Goal: Task Accomplishment & Management: Use online tool/utility

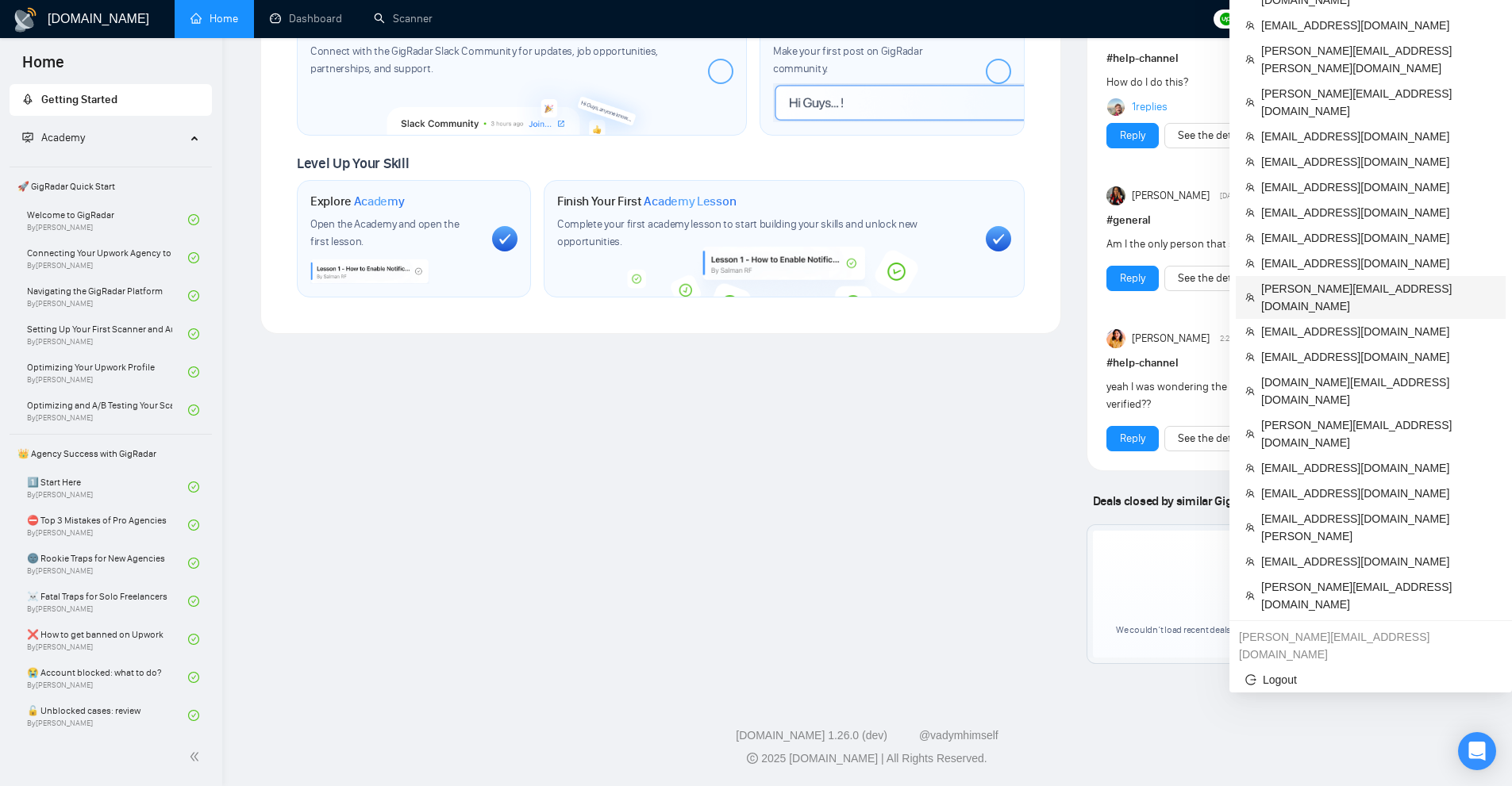
scroll to position [711, 0]
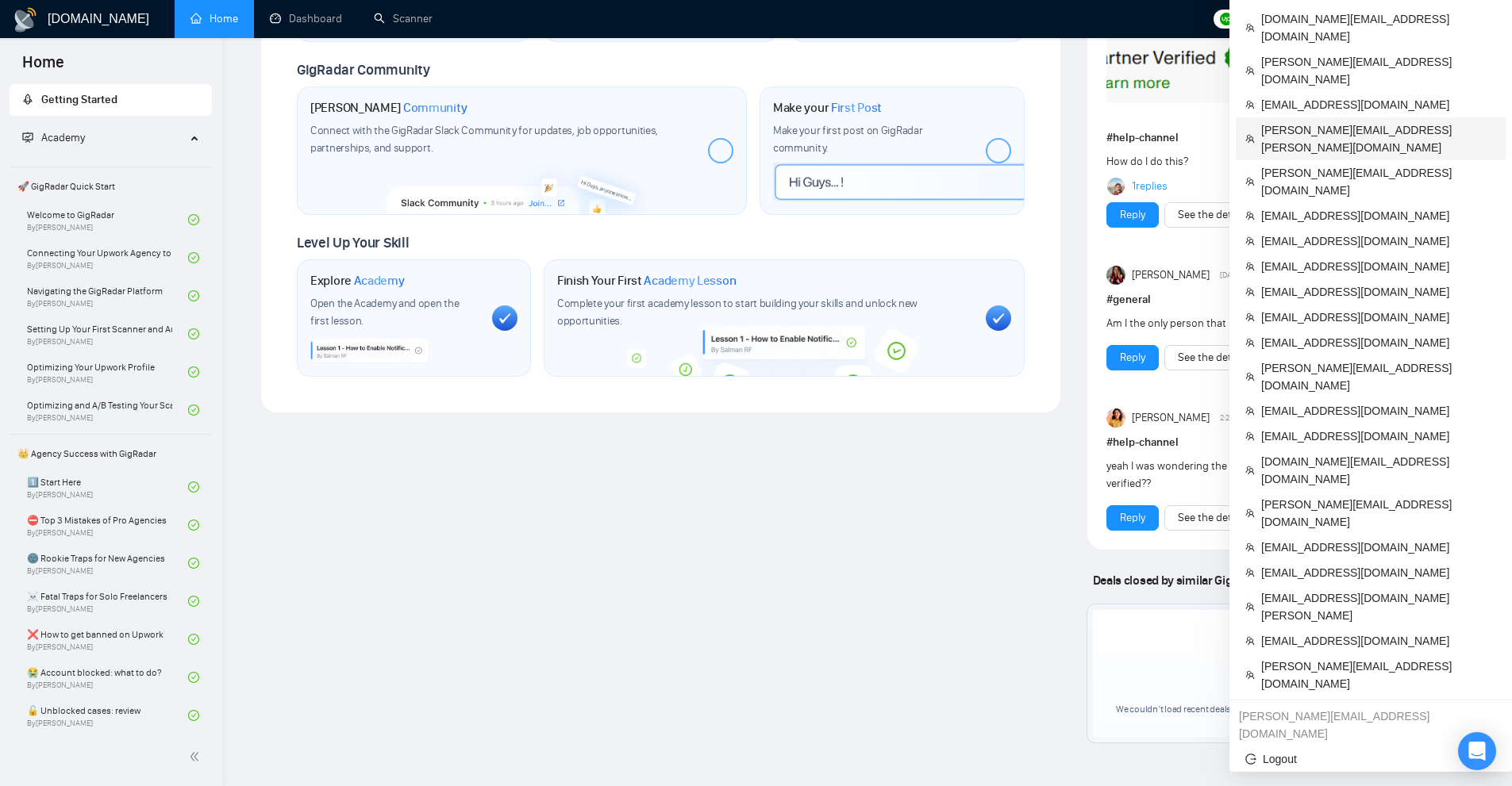
click at [1333, 121] on span "karina.schulz@golabstech.com" at bounding box center [1378, 138] width 235 height 35
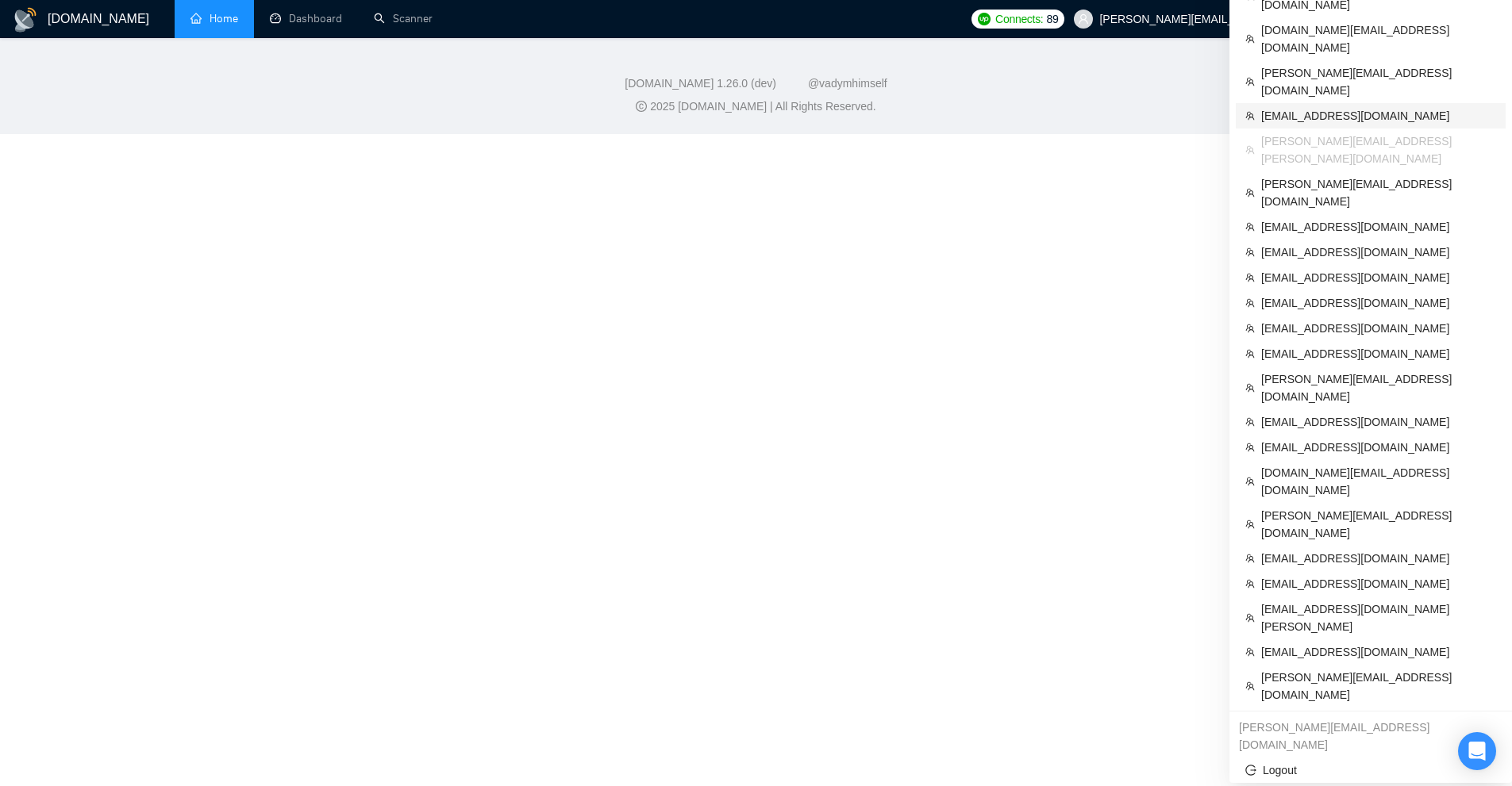
scroll to position [443, 0]
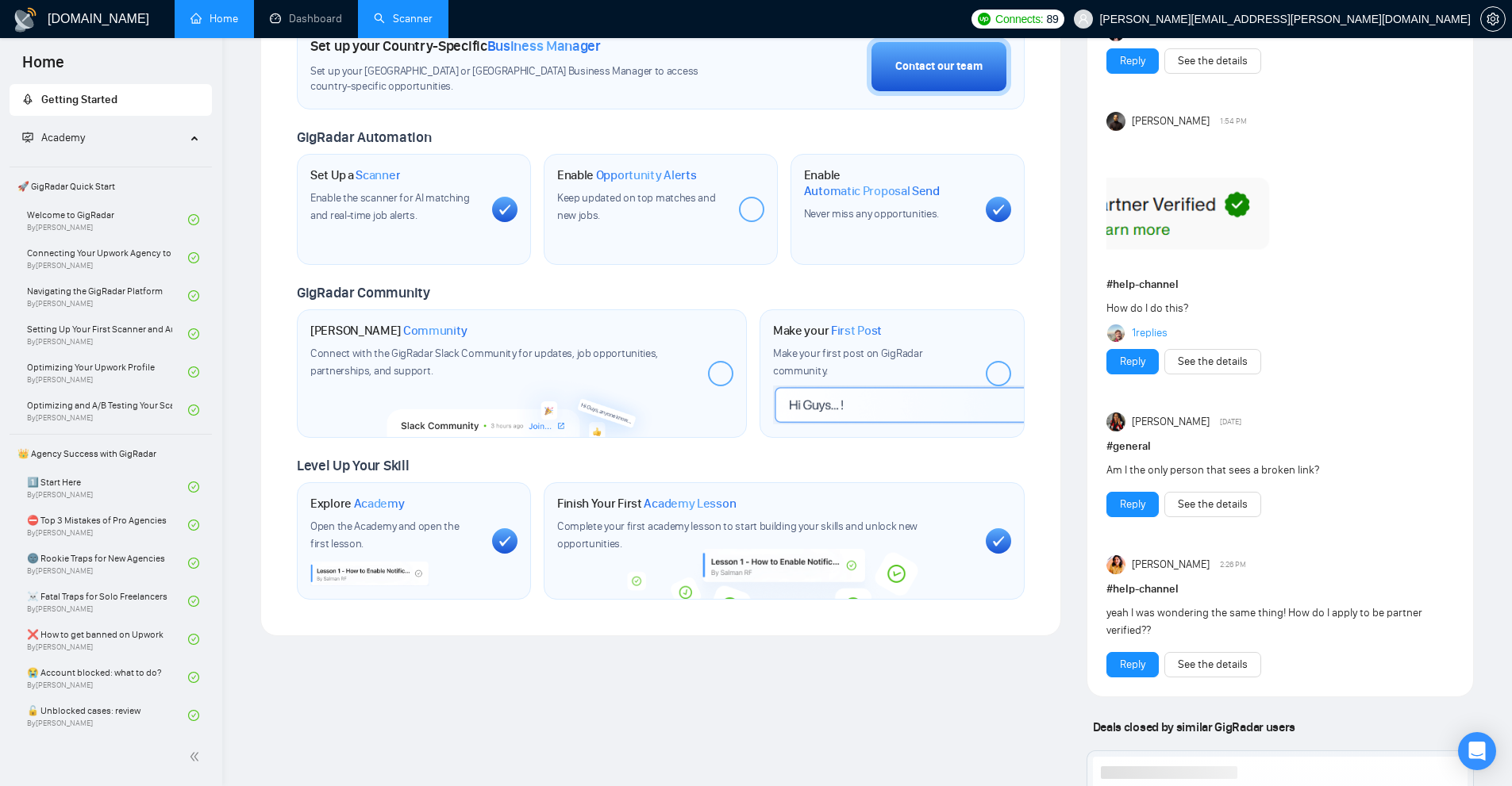
click at [394, 25] on link "Scanner" at bounding box center [403, 19] width 59 height 14
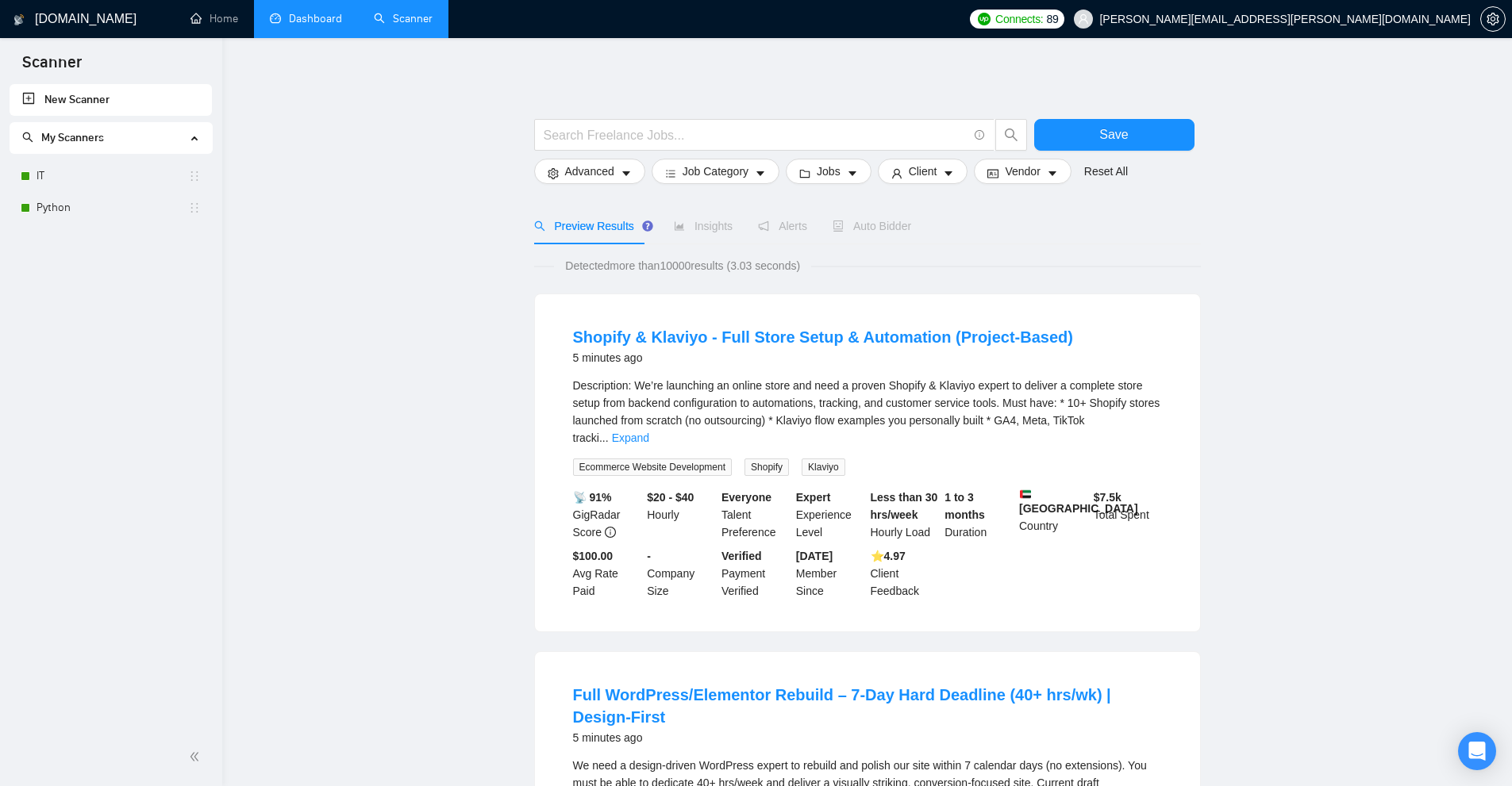
click at [273, 37] on li "Dashboard" at bounding box center [306, 19] width 104 height 38
click at [338, 18] on link "Dashboard" at bounding box center [306, 19] width 72 height 14
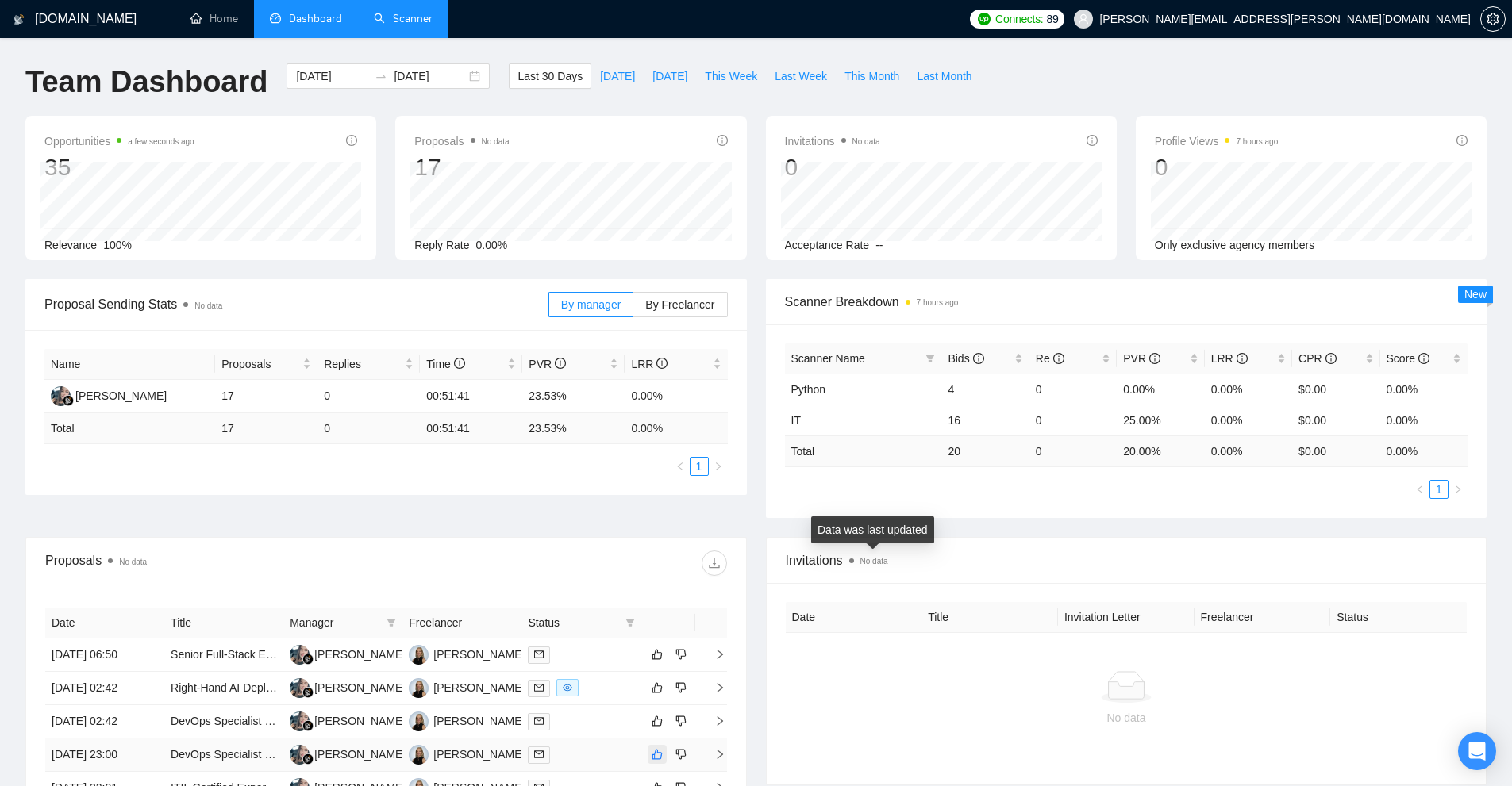
scroll to position [238, 0]
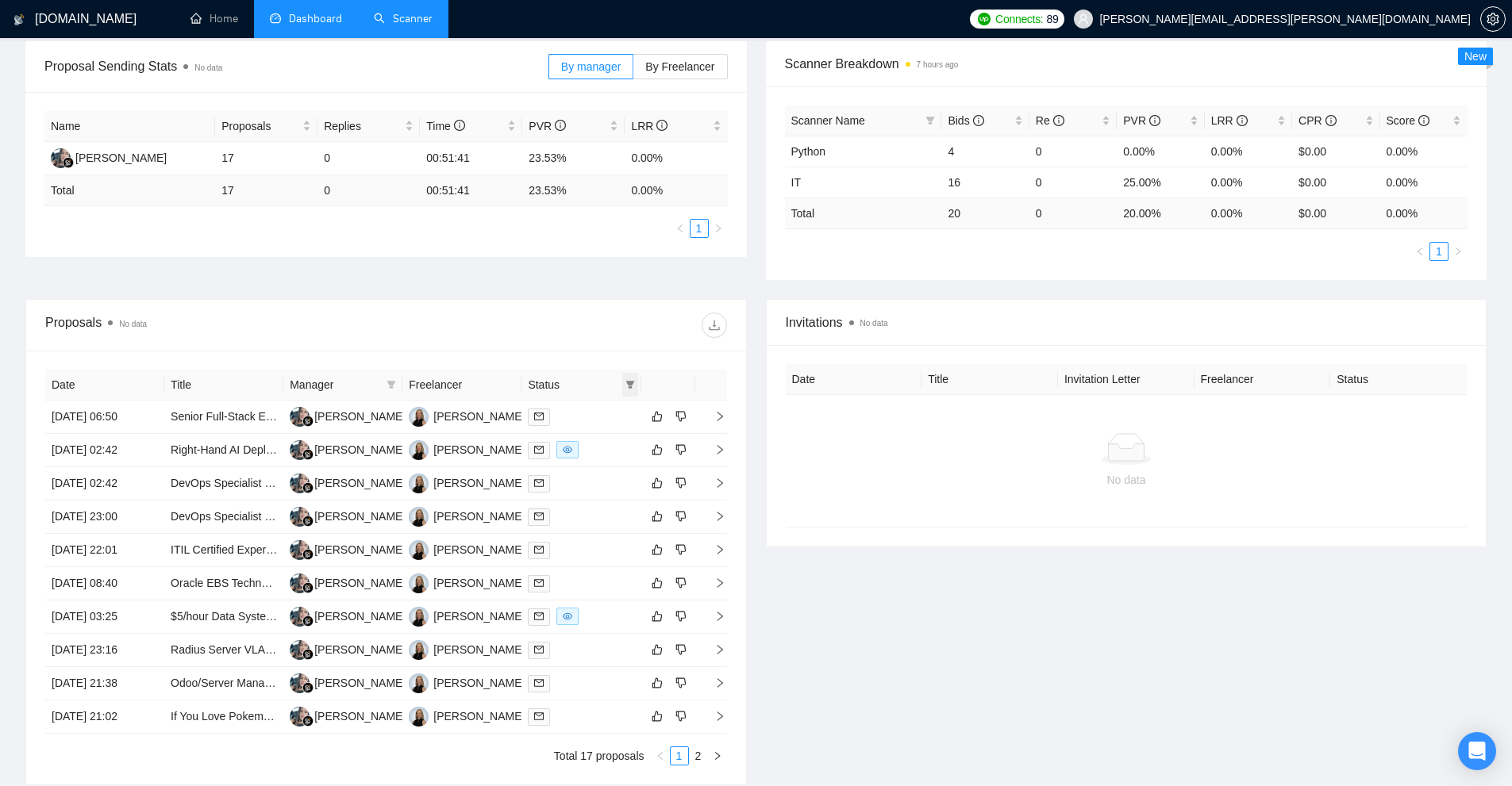
click at [623, 383] on span at bounding box center [630, 384] width 16 height 24
click at [598, 442] on span "Sent" at bounding box center [589, 440] width 76 height 17
click at [638, 484] on div "Date Title Manager Freelancer Status 13 Aug, 2025 06:50 Senior Full-Stack Engin…" at bounding box center [386, 567] width 682 height 396
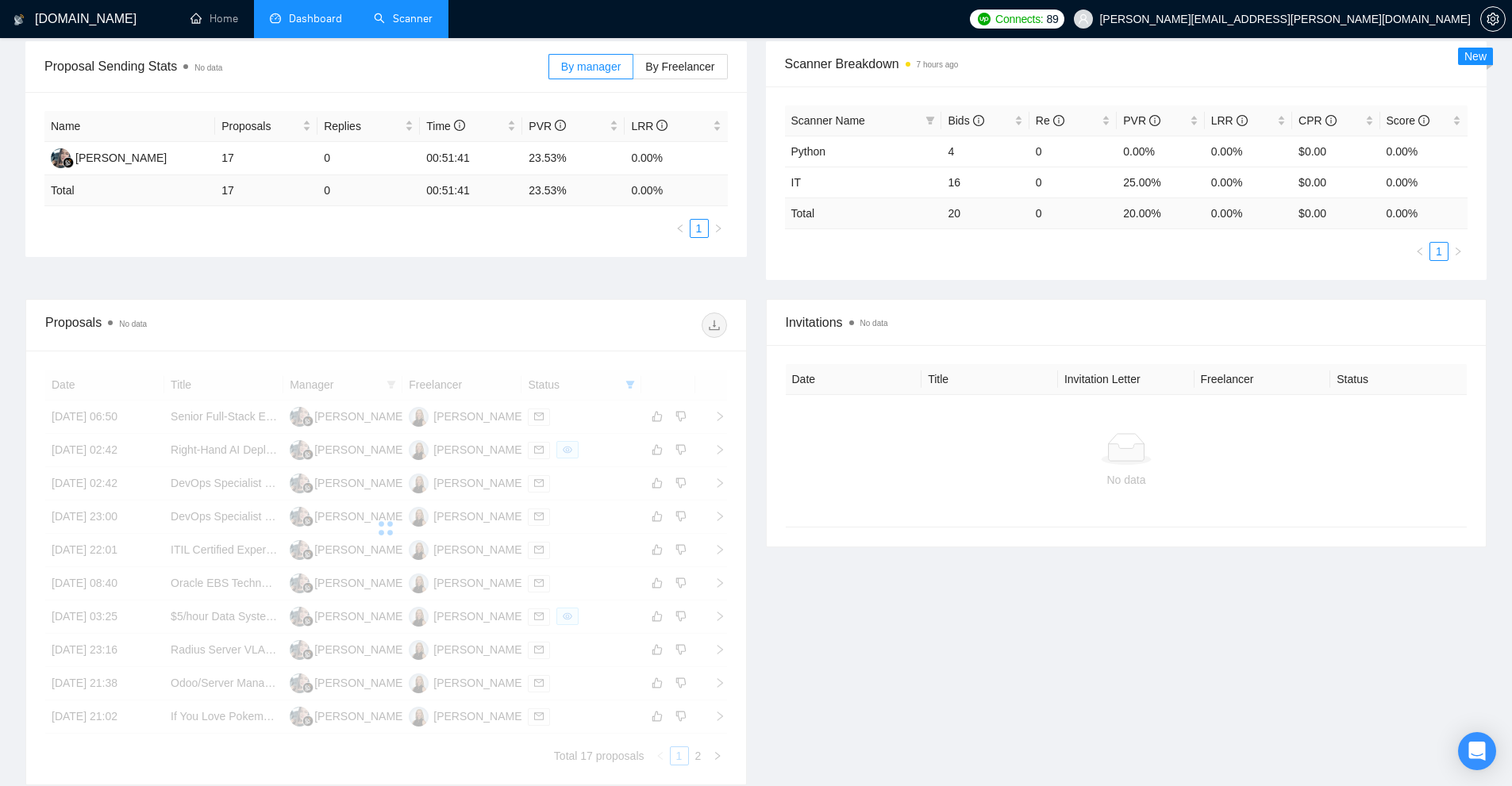
click at [620, 476] on div at bounding box center [386, 528] width 682 height 317
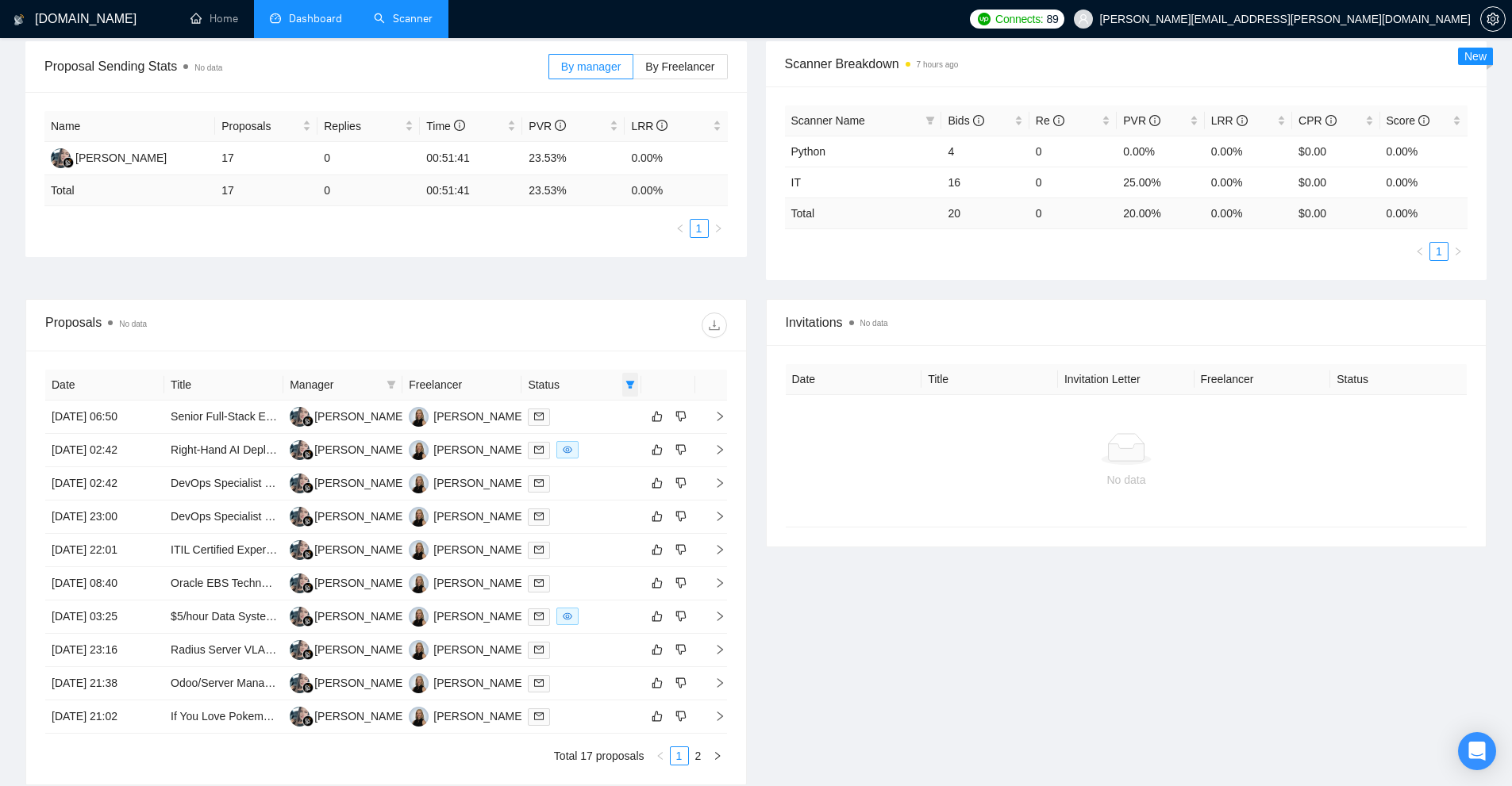
click at [630, 387] on icon "filter" at bounding box center [630, 384] width 9 height 8
click at [581, 435] on span "Sent" at bounding box center [579, 440] width 29 height 13
checkbox input "false"
click at [590, 421] on span "Chat" at bounding box center [579, 414] width 30 height 13
checkbox input "true"
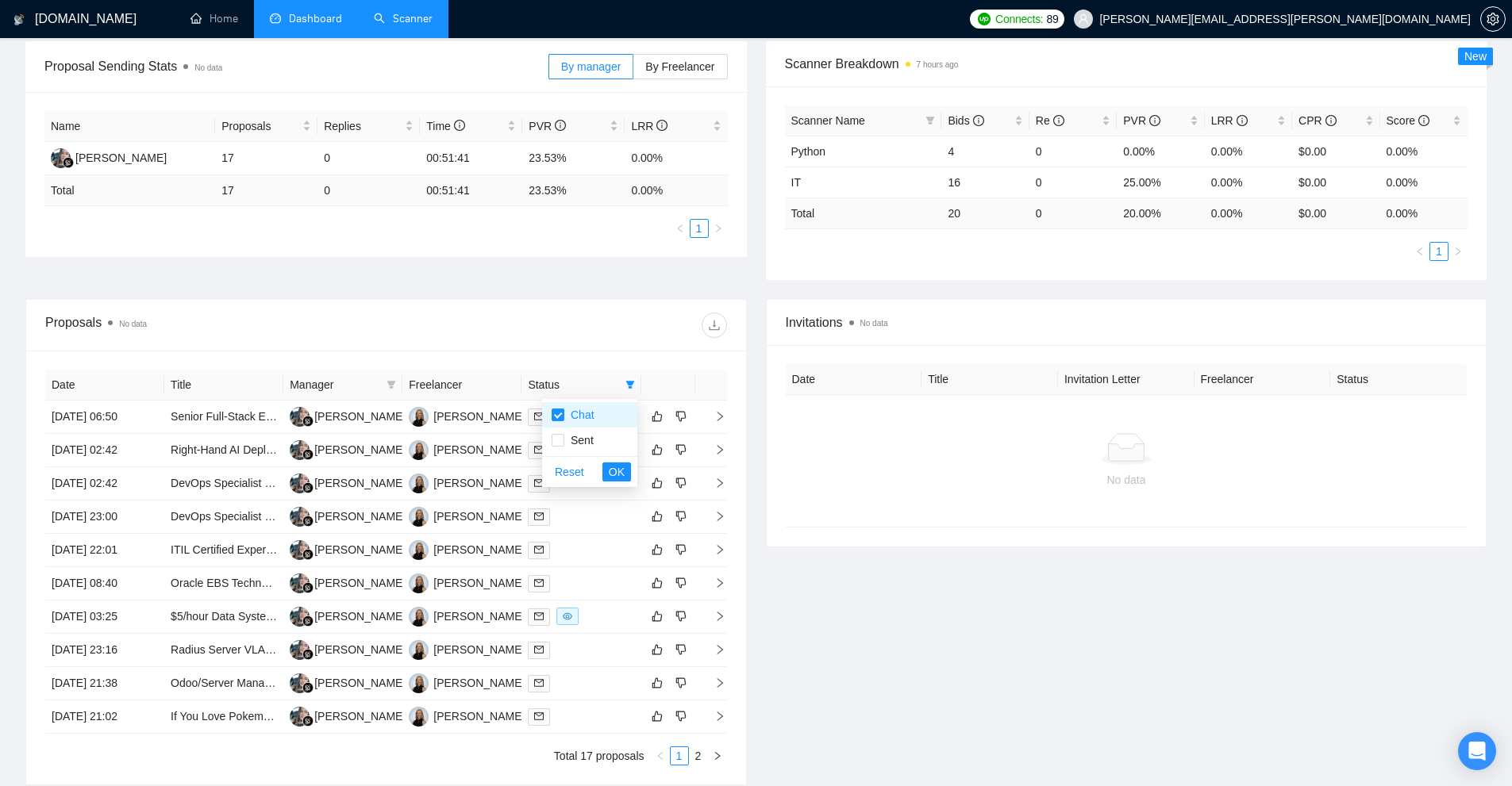
click at [599, 470] on div "Reset OK" at bounding box center [589, 472] width 95 height 31
click at [607, 470] on button "OK" at bounding box center [616, 472] width 28 height 19
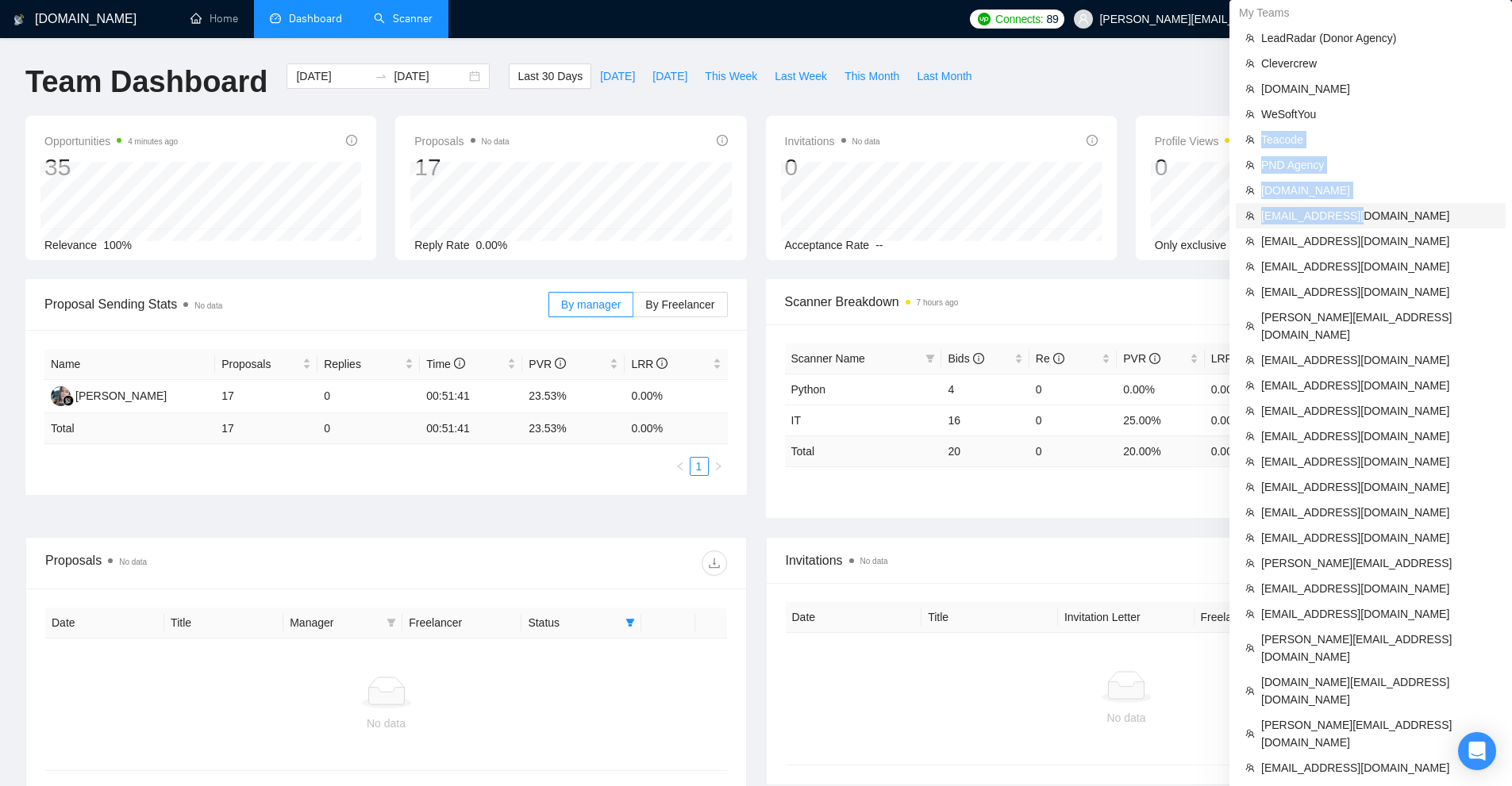
drag, startPoint x: 1325, startPoint y: 114, endPoint x: 1340, endPoint y: 215, distance: 102.1
click at [1340, 215] on ul "LeadRadar (Donor Agency) Clevercrew Seedium.io WeSoftYou Teacode PND Agency Div…" at bounding box center [1371, 693] width 270 height 1334
click at [1340, 215] on span "aliaksandr.martsineuski@behighload.com" at bounding box center [1378, 215] width 235 height 17
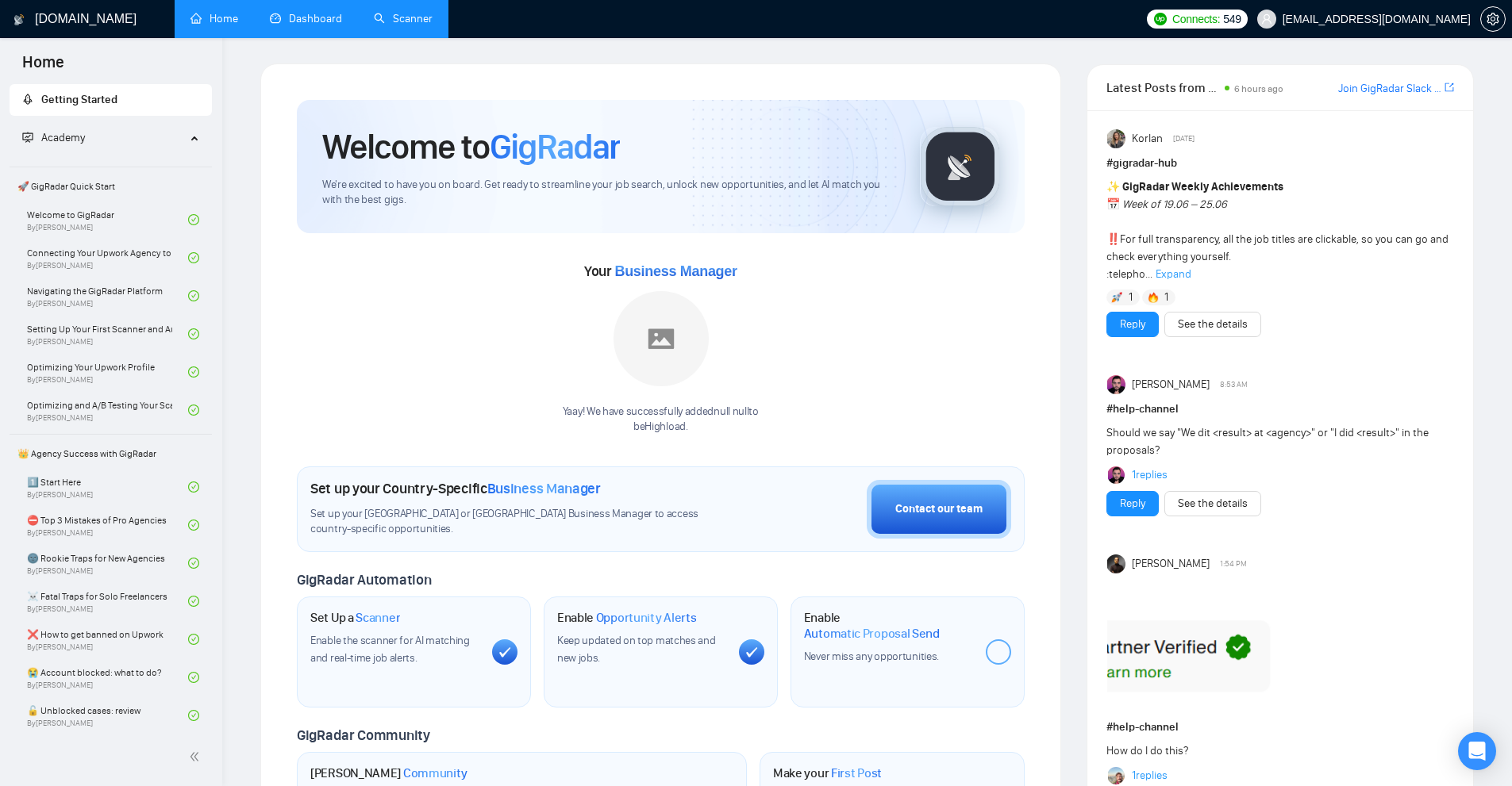
click at [297, 26] on link "Dashboard" at bounding box center [306, 19] width 72 height 14
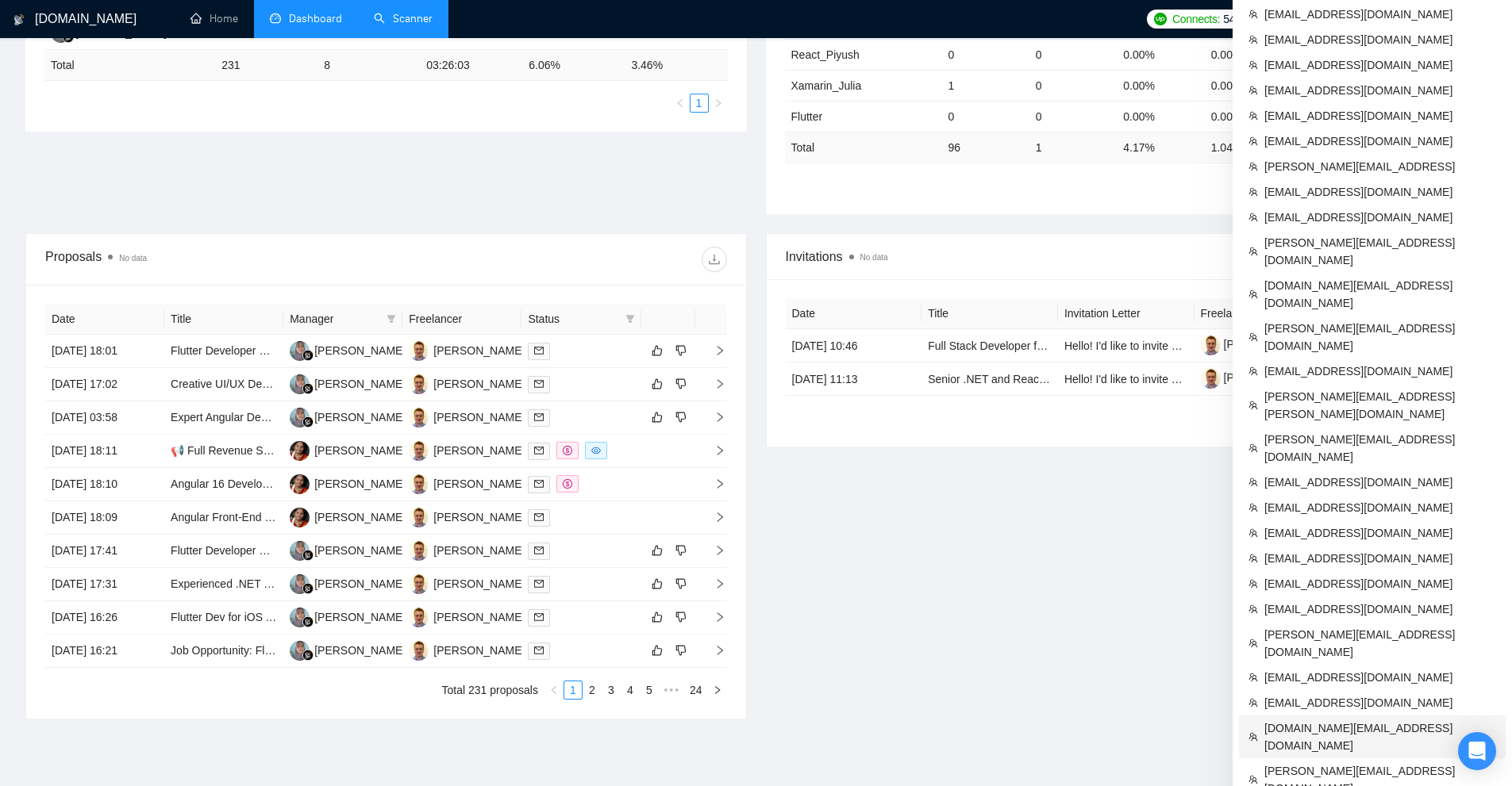
scroll to position [471, 0]
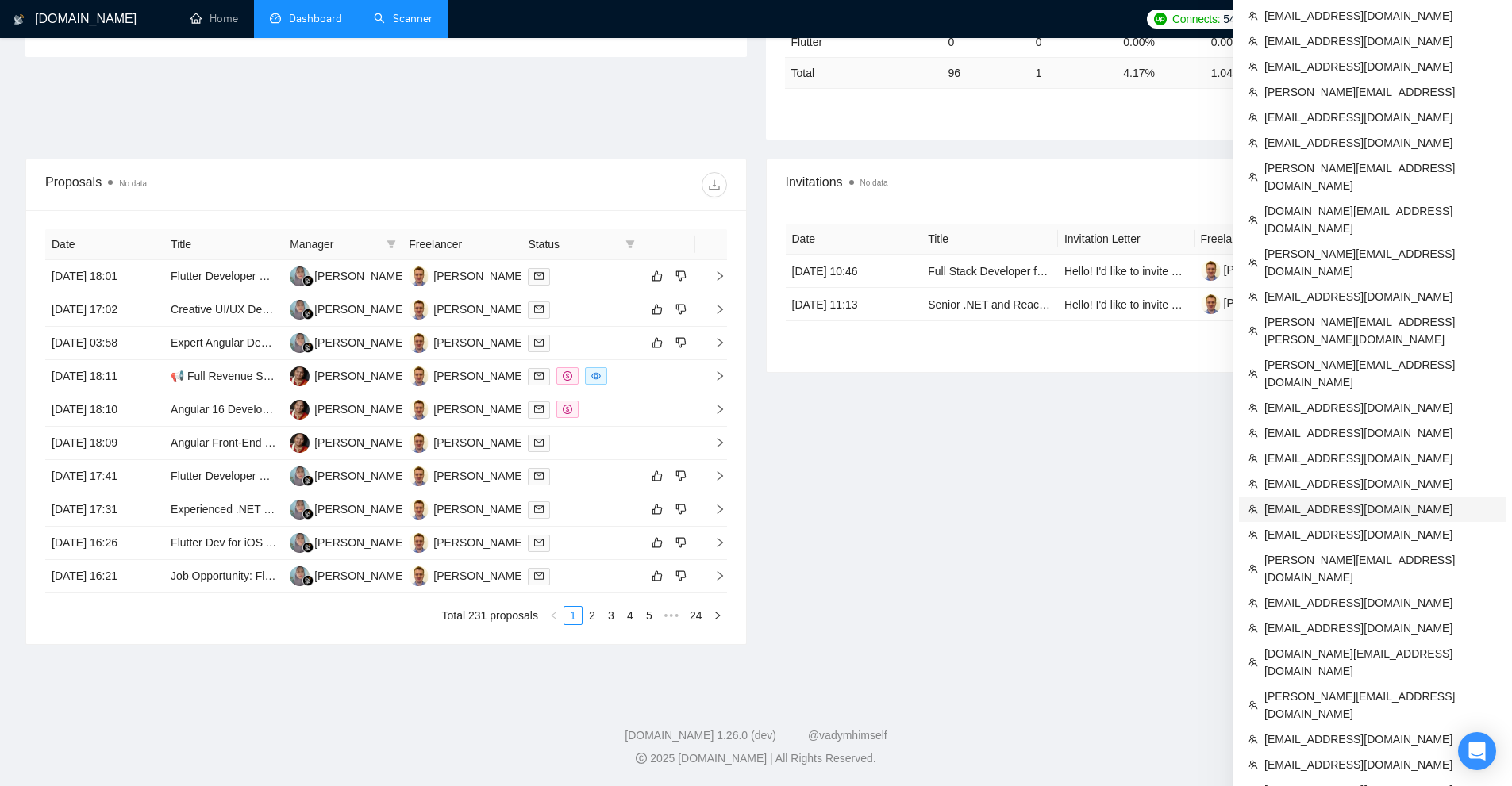
click at [1306, 501] on span "owais@goaccelovate.com" at bounding box center [1380, 509] width 232 height 17
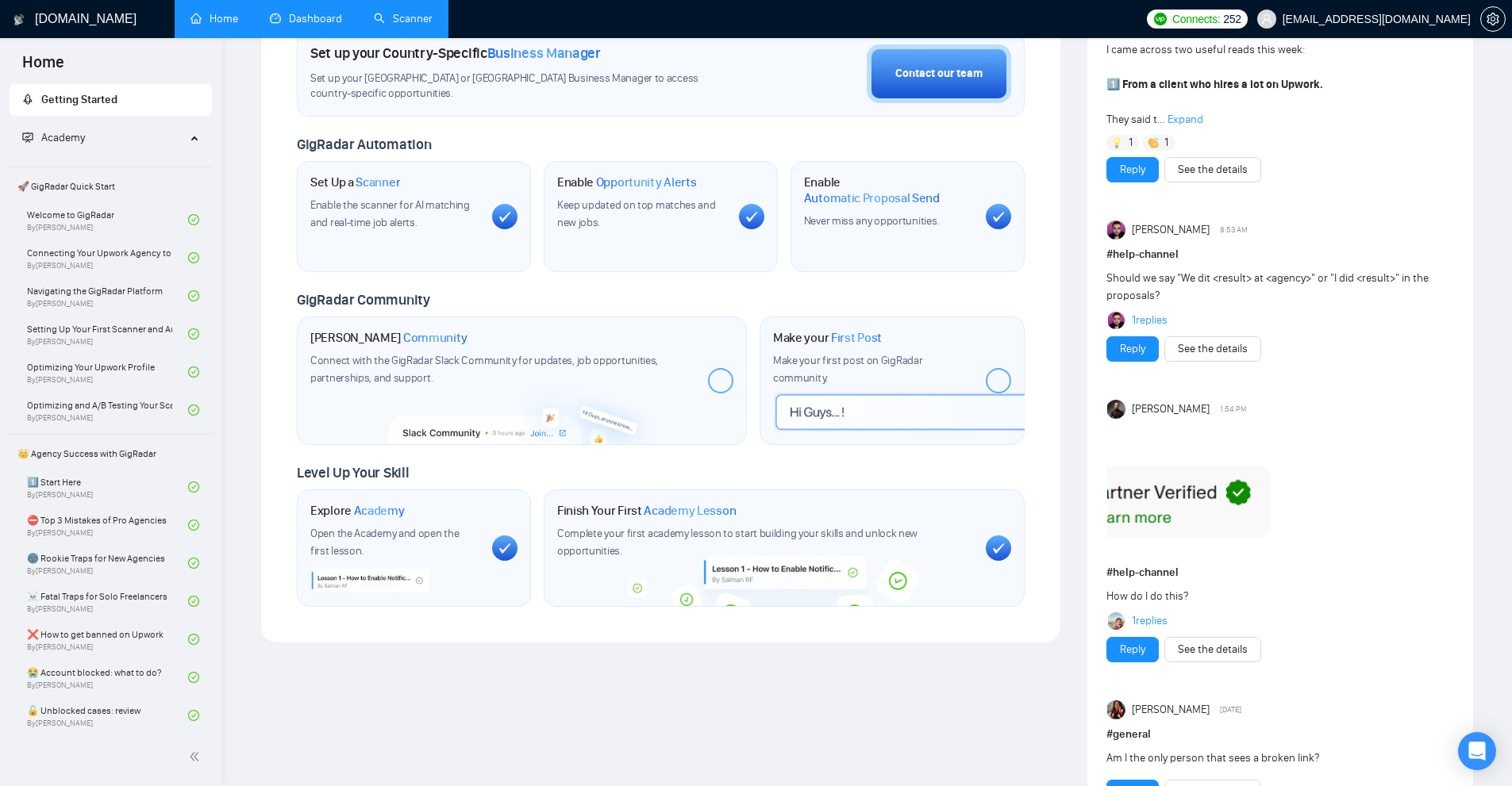
scroll to position [460, 0]
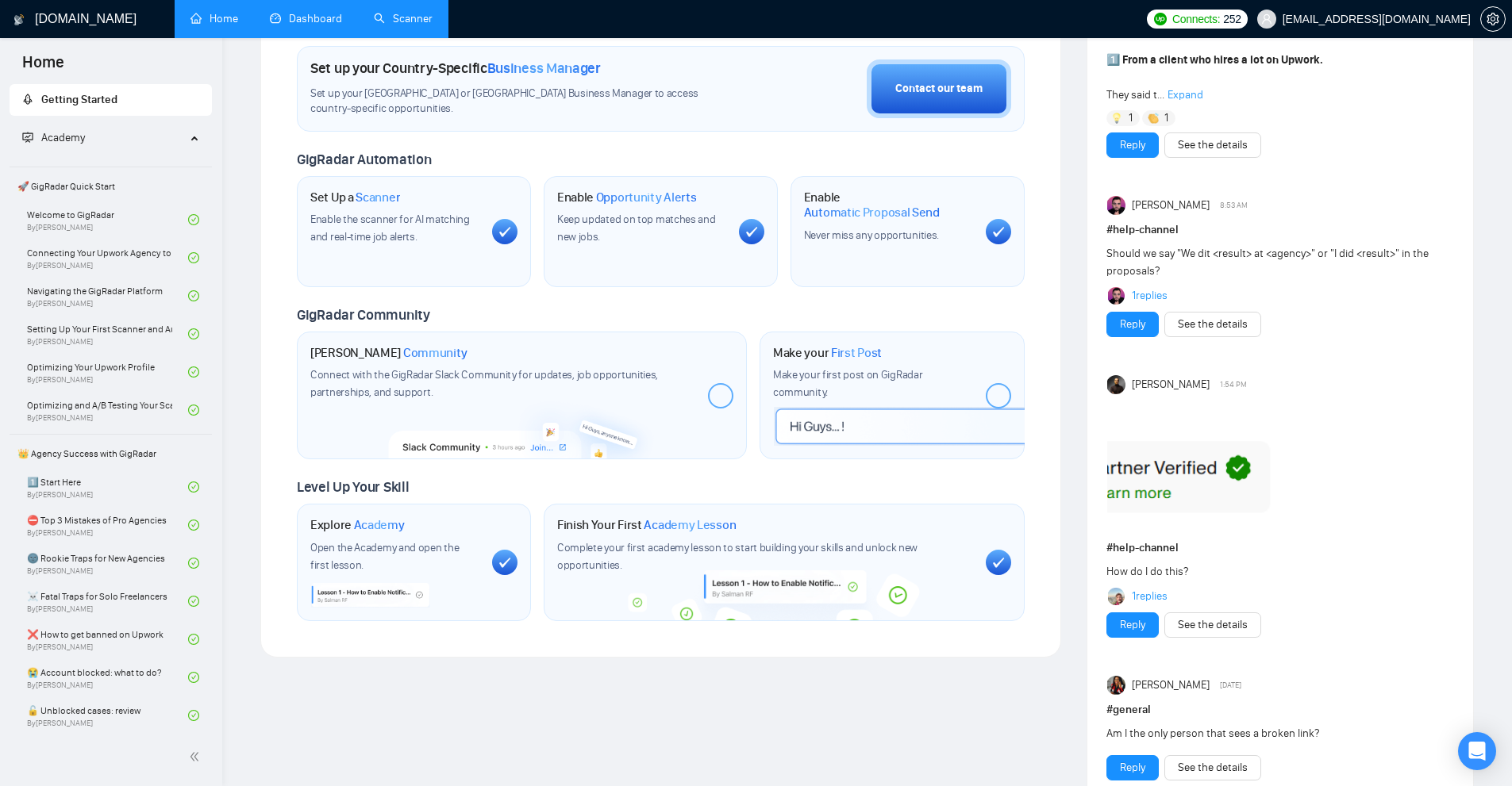
click at [286, 18] on link "Dashboard" at bounding box center [306, 19] width 72 height 14
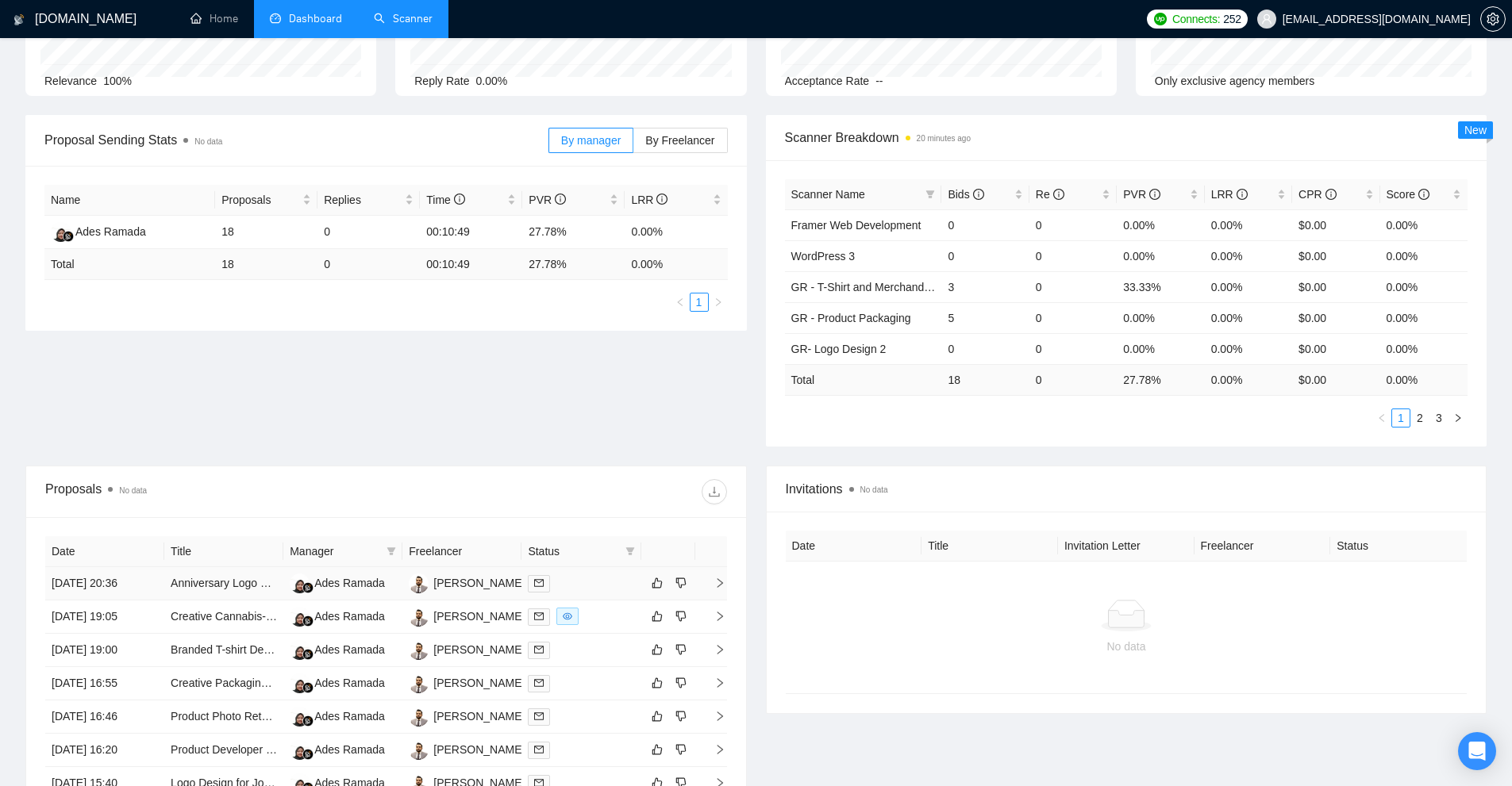
scroll to position [471, 0]
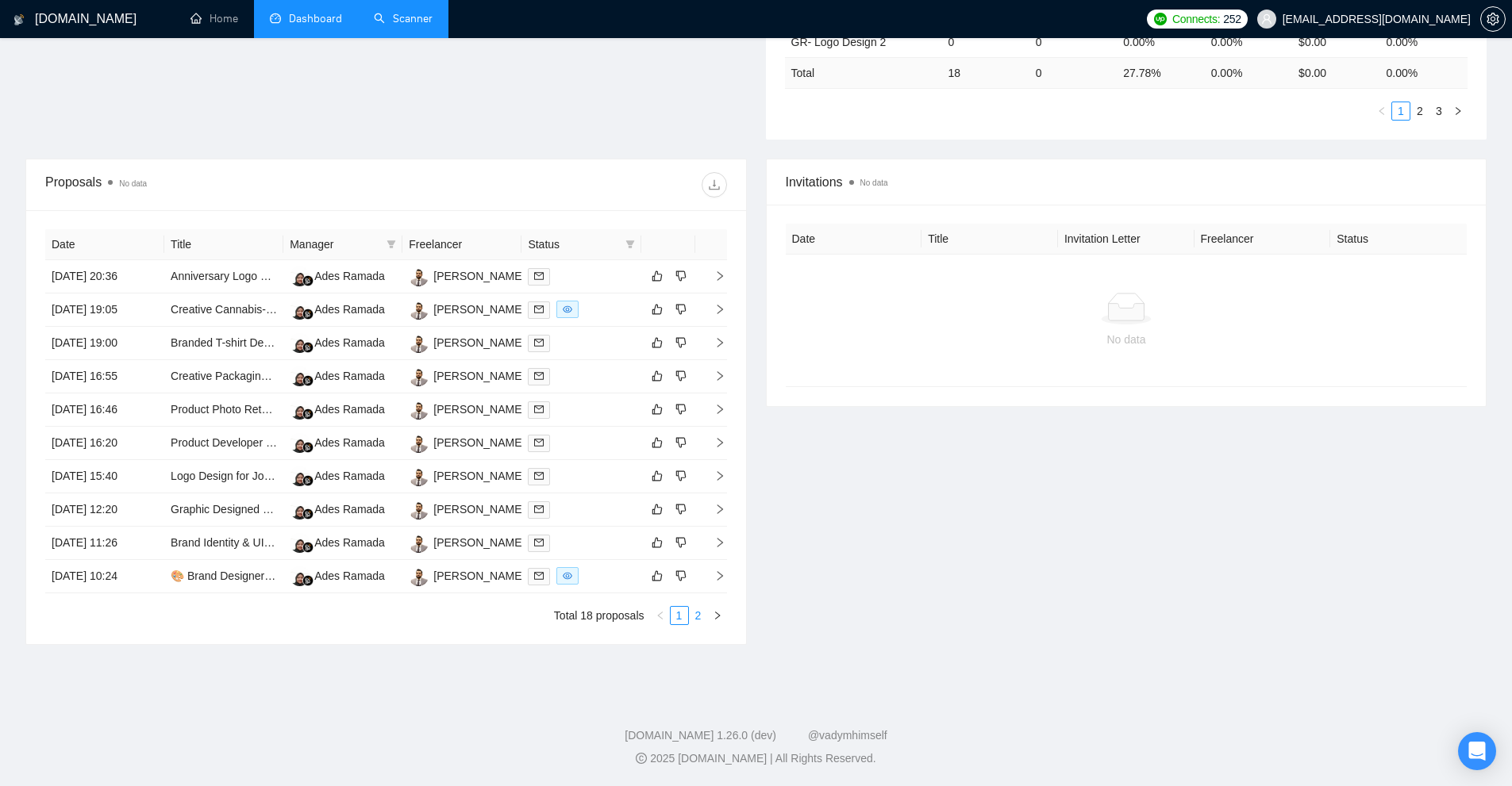
click at [696, 615] on link "2" at bounding box center [698, 615] width 17 height 17
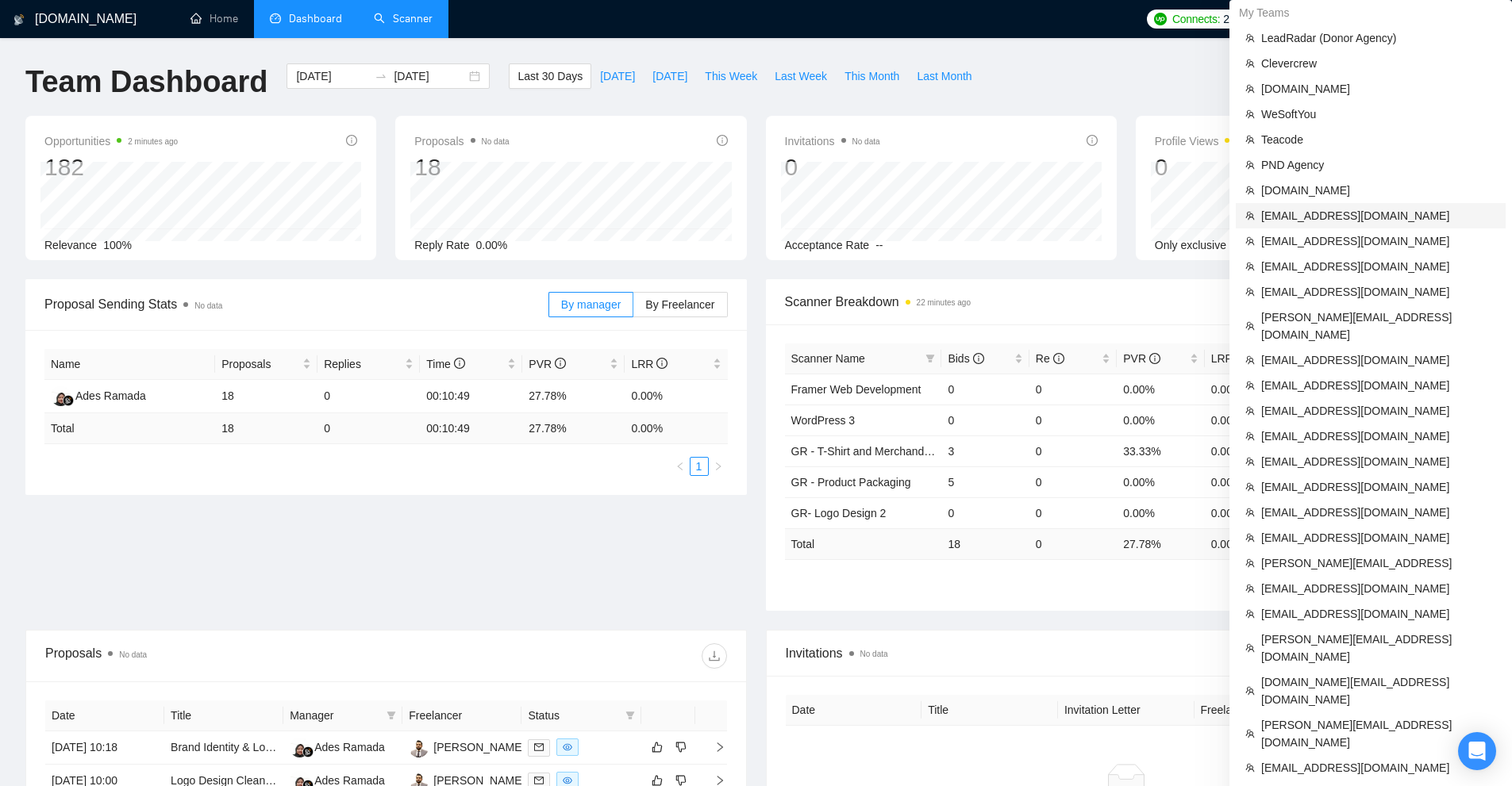
click at [1316, 223] on span "aliaksandr.martsineuski@behighload.com" at bounding box center [1378, 215] width 235 height 17
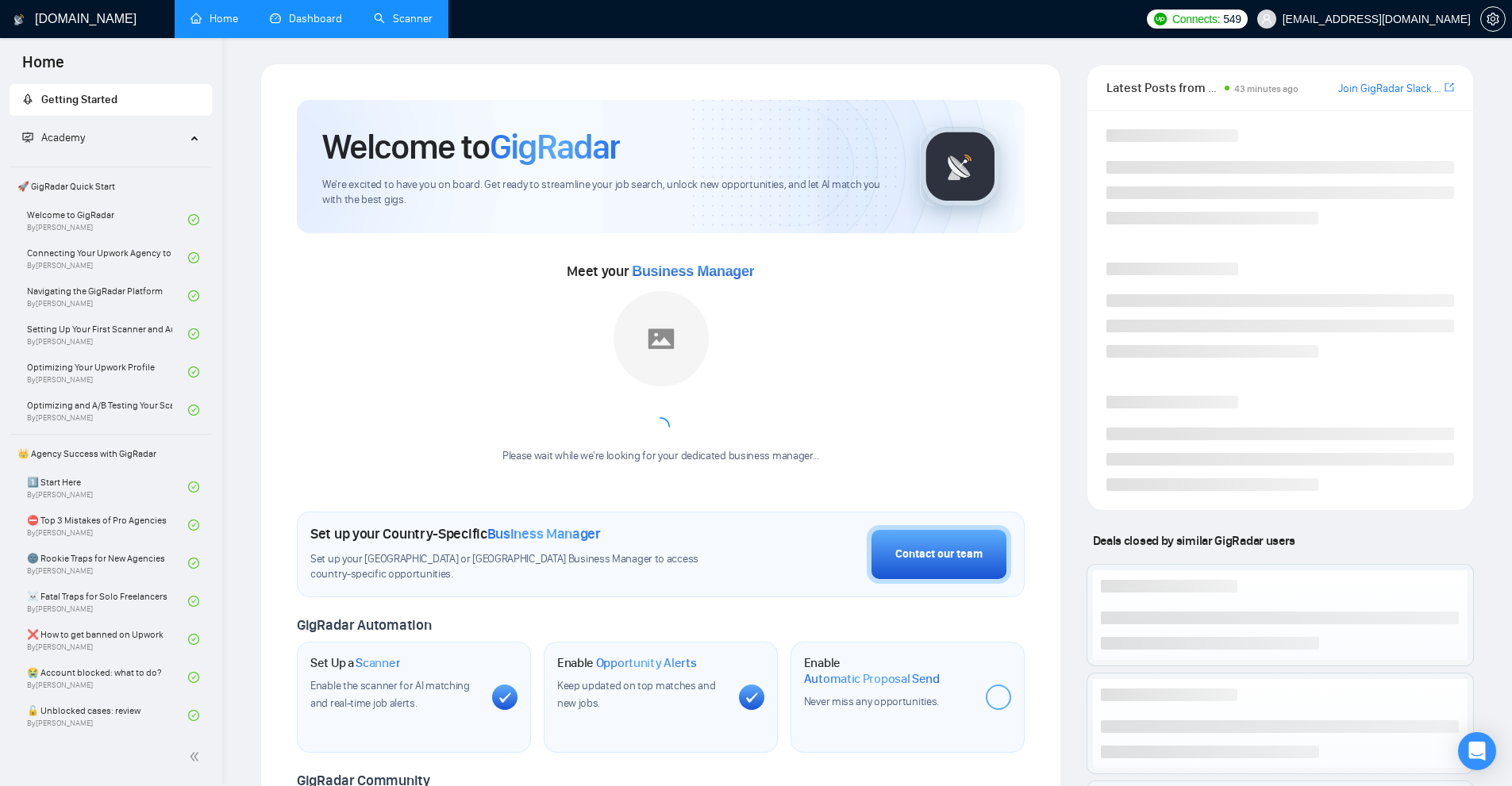
click at [324, 16] on link "Dashboard" at bounding box center [306, 19] width 72 height 14
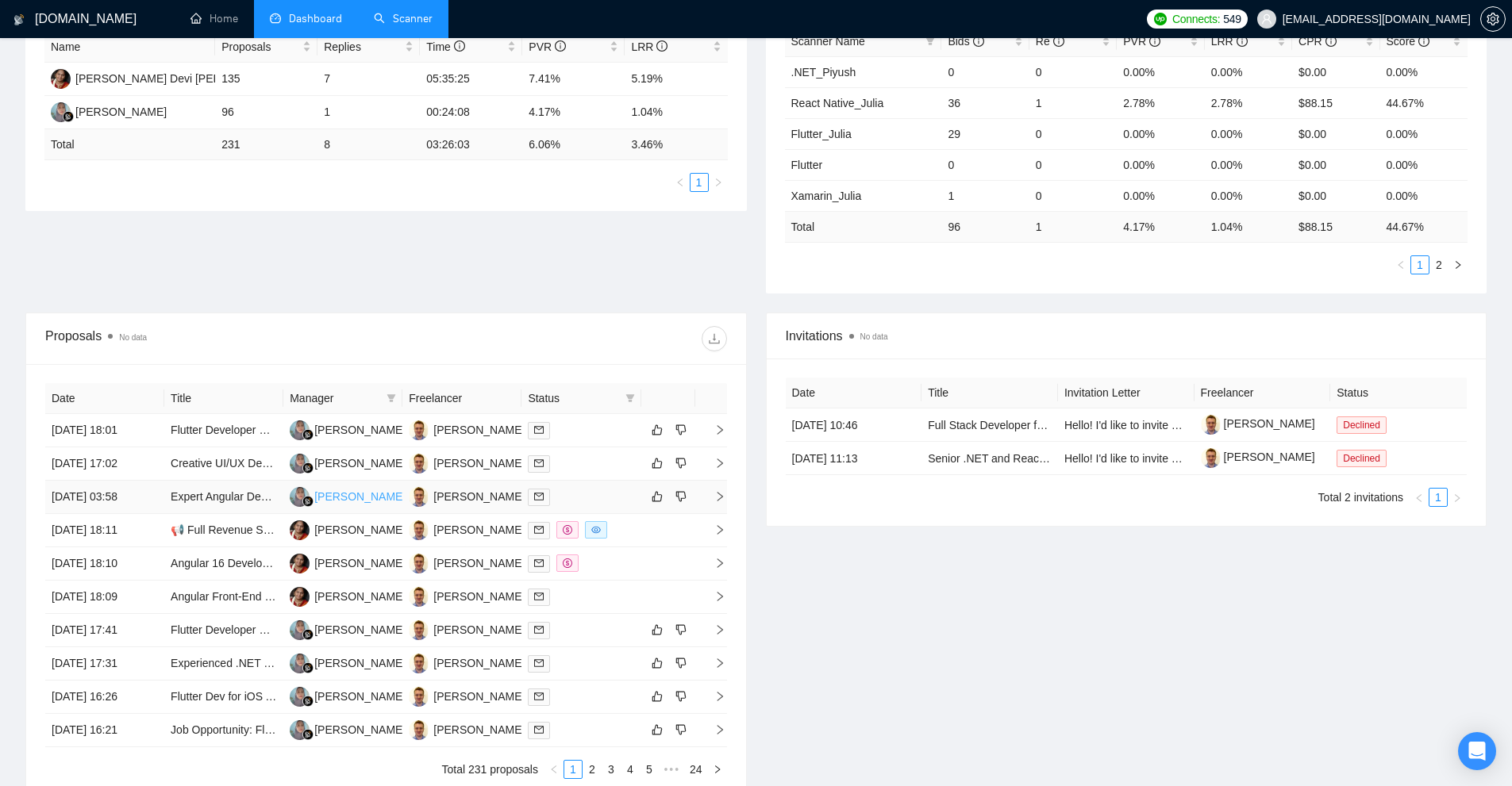
scroll to position [396, 0]
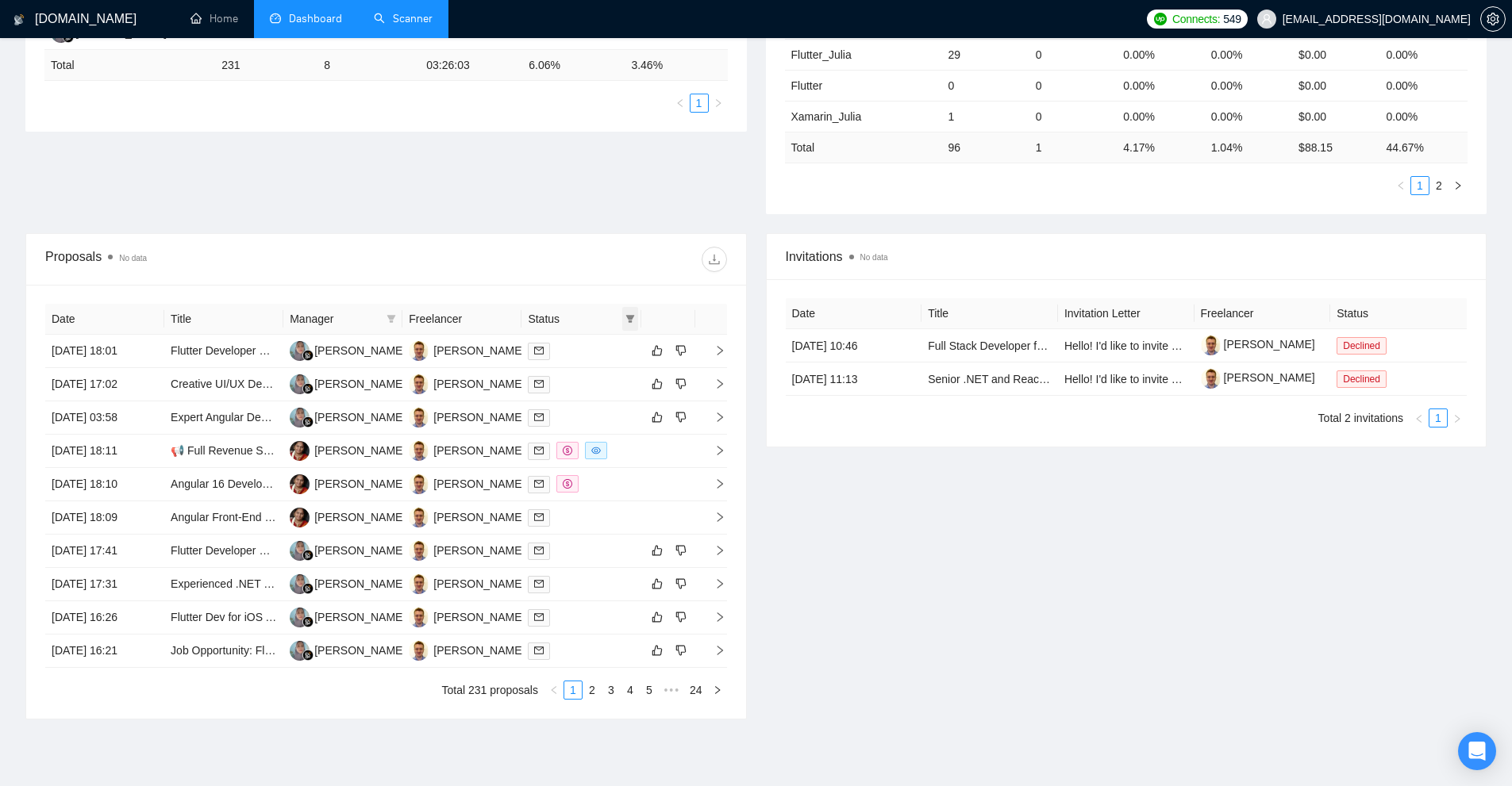
click at [627, 319] on icon "filter" at bounding box center [630, 319] width 9 height 8
click at [603, 378] on span "Sent" at bounding box center [589, 374] width 76 height 17
checkbox input "true"
click at [615, 348] on span "Chat" at bounding box center [589, 349] width 76 height 17
checkbox input "true"
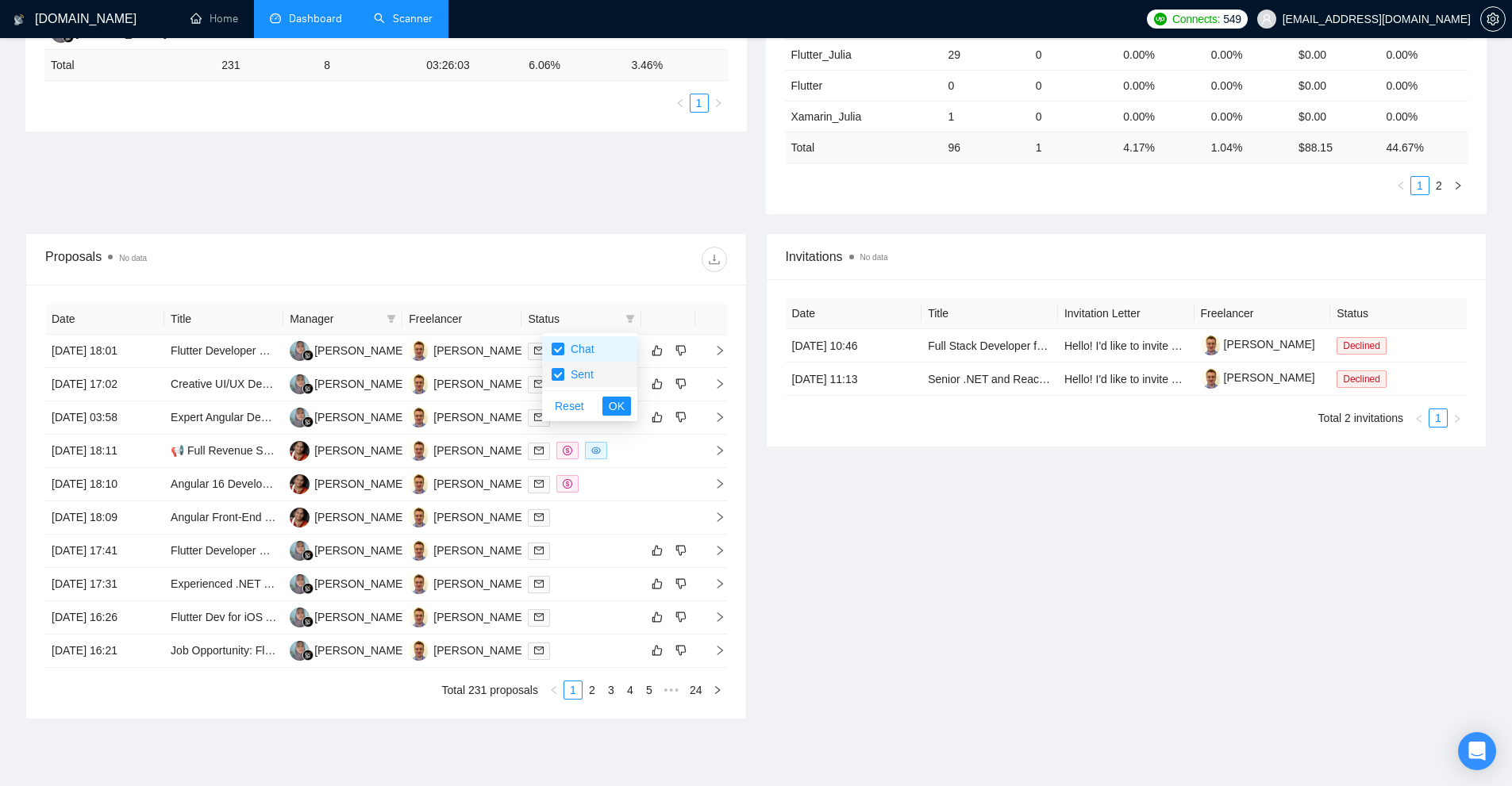
click at [598, 370] on span "Sent" at bounding box center [589, 374] width 76 height 17
checkbox input "false"
click at [622, 412] on span "OK" at bounding box center [616, 406] width 16 height 17
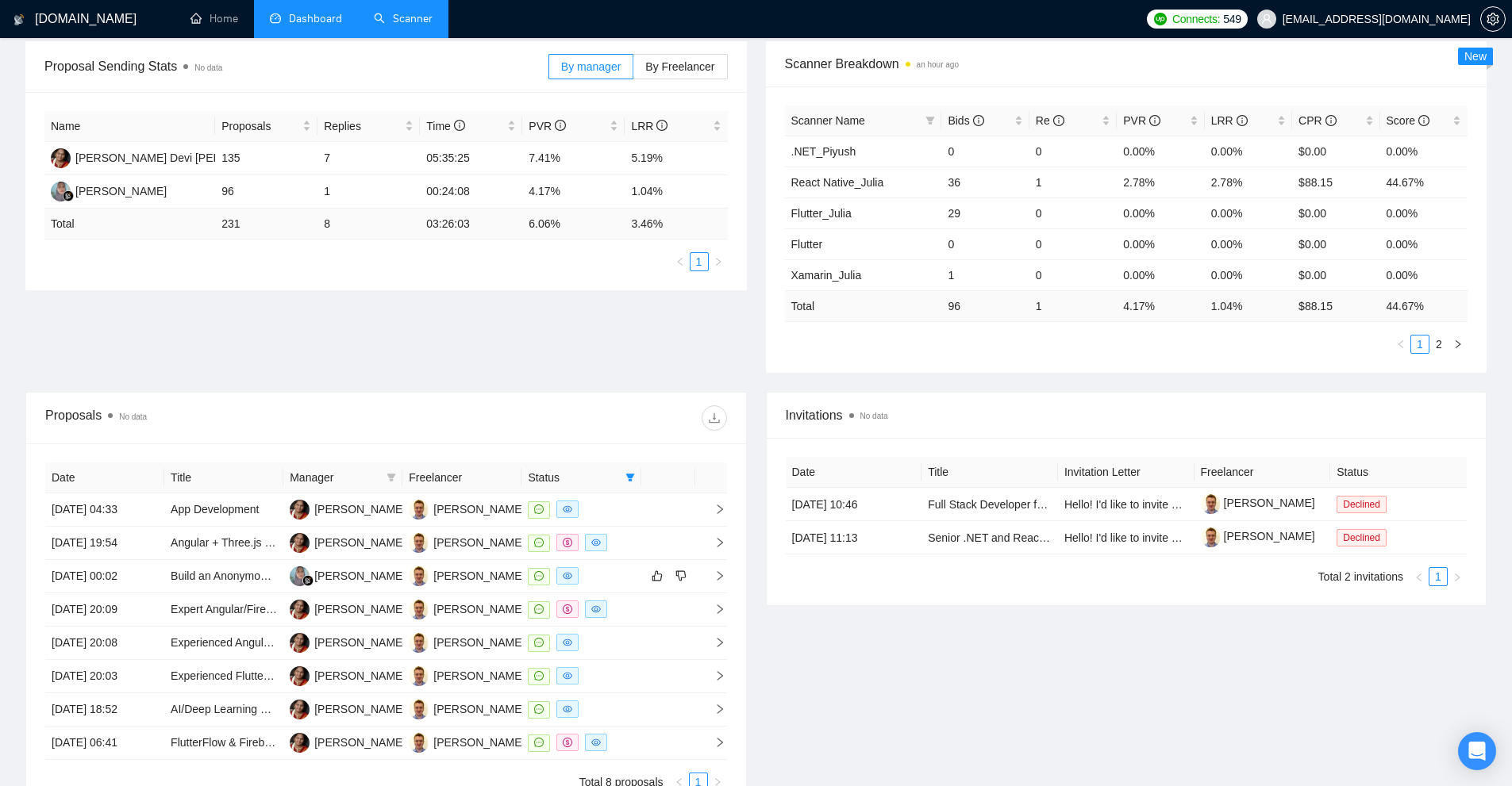
scroll to position [405, 0]
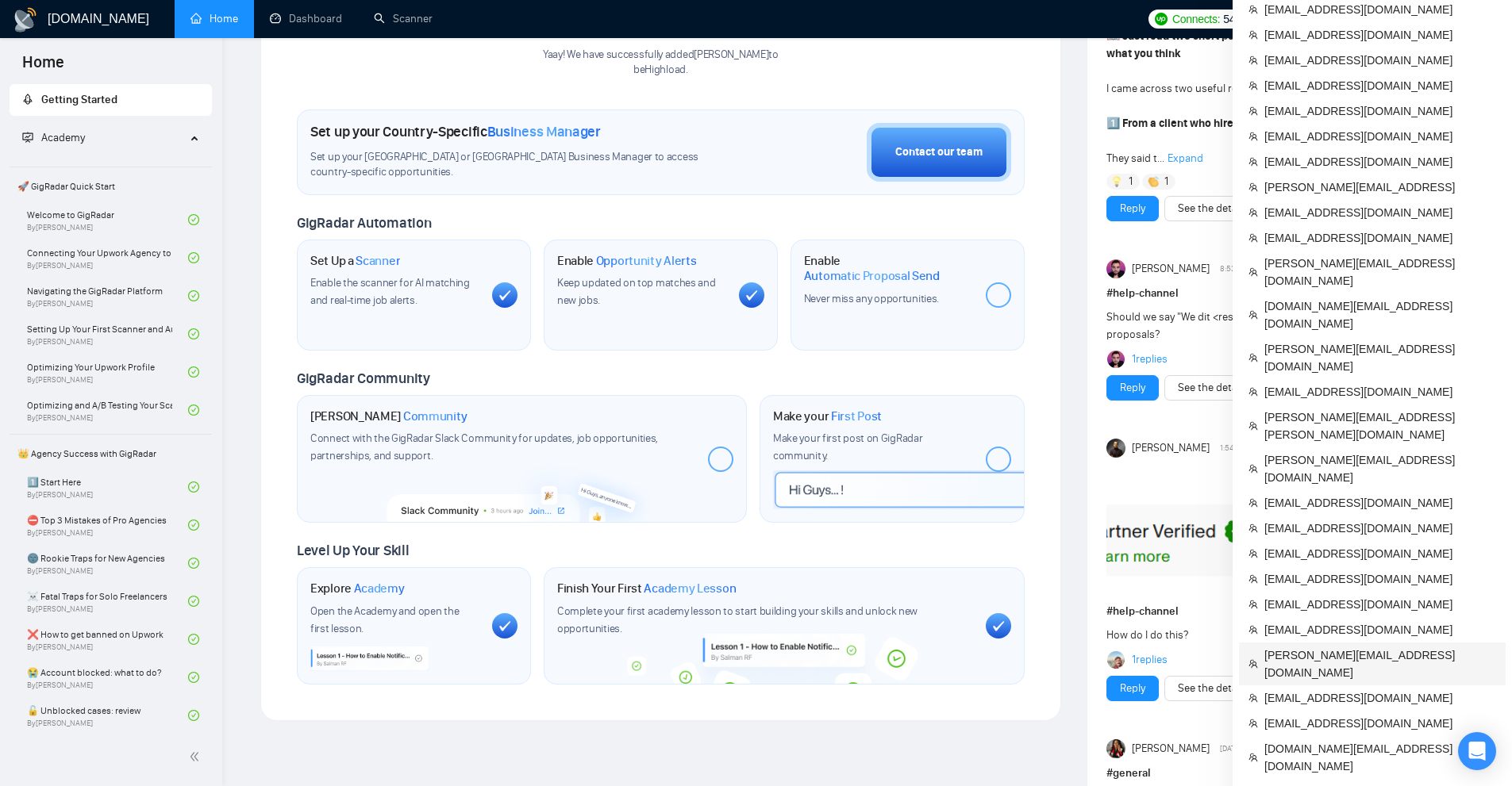
scroll to position [317, 0]
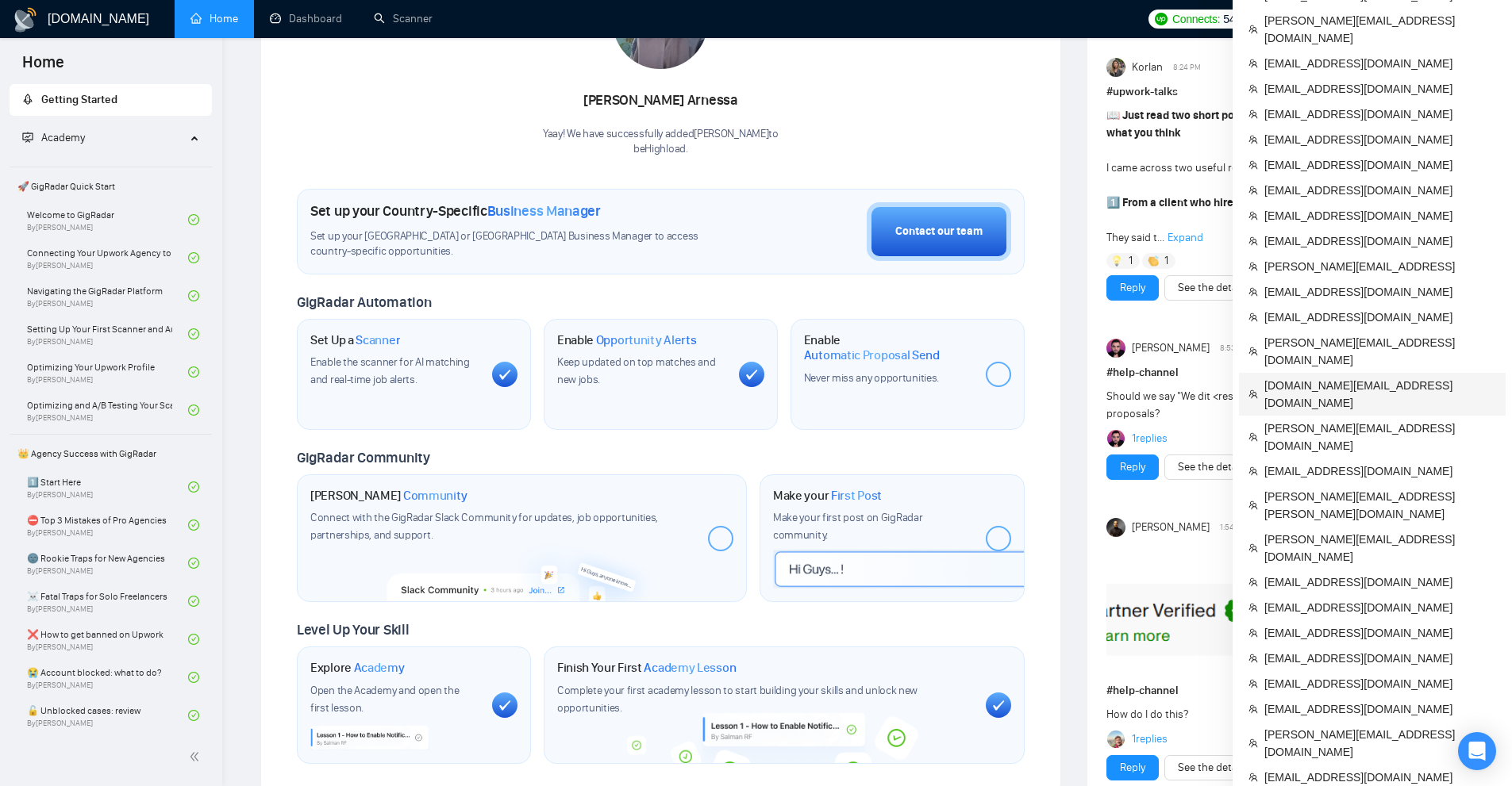
click at [1308, 377] on span "[DOMAIN_NAME][EMAIL_ADDRESS][DOMAIN_NAME]" at bounding box center [1380, 394] width 232 height 35
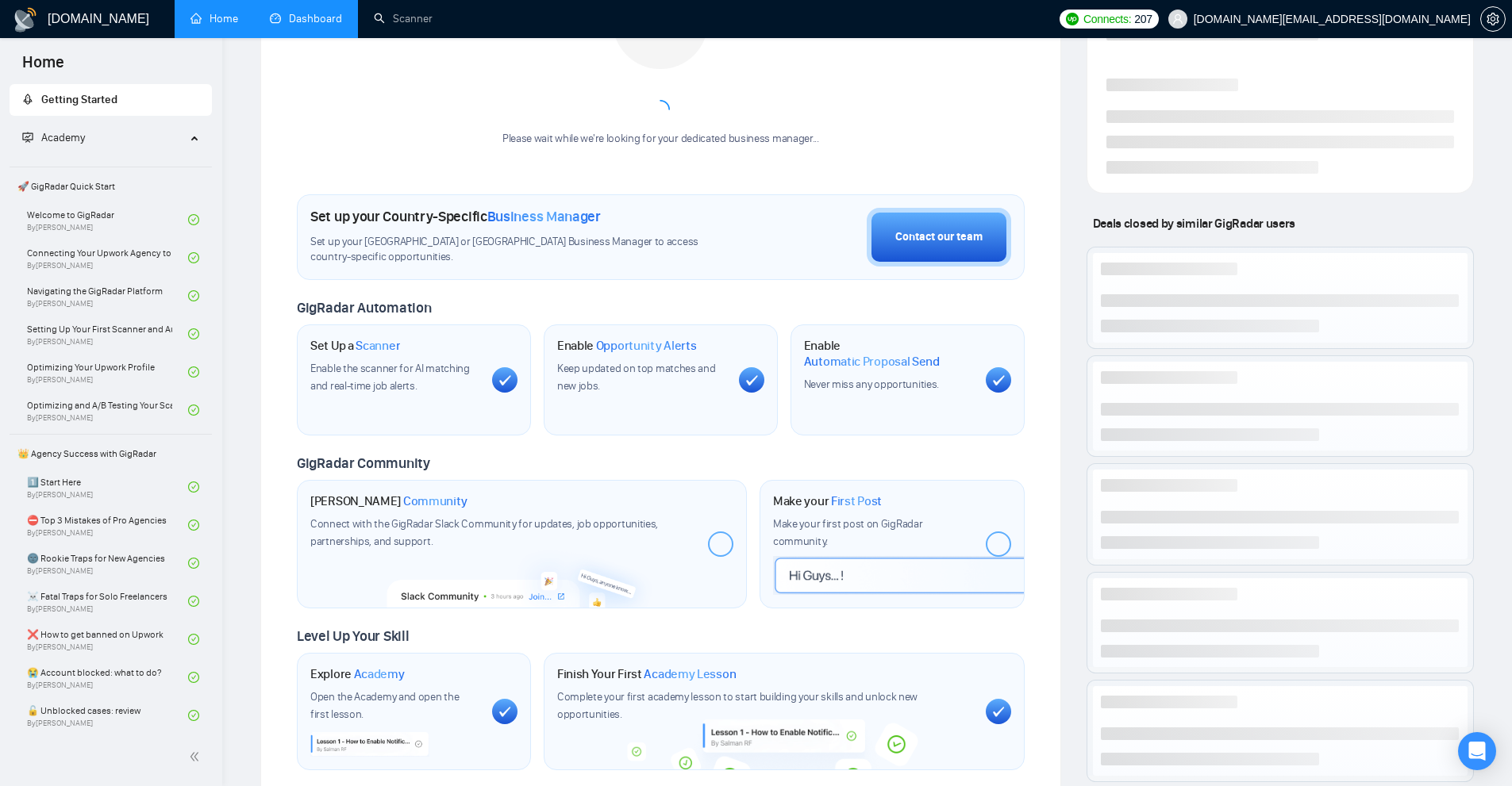
click at [341, 25] on link "Dashboard" at bounding box center [306, 19] width 72 height 14
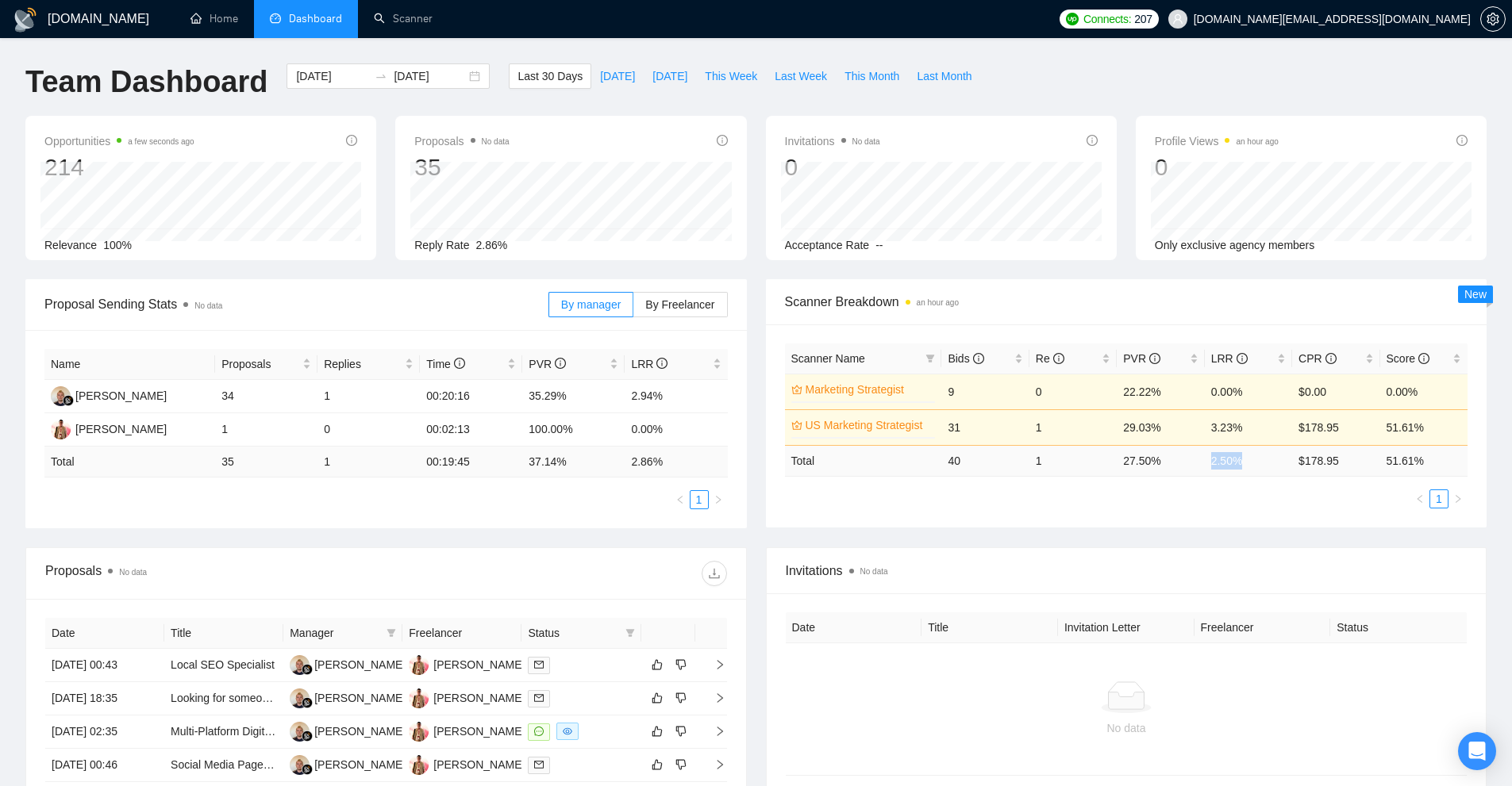
drag, startPoint x: 1207, startPoint y: 460, endPoint x: 1238, endPoint y: 460, distance: 31.0
click at [1238, 460] on td "2.50 %" at bounding box center [1248, 460] width 87 height 31
copy td "2.50 %"
drag, startPoint x: 1307, startPoint y: 425, endPoint x: 1360, endPoint y: 428, distance: 53.1
click at [1360, 428] on td "$178.95" at bounding box center [1335, 427] width 87 height 36
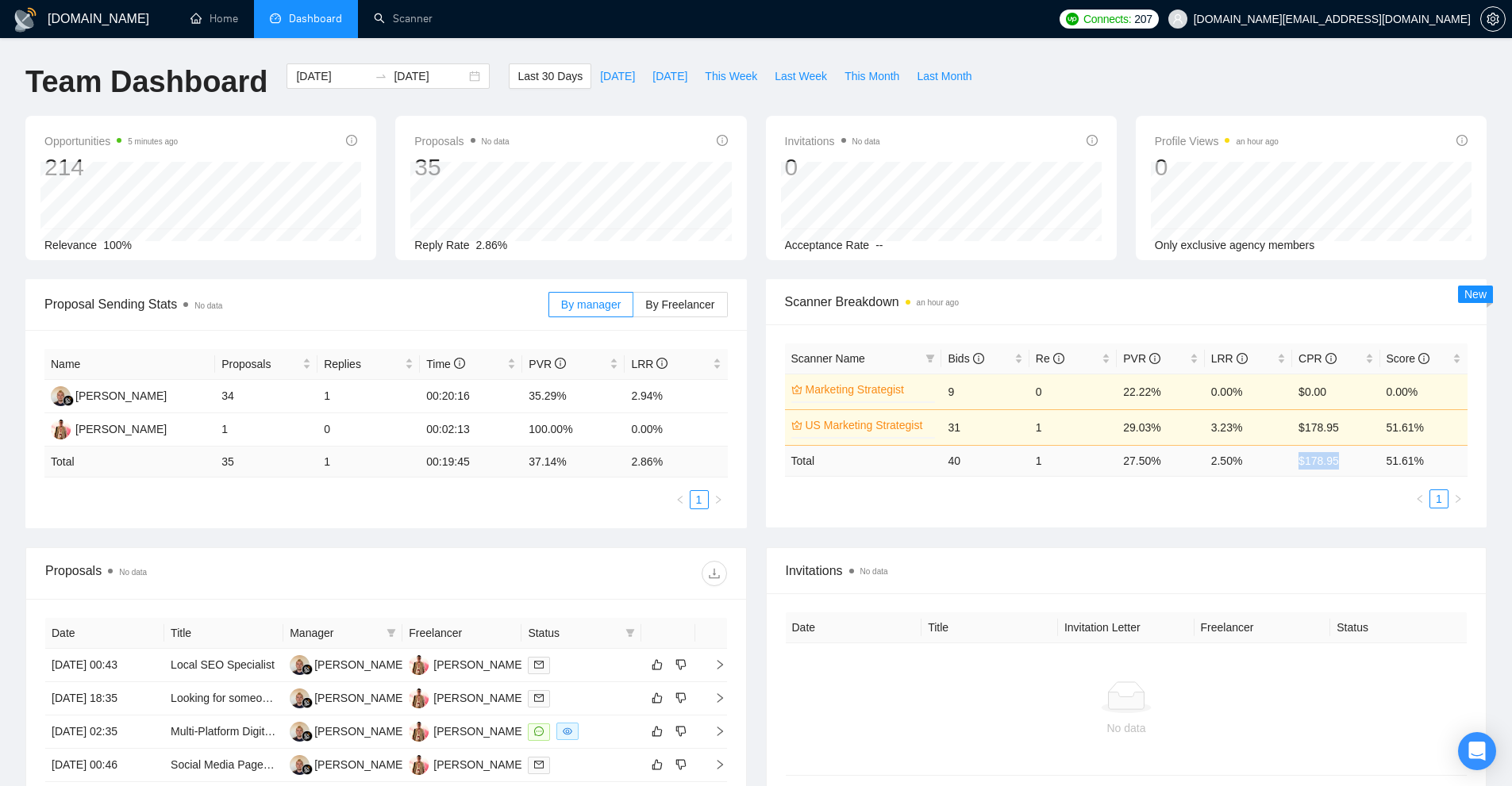
drag, startPoint x: 1345, startPoint y: 466, endPoint x: 1280, endPoint y: 467, distance: 65.0
click at [1280, 467] on tr "Total 40 1 27.50 % 2.50 % $ 178.95 51.61 %" at bounding box center [1126, 460] width 683 height 31
click at [1250, 502] on ul "1" at bounding box center [1126, 499] width 683 height 19
drag, startPoint x: 968, startPoint y: 426, endPoint x: 933, endPoint y: 431, distance: 35.4
click at [933, 431] on tr "US Marketing Strategist 0% 31 1 29.03% 3.23% $178.95 51.61%" at bounding box center [1126, 427] width 683 height 36
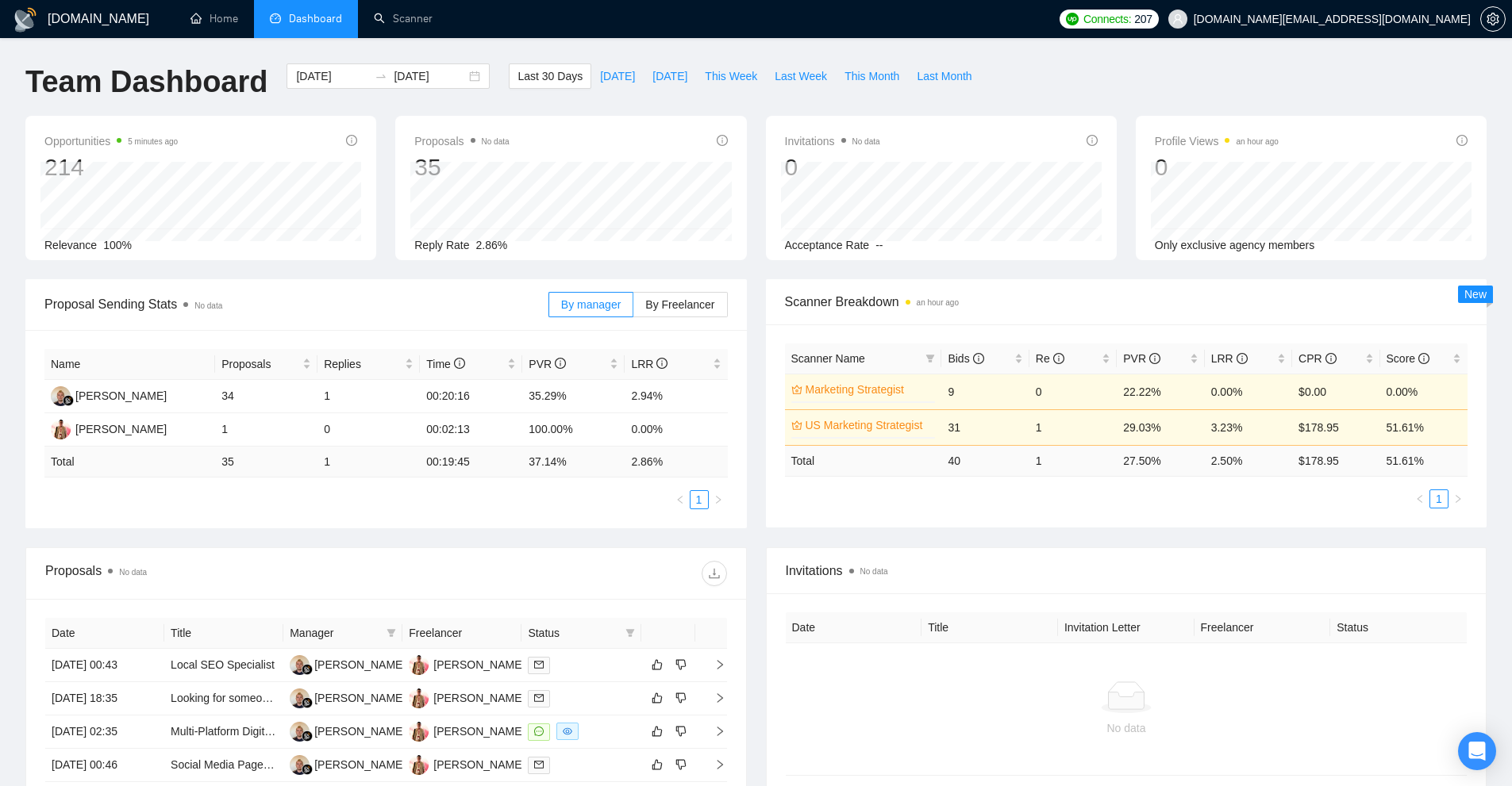
click at [926, 483] on div "Scanner Name Bids Re PVR LRR CPR Score Marketing Strategist 0% 9 0 22.22% 0.00%…" at bounding box center [1126, 425] width 683 height 165
drag, startPoint x: 521, startPoint y: 433, endPoint x: 587, endPoint y: 430, distance: 66.1
click at [587, 430] on tr "Luong Vu 1 0 00:02:13 100.00% 0.00%" at bounding box center [385, 430] width 683 height 33
click at [587, 430] on td "100.00%" at bounding box center [574, 430] width 103 height 33
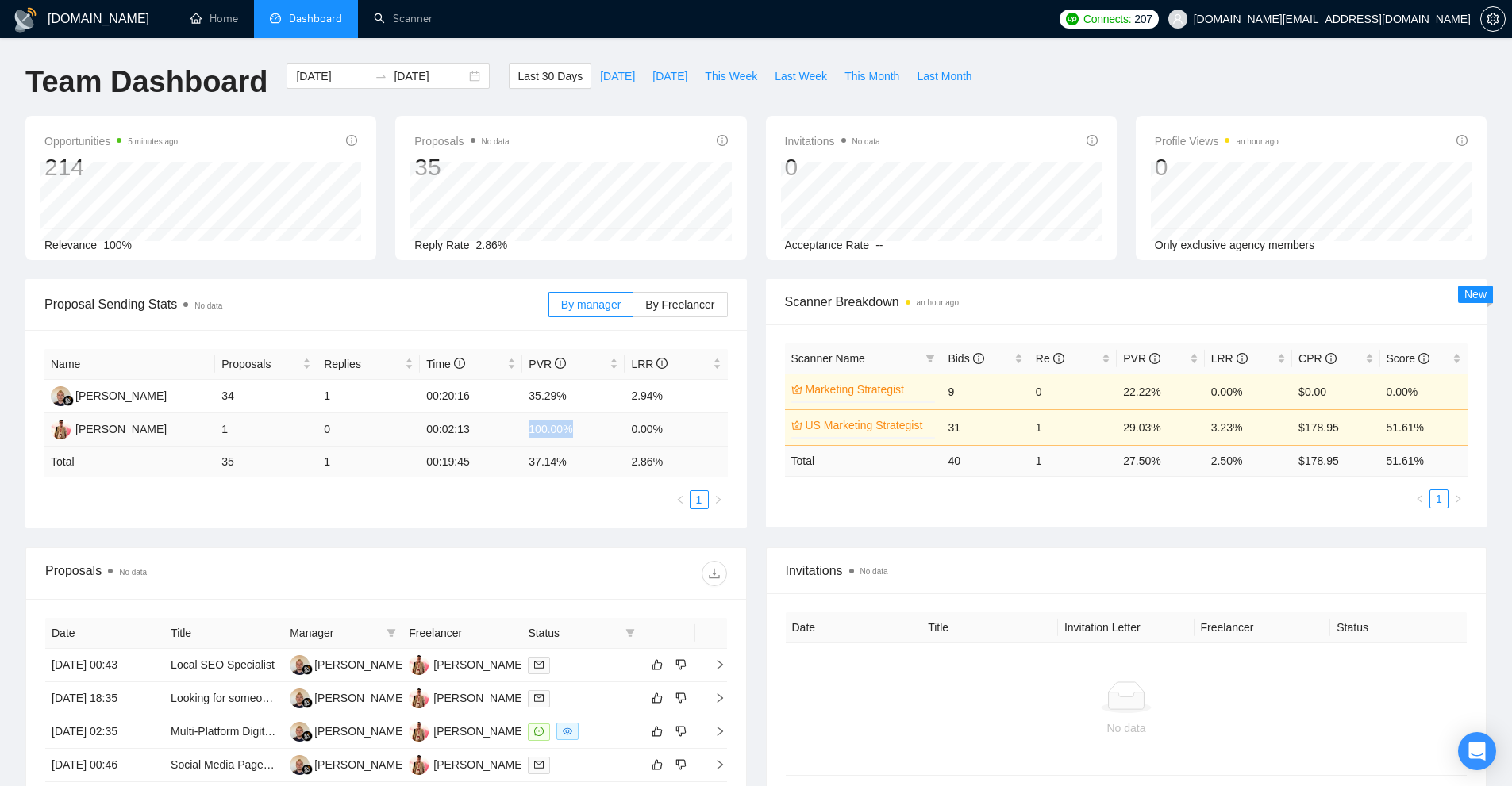
click at [587, 430] on td "100.00%" at bounding box center [574, 430] width 103 height 33
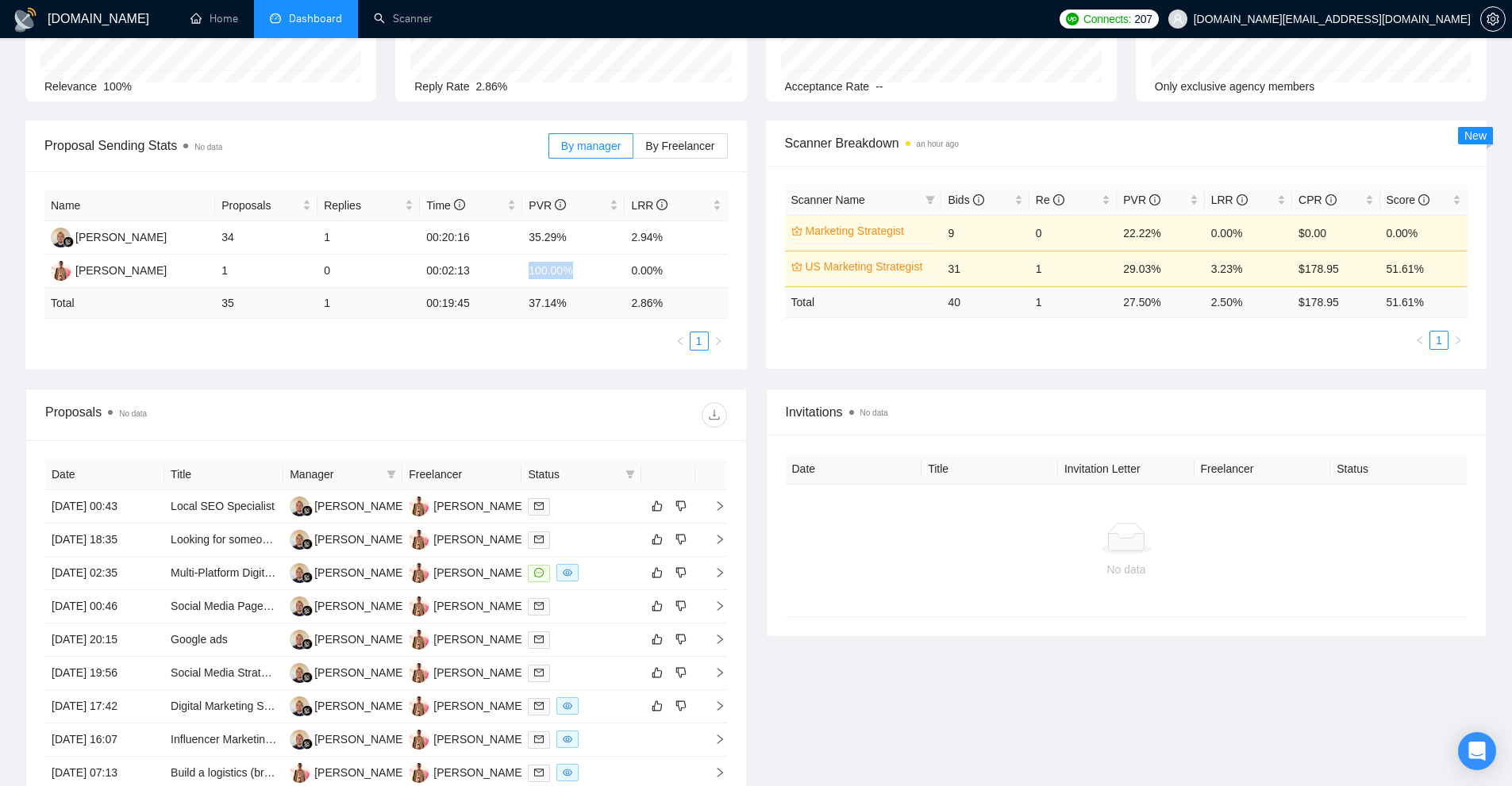
scroll to position [317, 0]
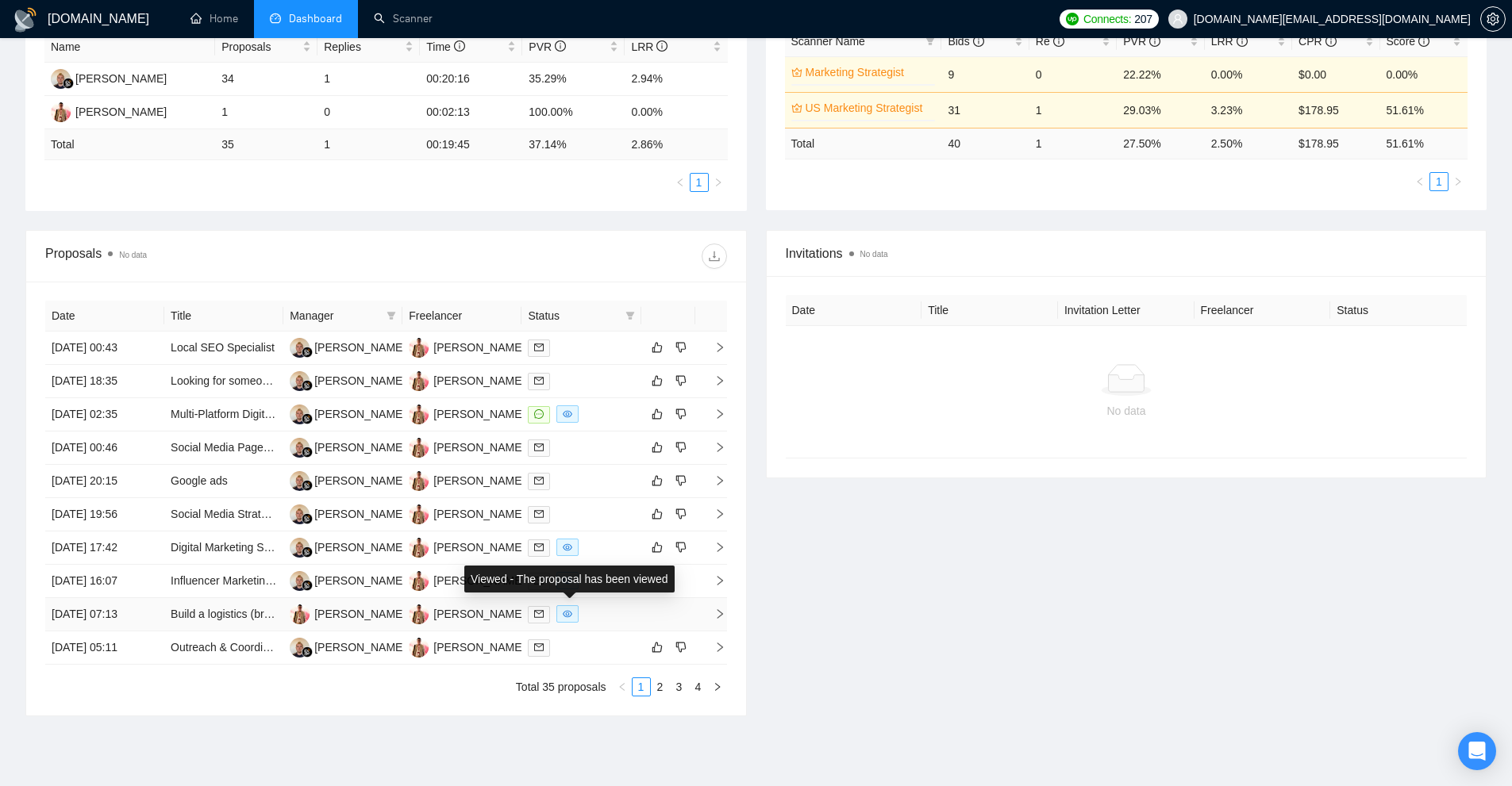
click at [573, 619] on span at bounding box center [568, 613] width 22 height 17
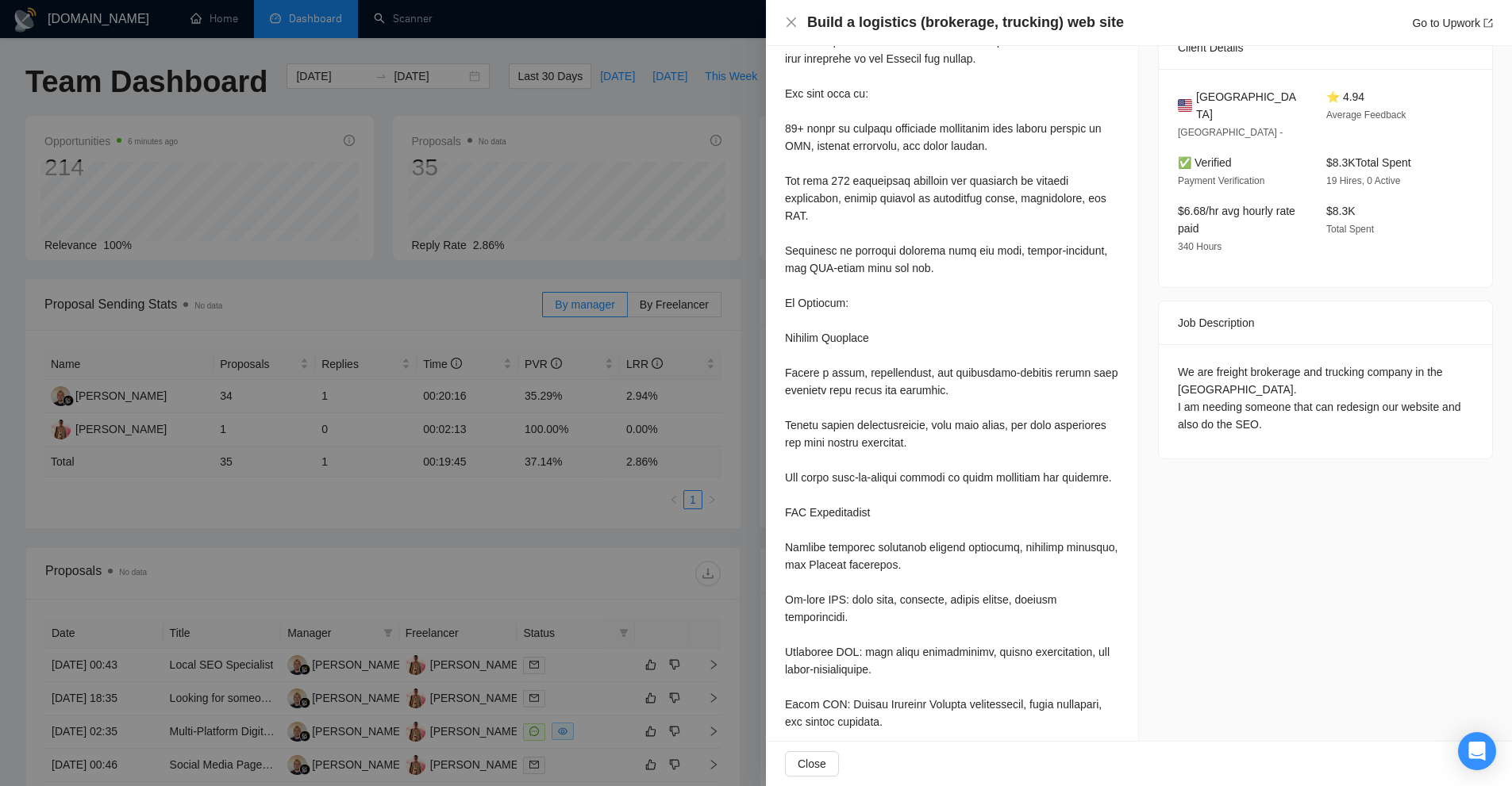
scroll to position [114, 0]
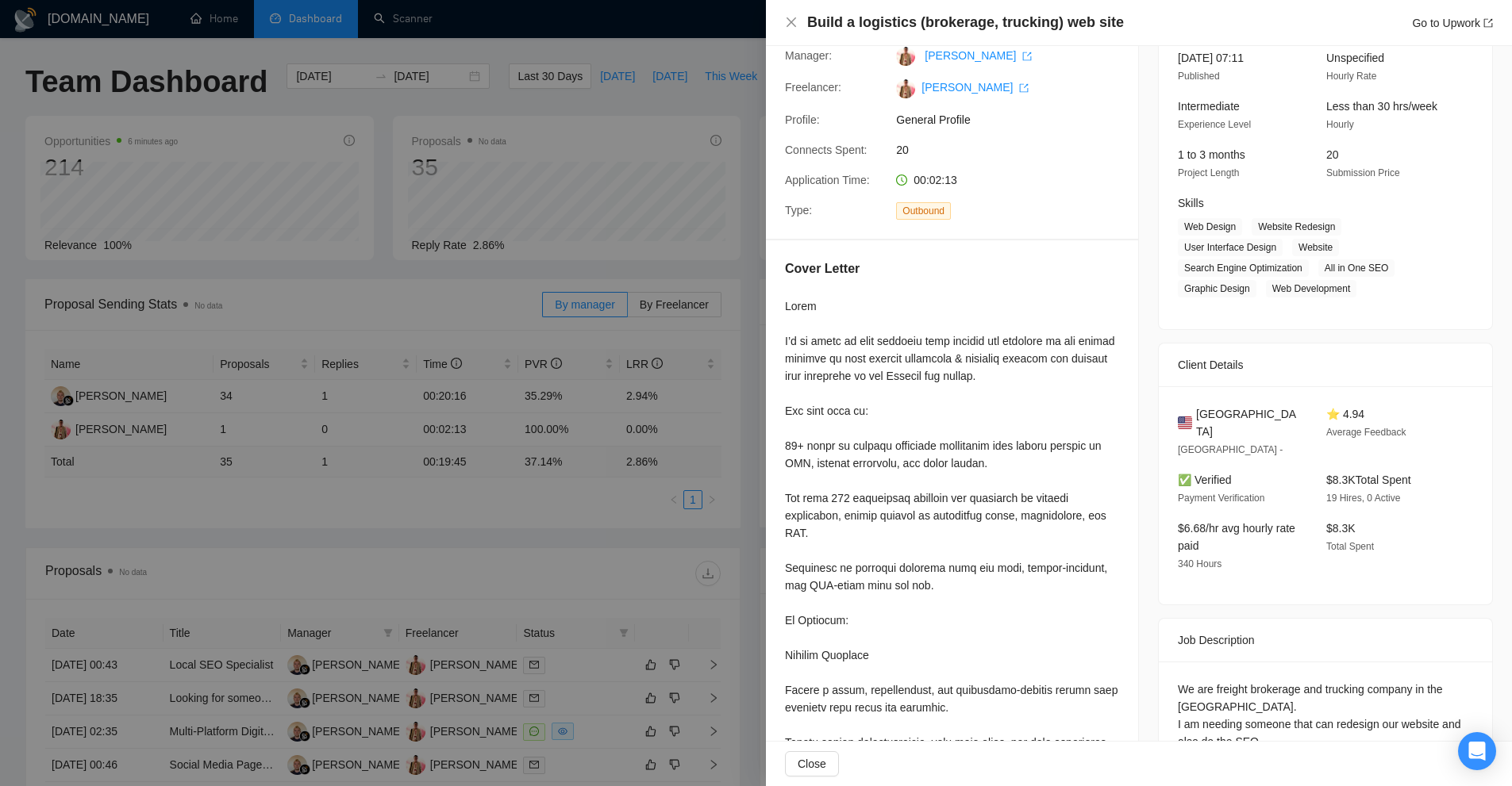
drag, startPoint x: 572, startPoint y: 276, endPoint x: 537, endPoint y: 262, distance: 37.7
click at [556, 273] on div at bounding box center [756, 393] width 1512 height 786
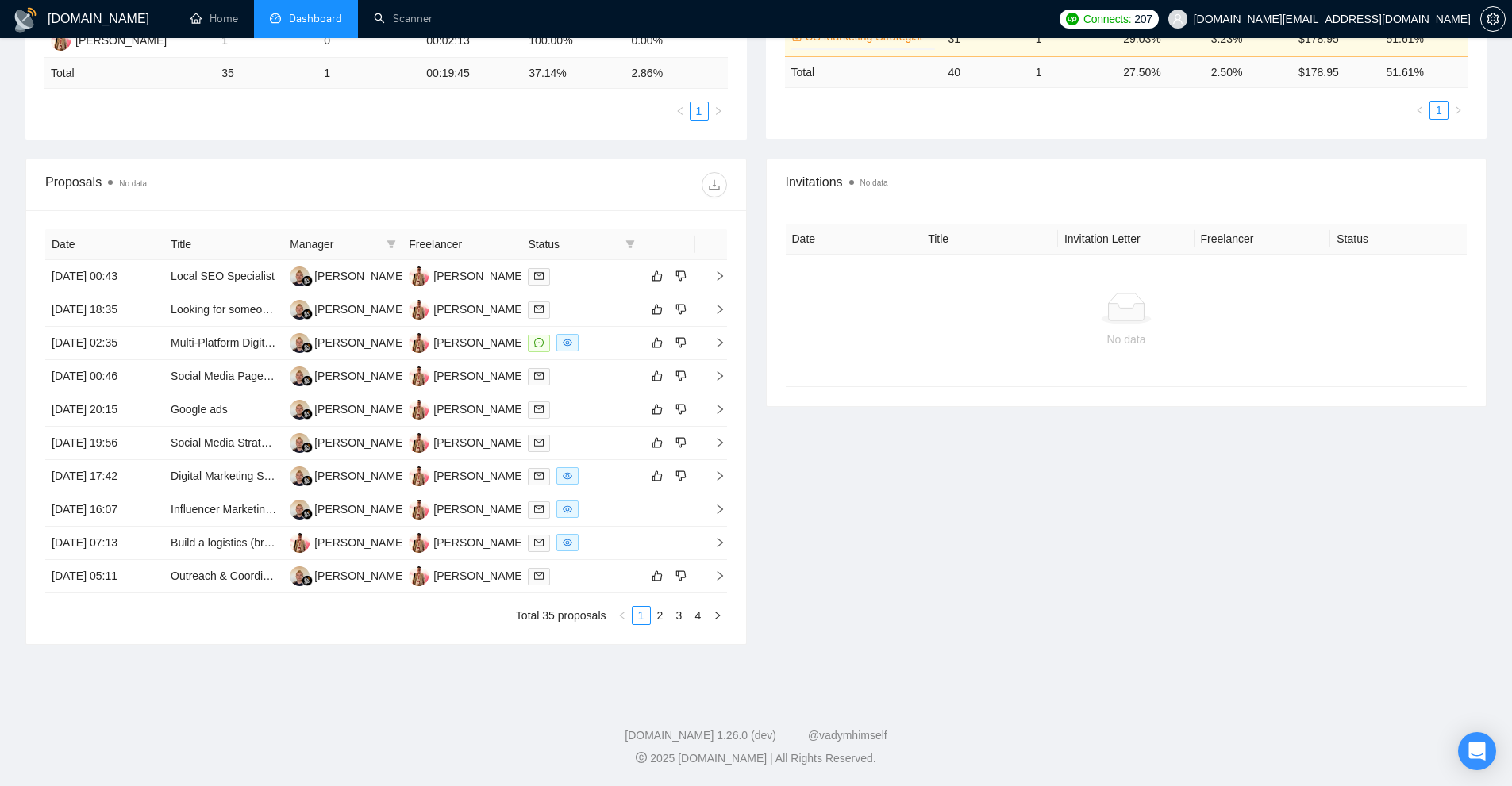
scroll to position [0, 0]
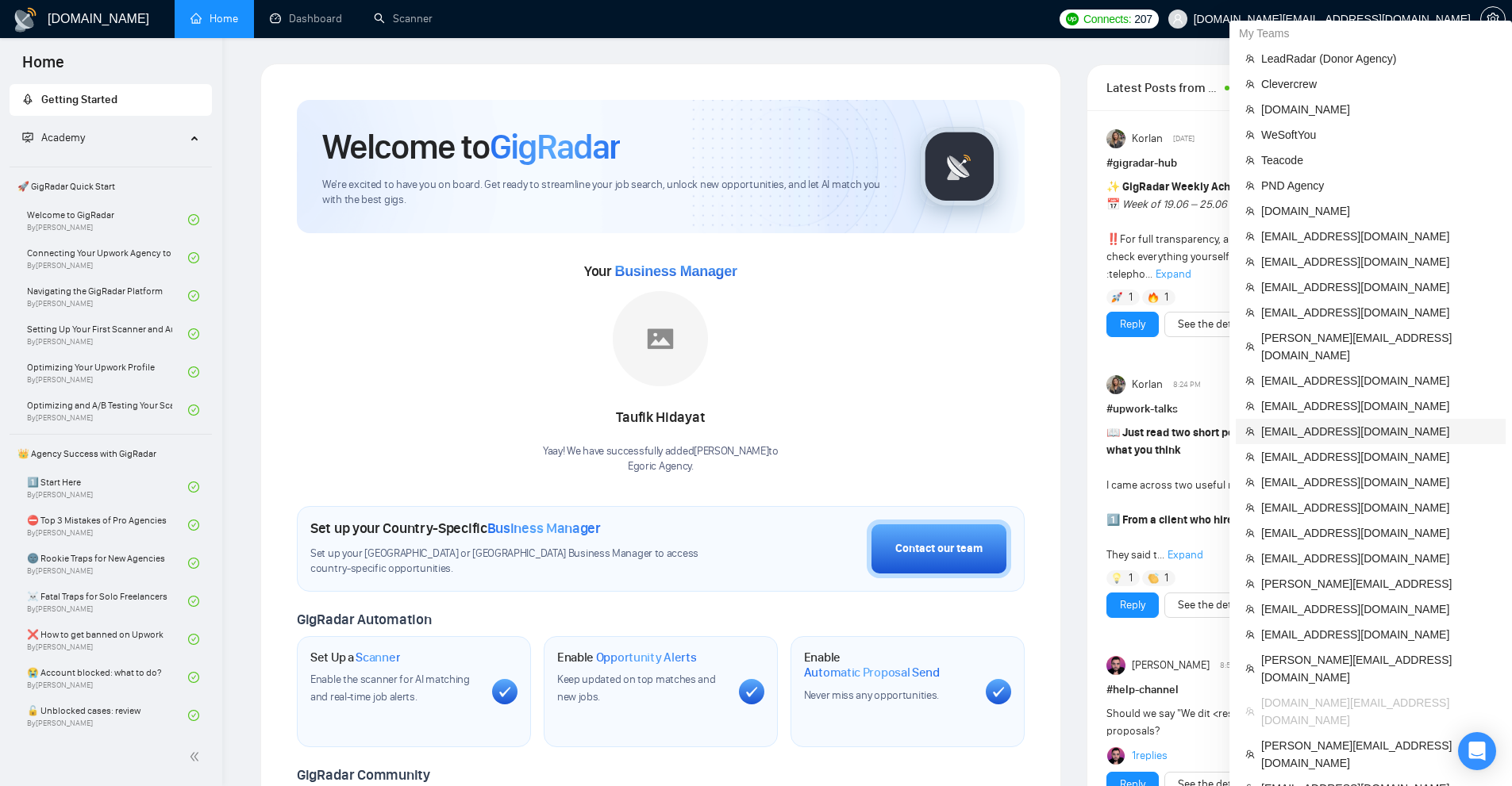
click at [1322, 423] on span "[EMAIL_ADDRESS][DOMAIN_NAME]" at bounding box center [1378, 431] width 235 height 17
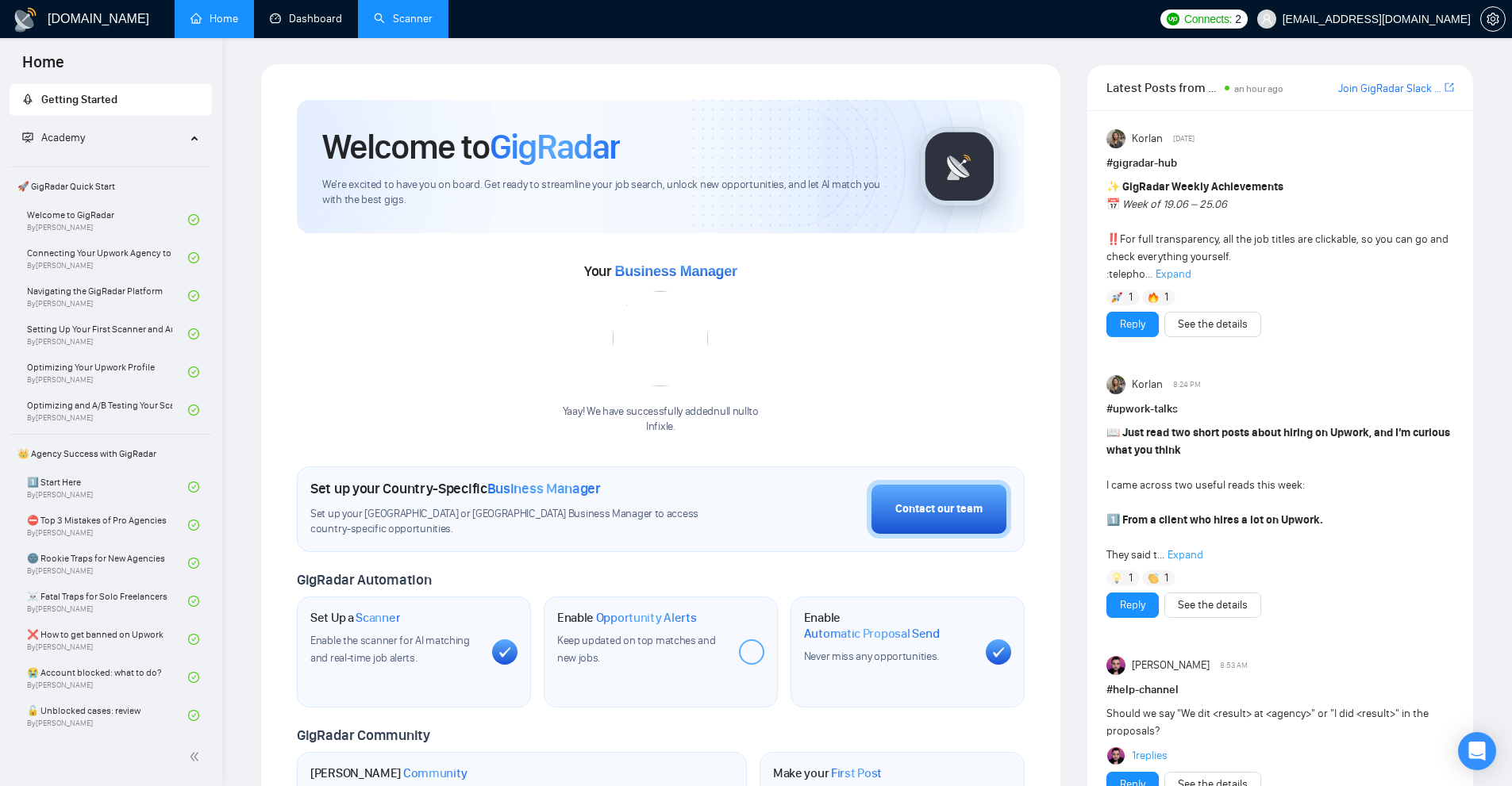
click at [374, 12] on link "Scanner" at bounding box center [403, 19] width 59 height 14
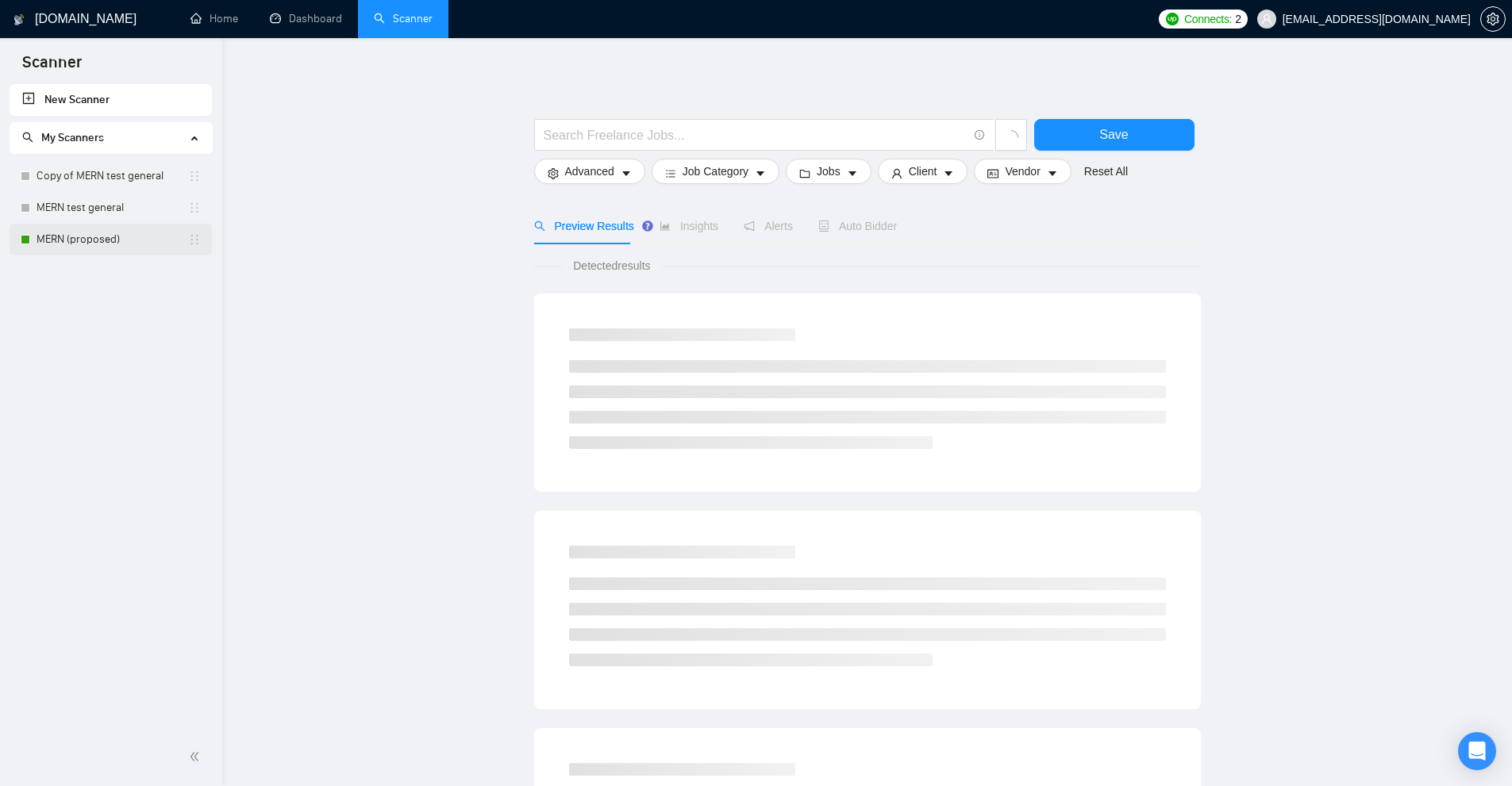
click at [80, 238] on link "MERN (proposed)" at bounding box center [112, 239] width 151 height 32
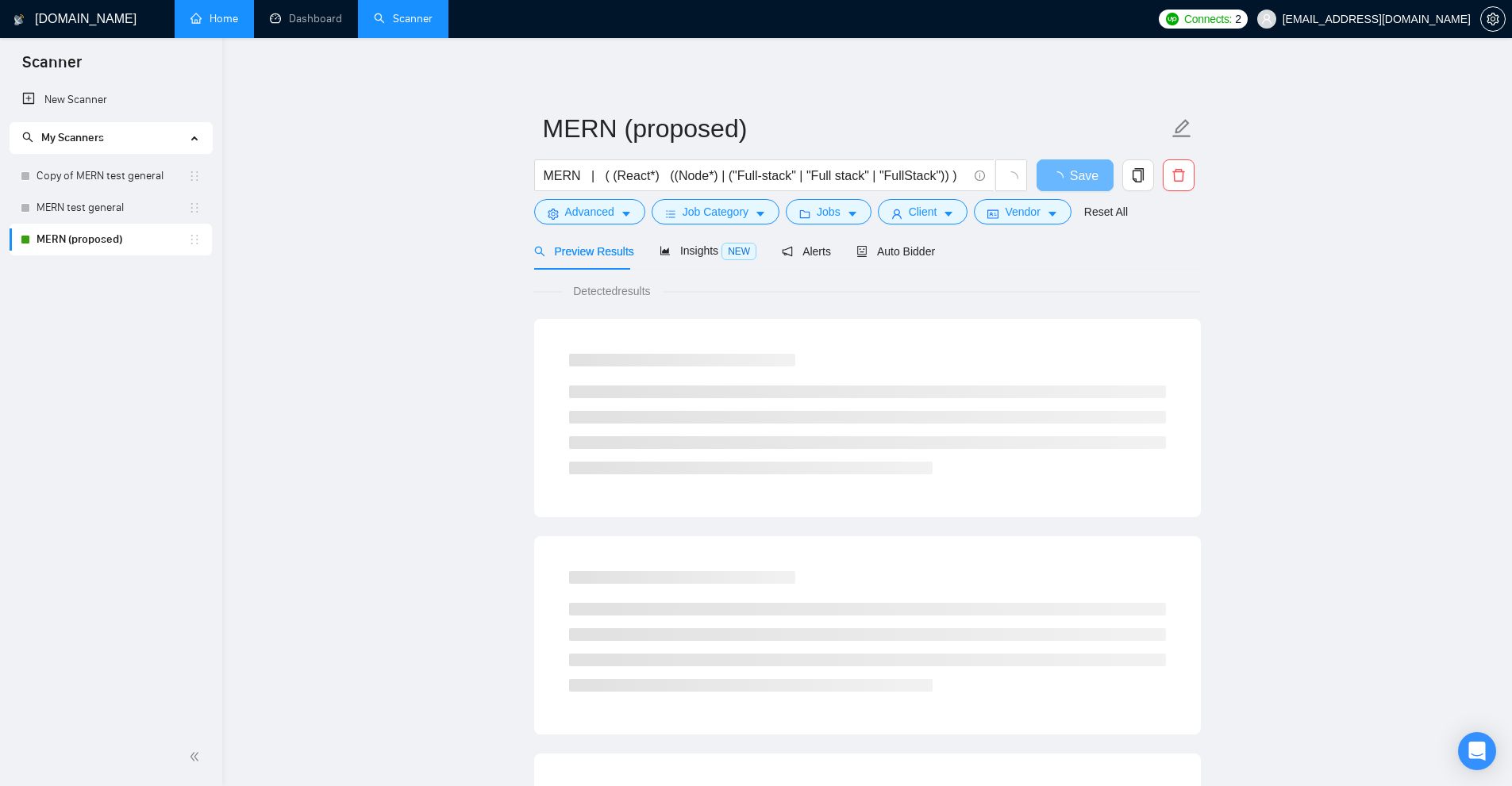
click at [238, 17] on link "Home" at bounding box center [215, 19] width 48 height 14
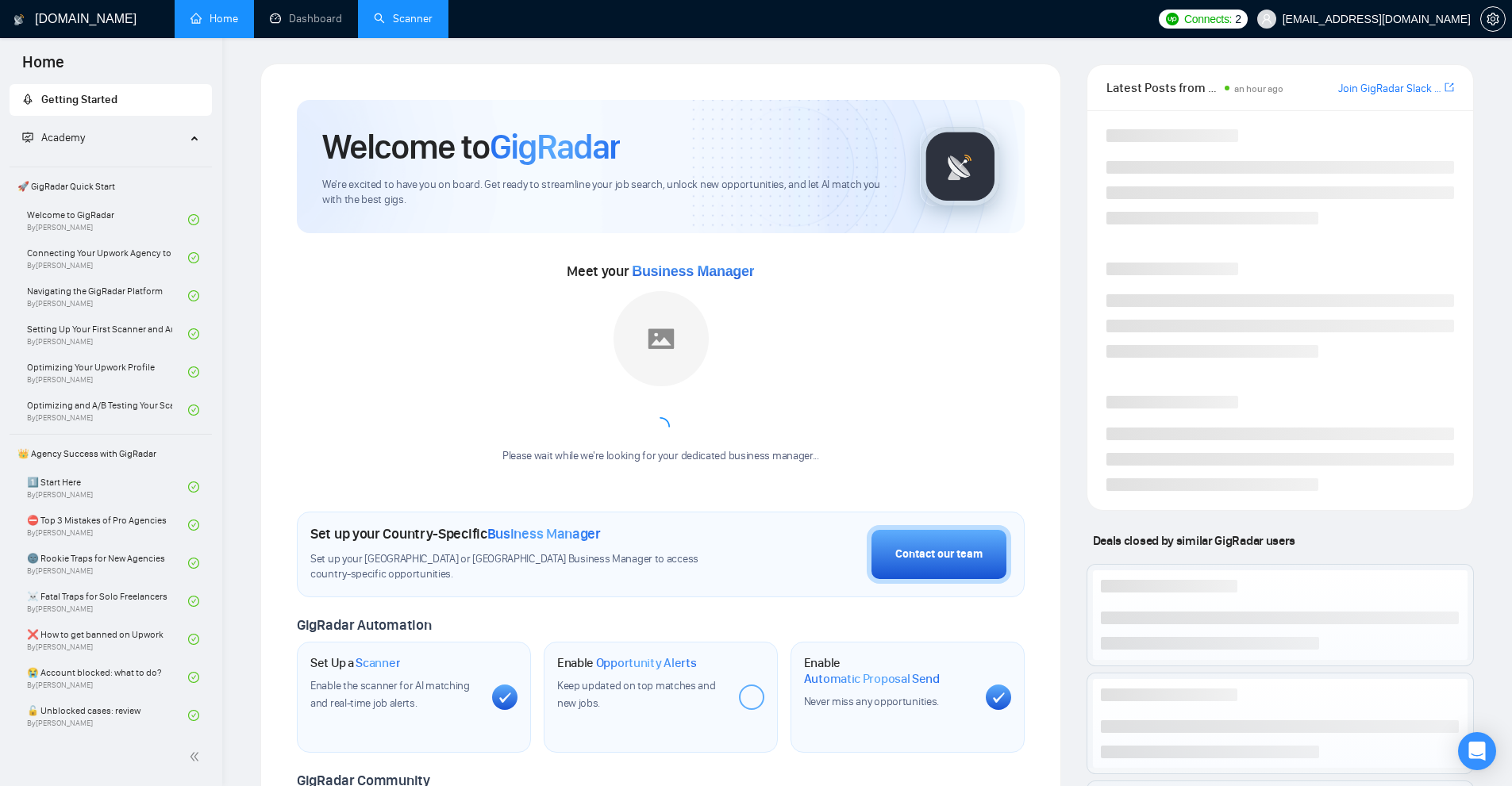
scroll to position [79, 0]
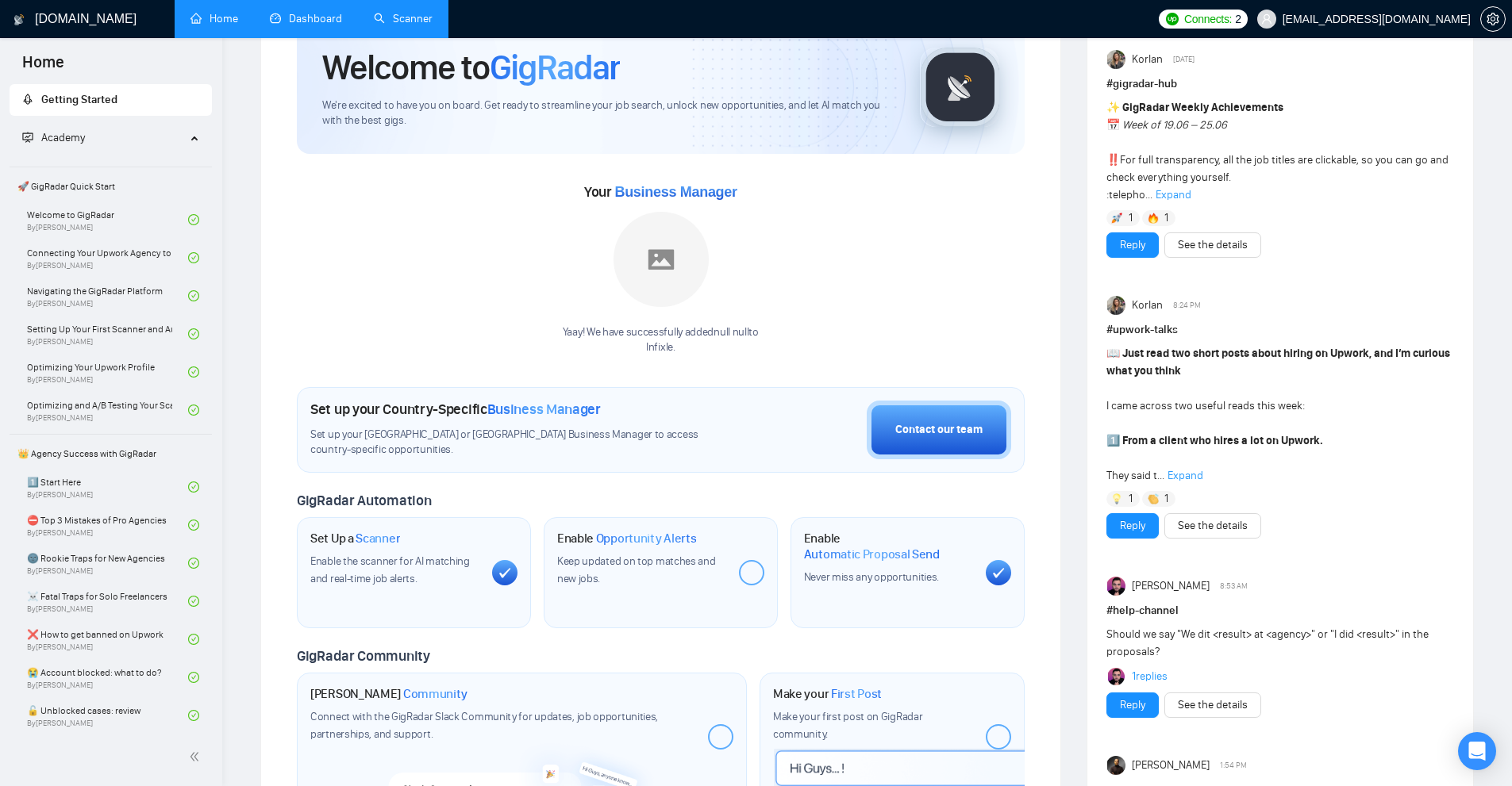
click at [270, 14] on link "Dashboard" at bounding box center [306, 19] width 72 height 14
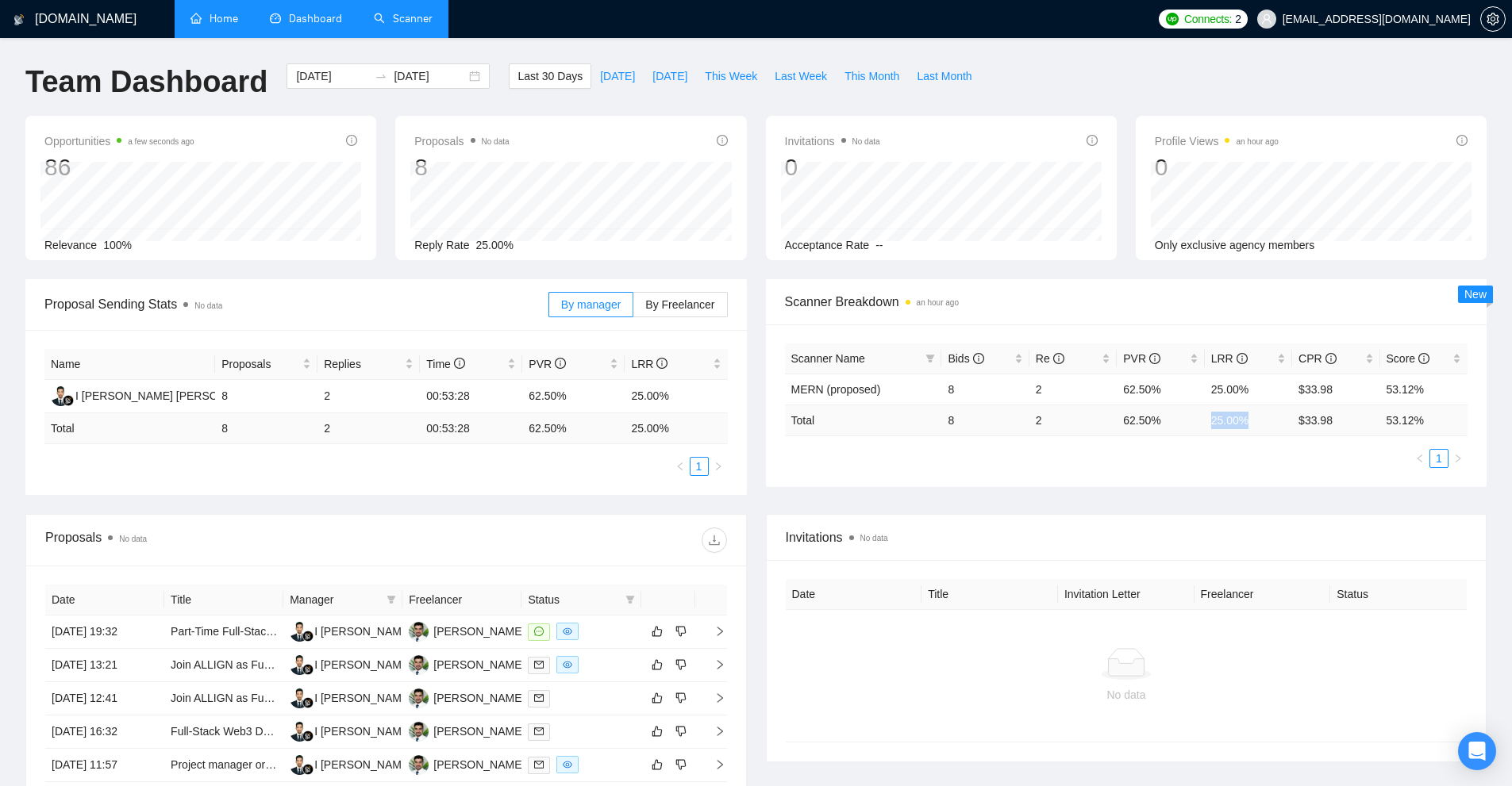
drag, startPoint x: 1207, startPoint y: 426, endPoint x: 1258, endPoint y: 423, distance: 51.1
click at [1258, 423] on td "25.00 %" at bounding box center [1248, 420] width 87 height 31
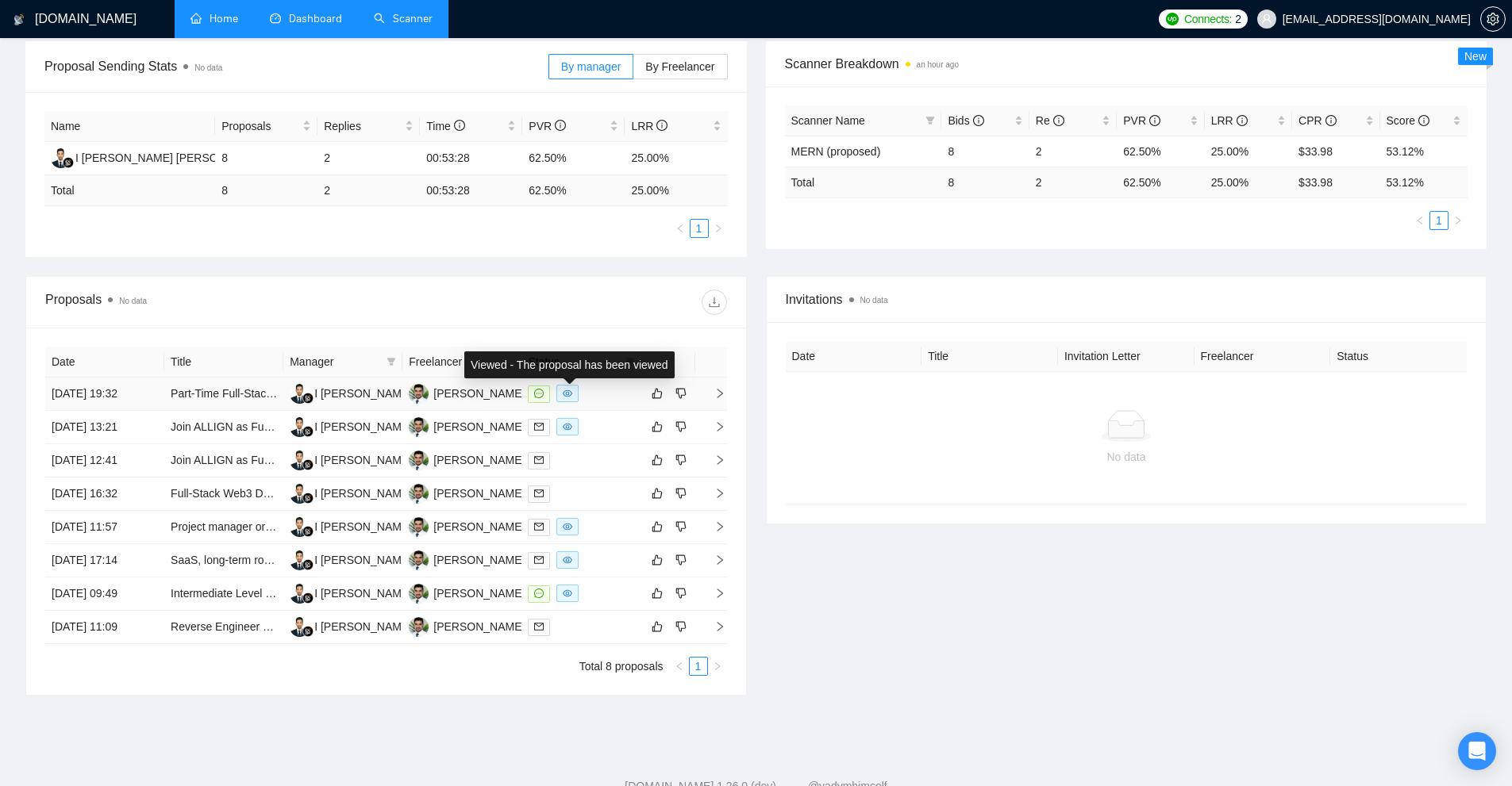
click at [603, 395] on div at bounding box center [580, 393] width 106 height 18
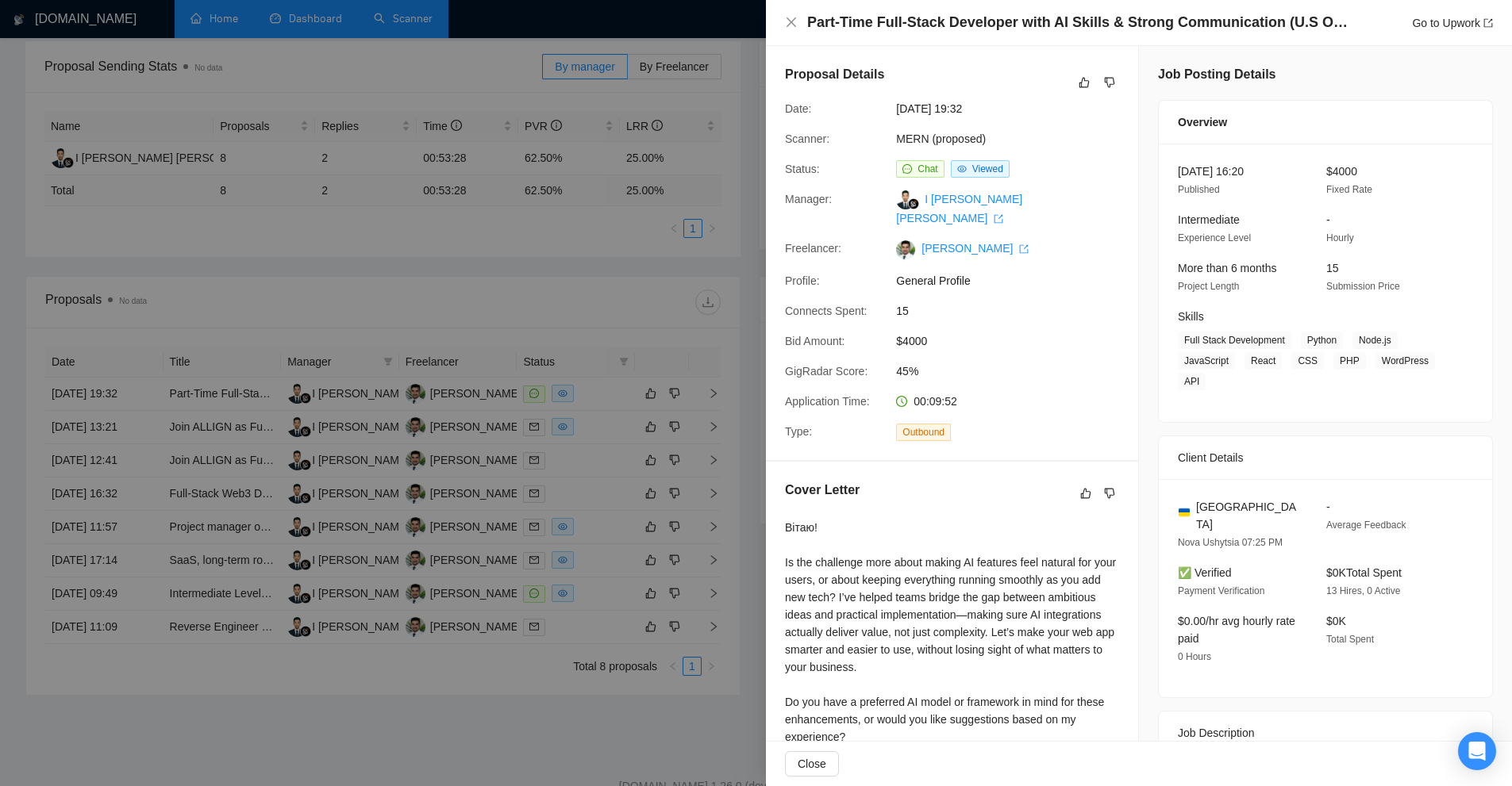
scroll to position [387, 0]
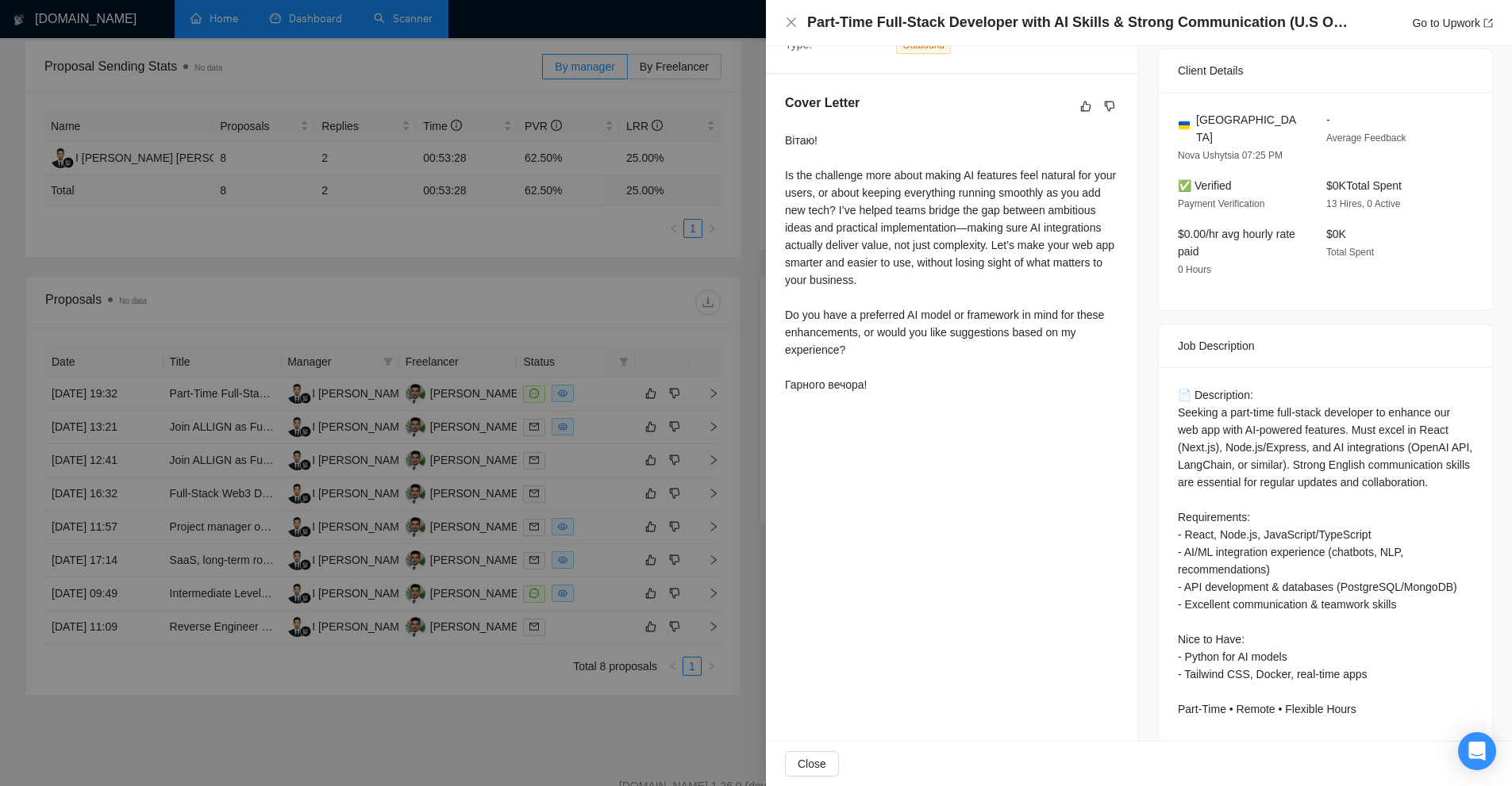
click at [521, 337] on div at bounding box center [756, 393] width 1512 height 786
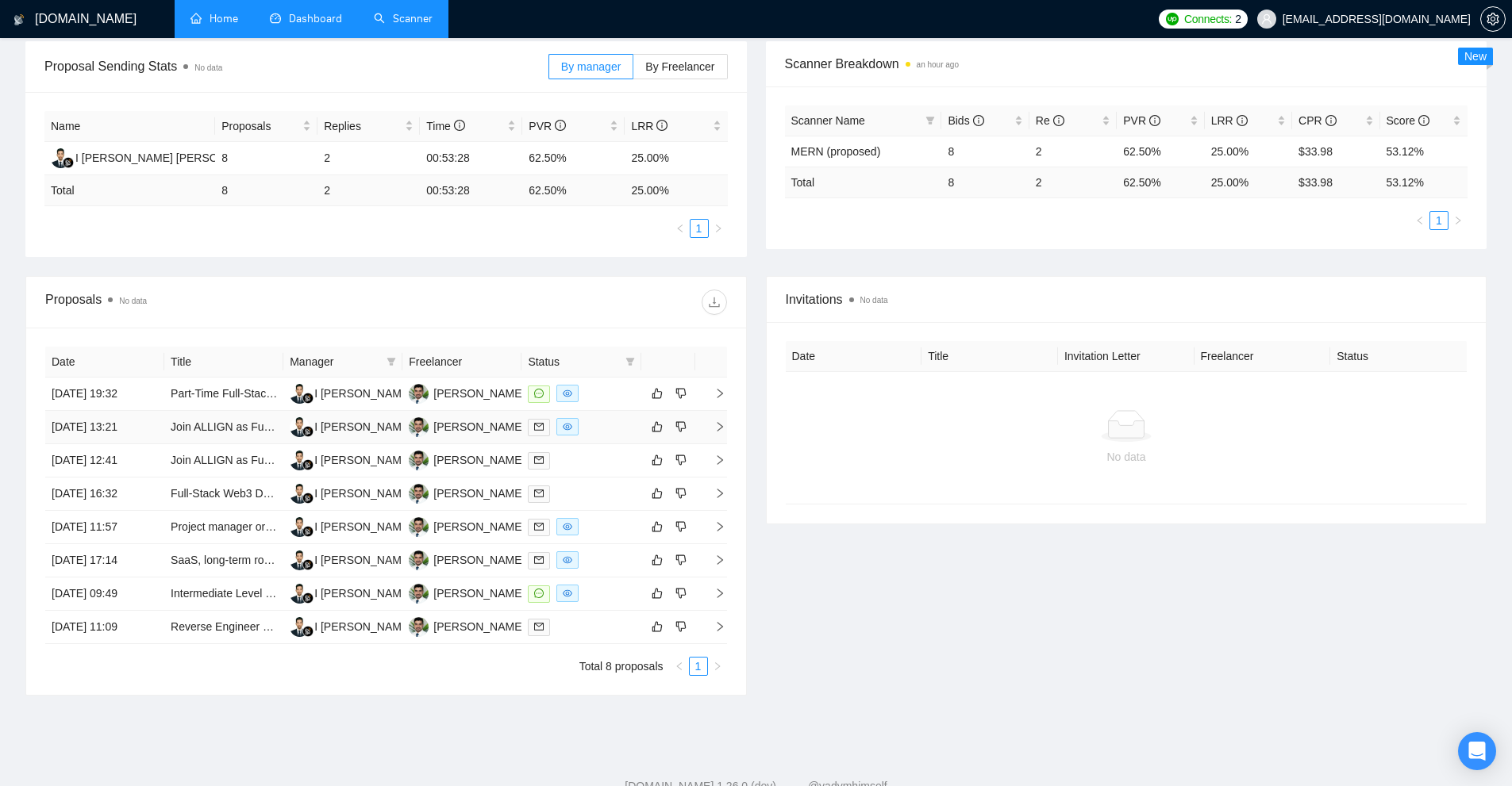
click at [593, 425] on div at bounding box center [580, 426] width 106 height 18
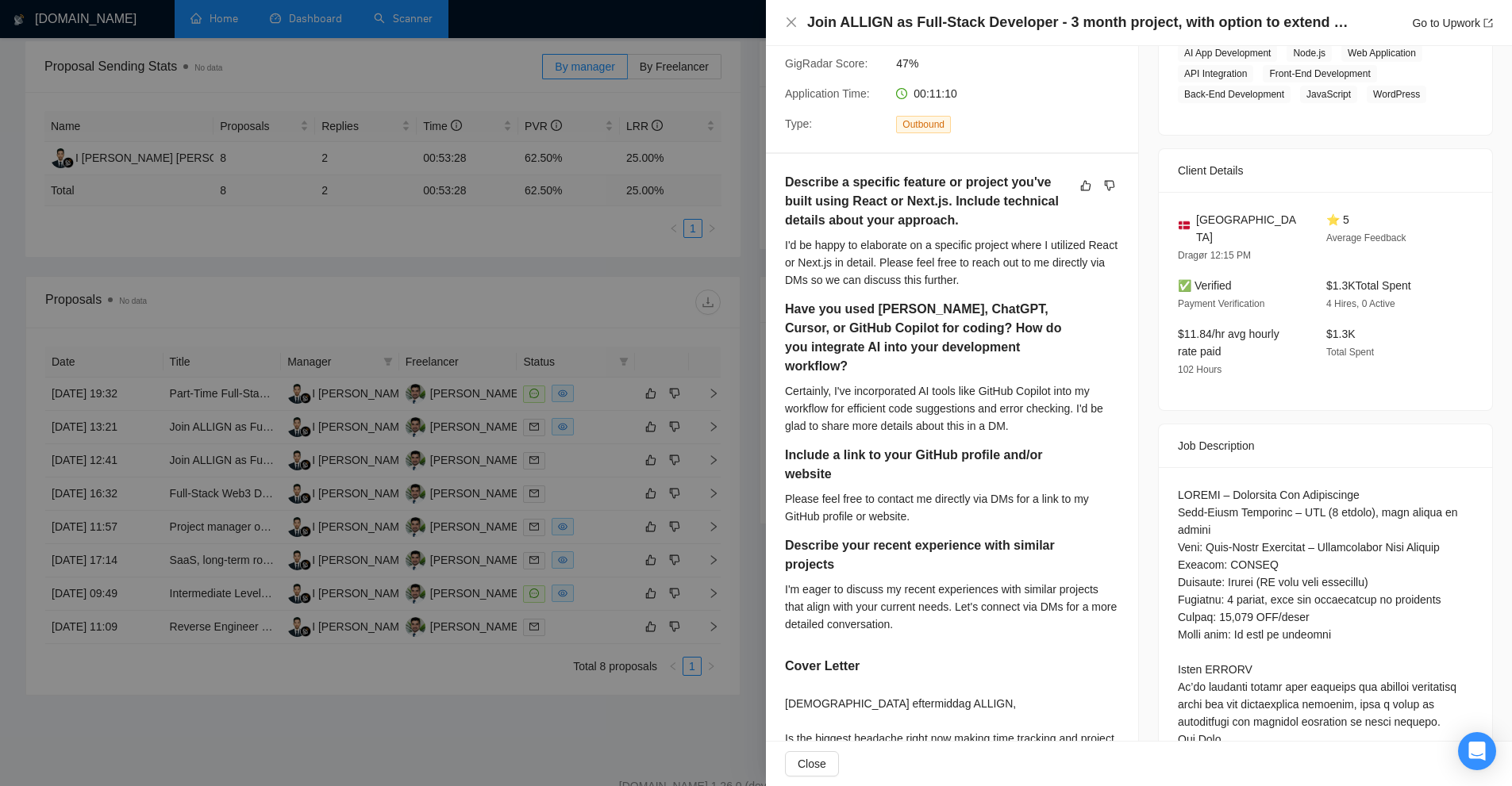
scroll to position [0, 0]
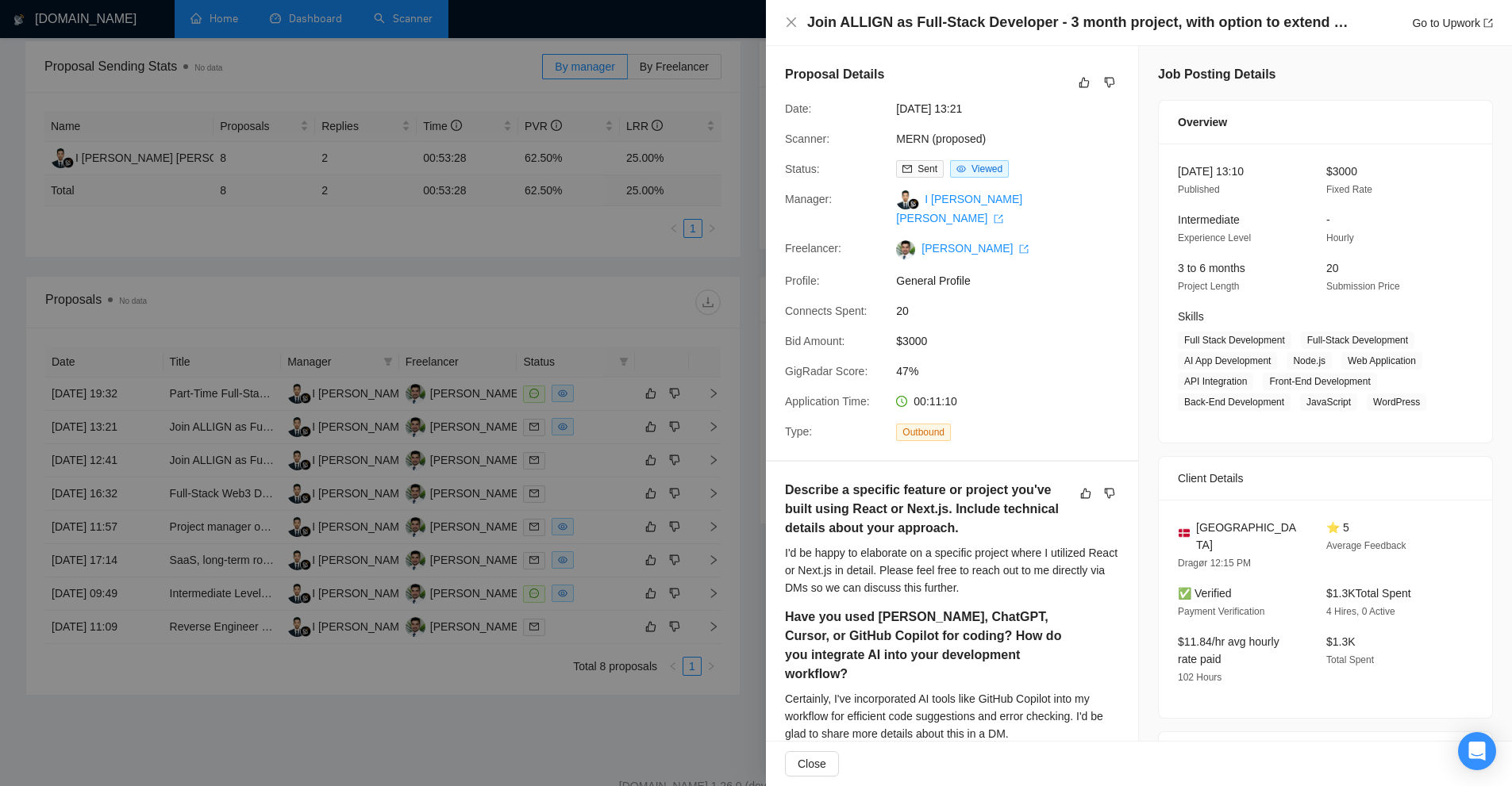
click at [697, 352] on div at bounding box center [756, 393] width 1512 height 786
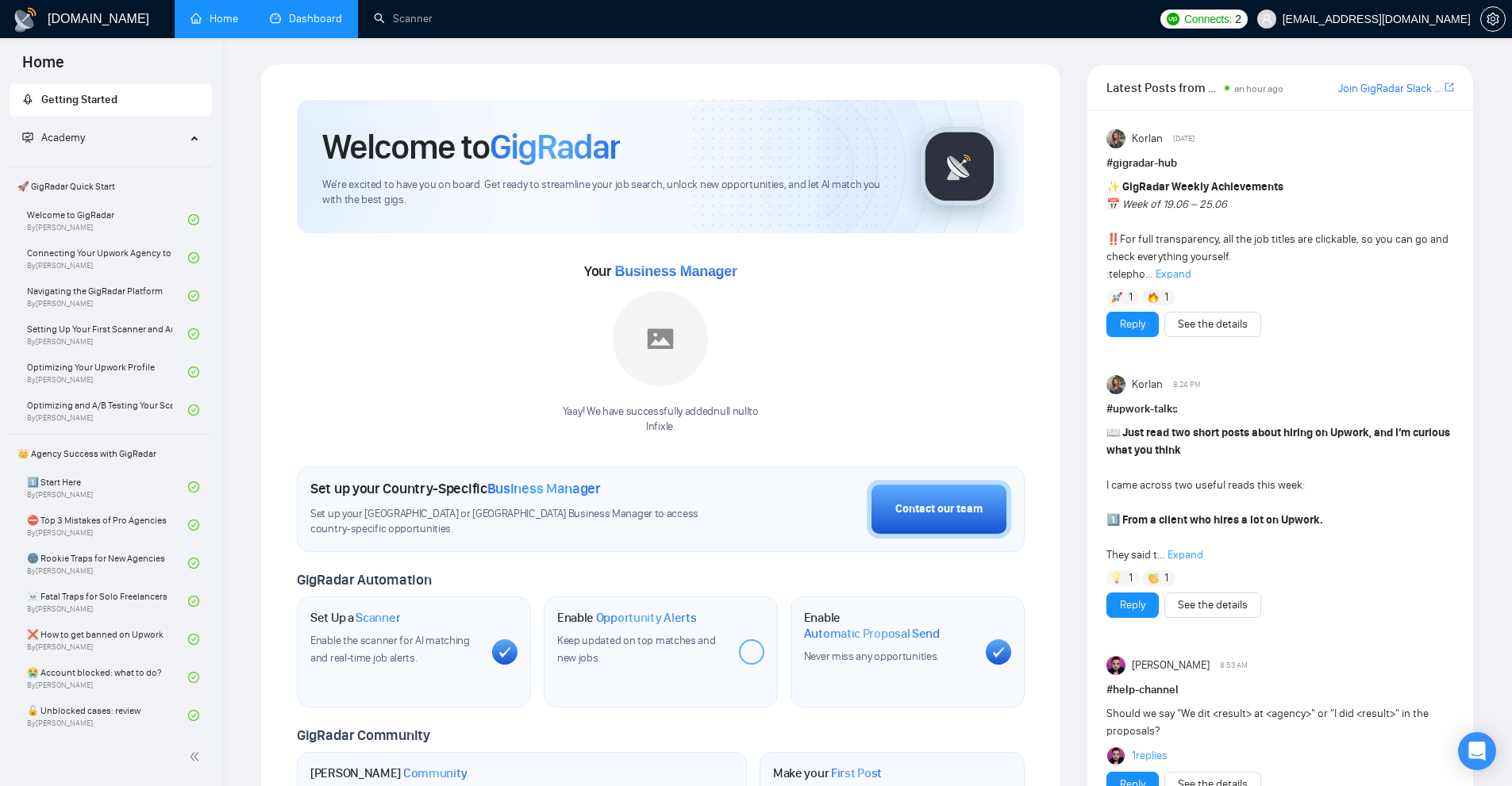
click at [329, 12] on link "Dashboard" at bounding box center [306, 19] width 72 height 14
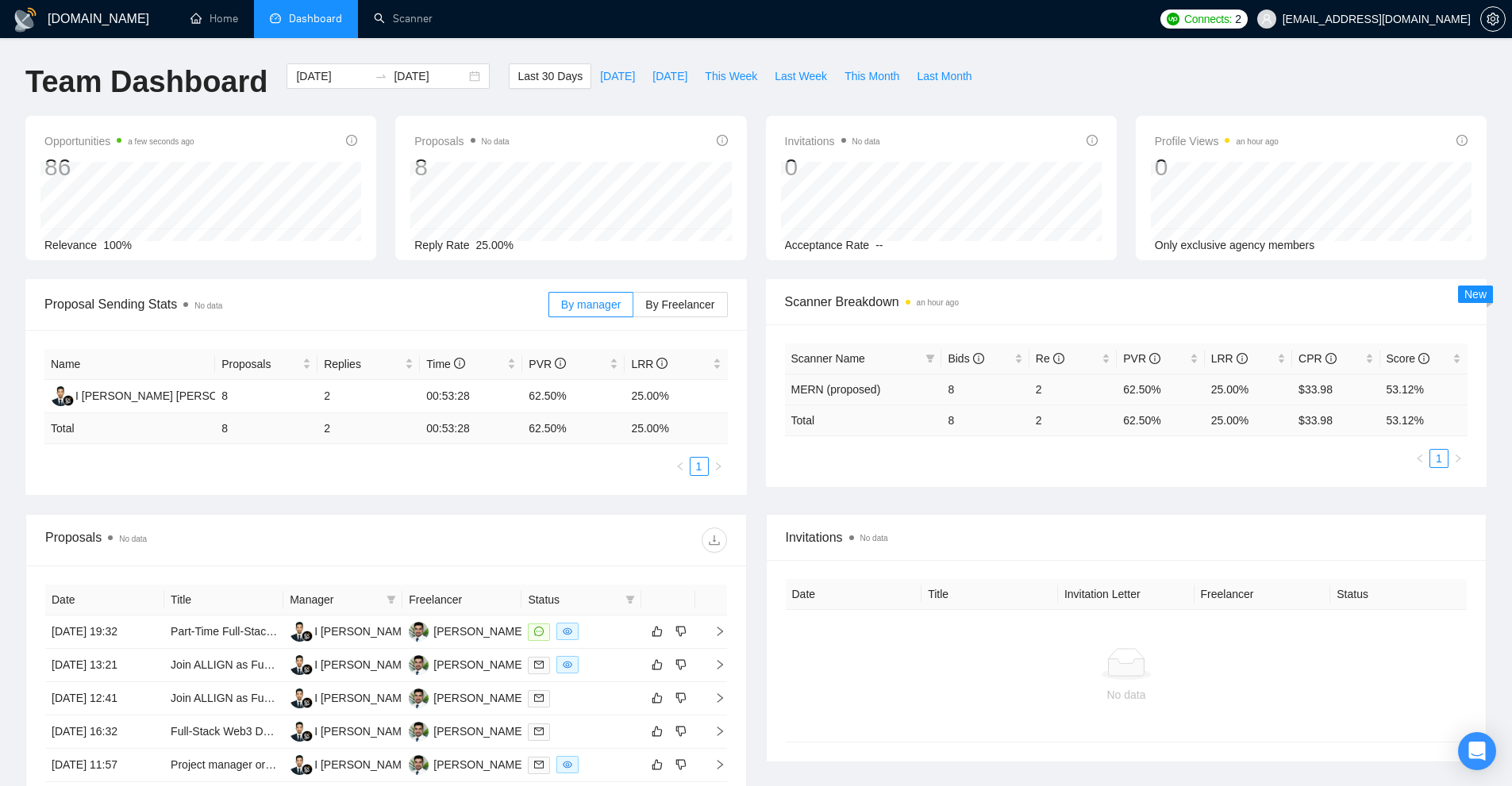
click at [1139, 389] on td "62.50%" at bounding box center [1160, 389] width 87 height 31
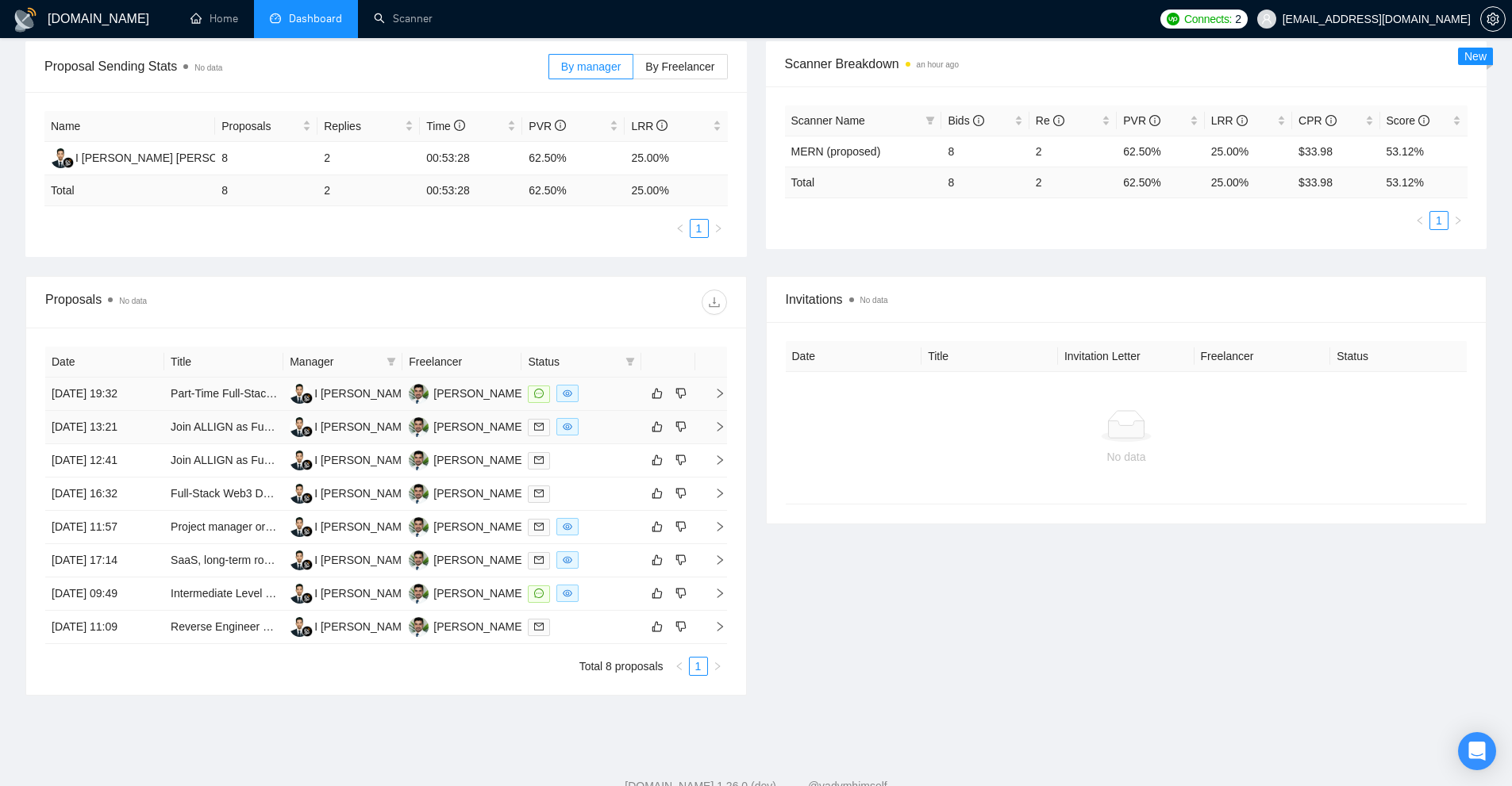
click at [600, 396] on div at bounding box center [580, 393] width 106 height 18
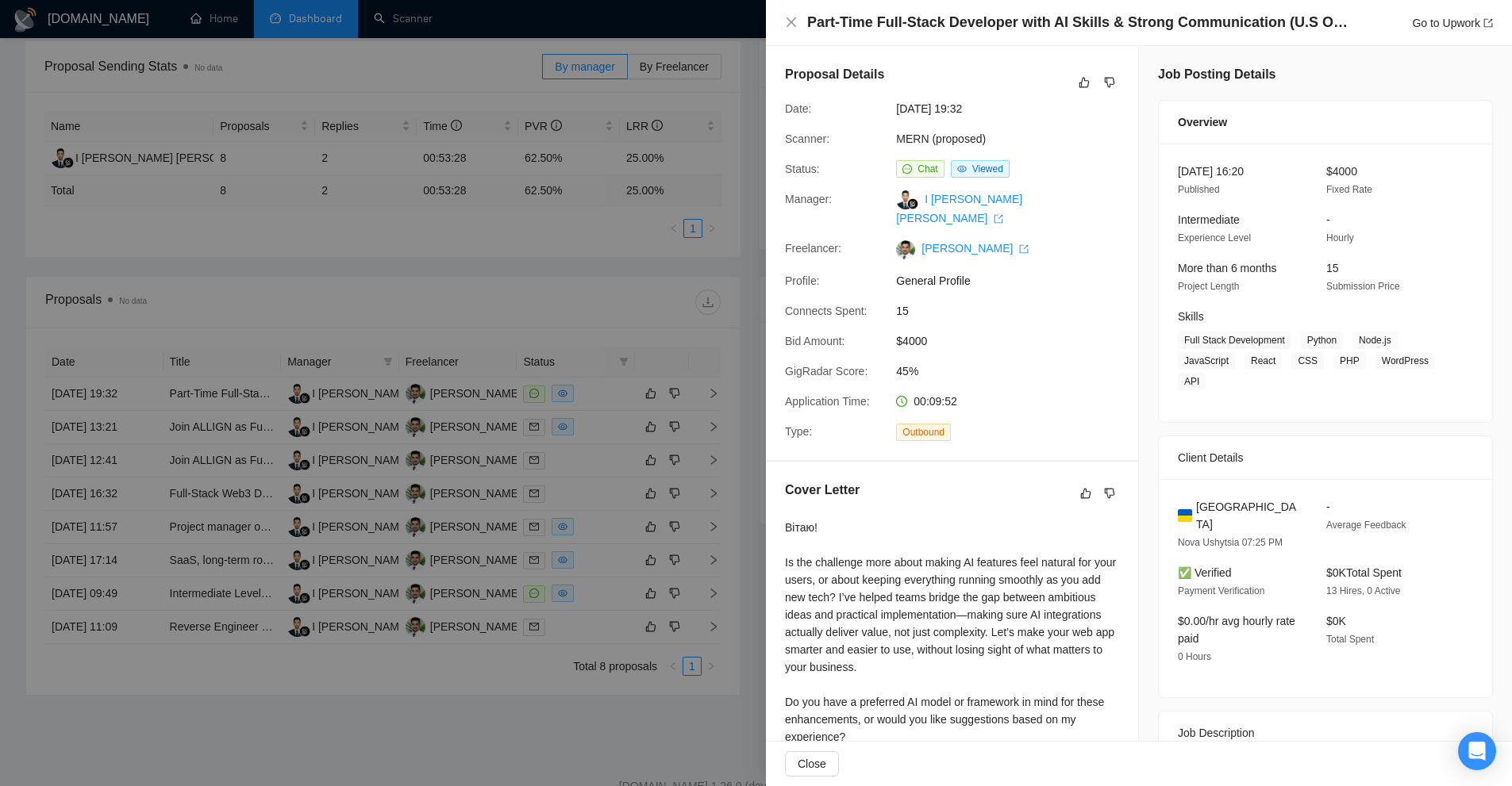
scroll to position [387, 0]
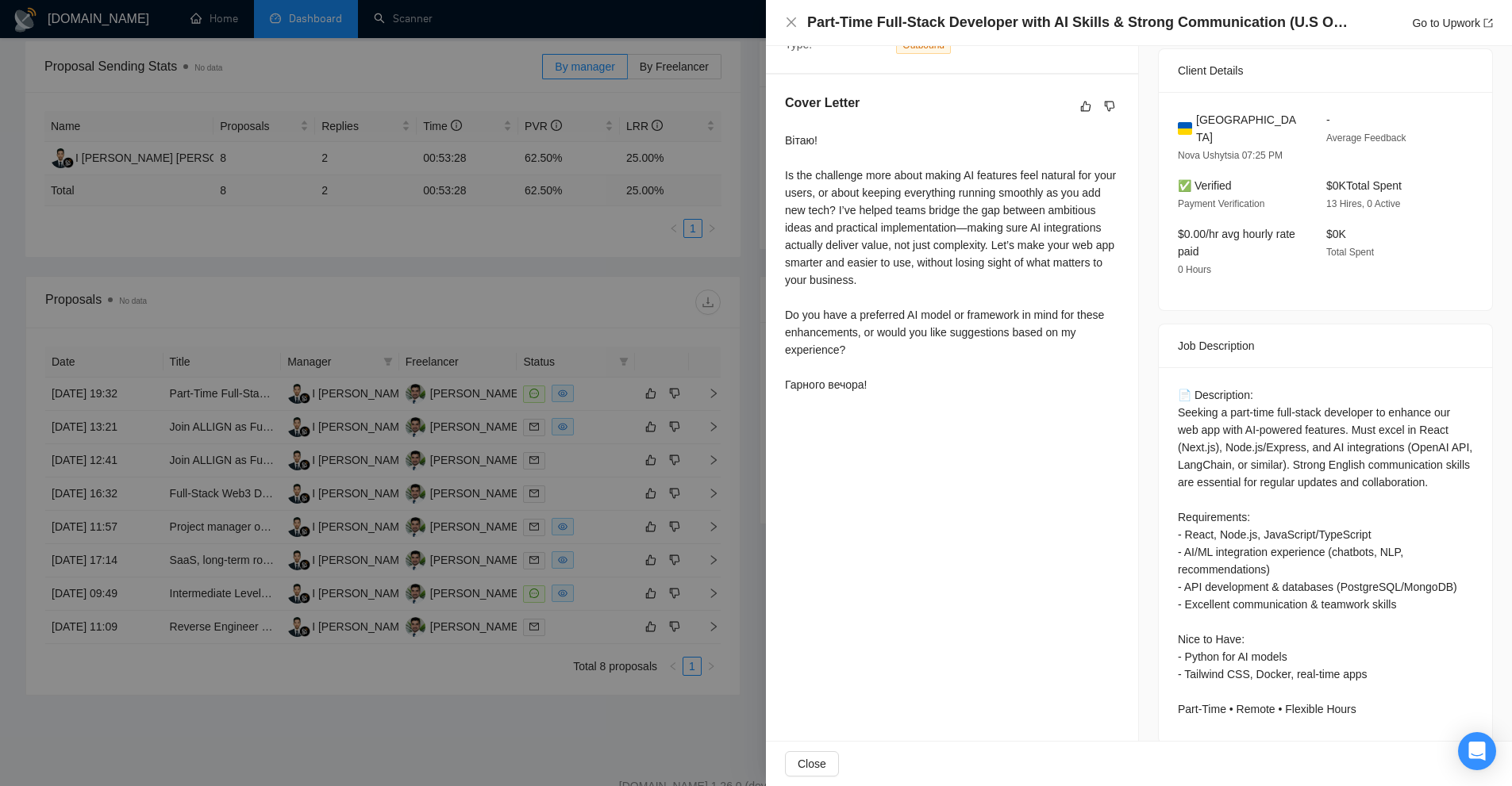
click at [664, 320] on div at bounding box center [756, 393] width 1512 height 786
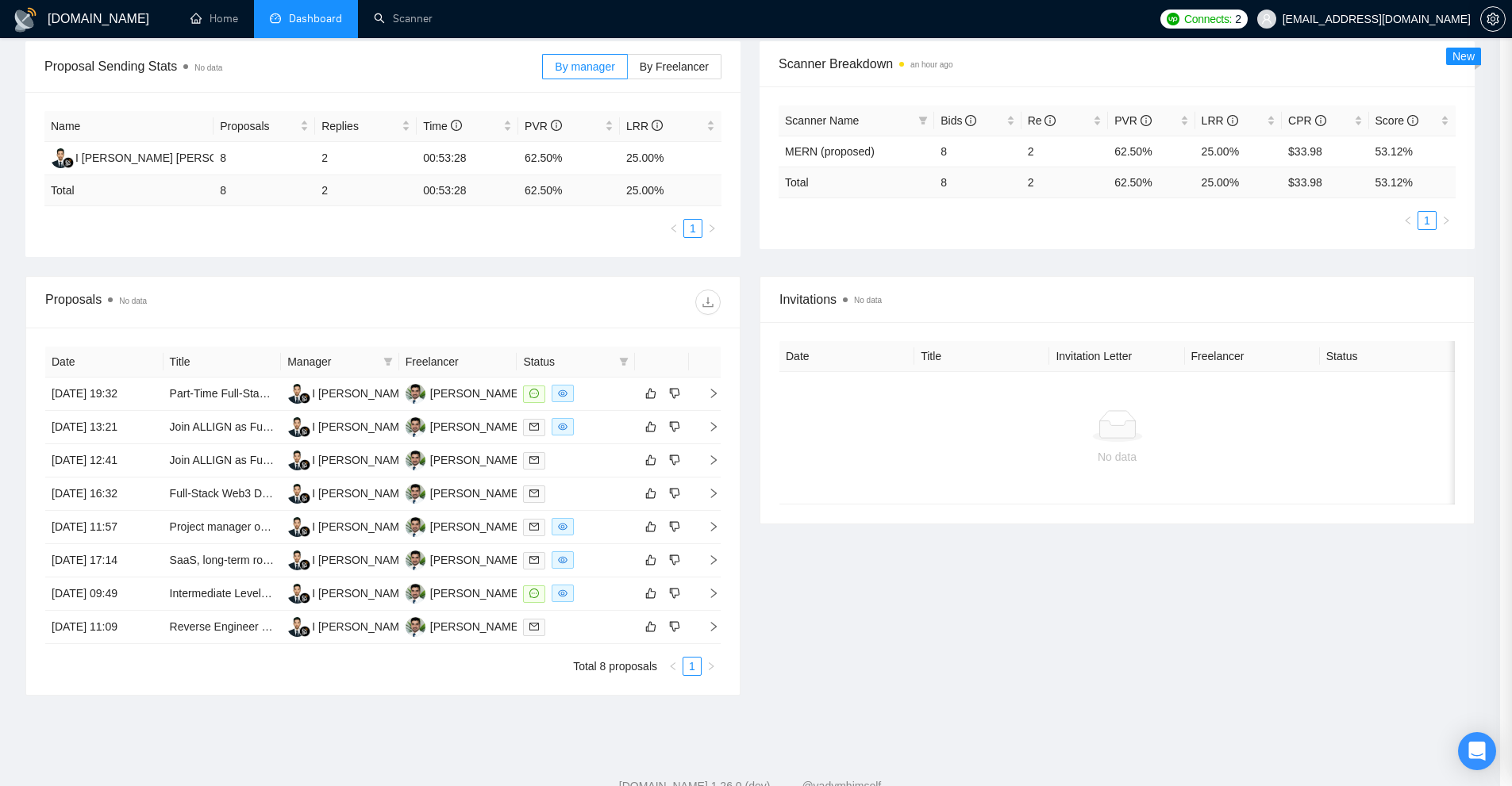
scroll to position [0, 0]
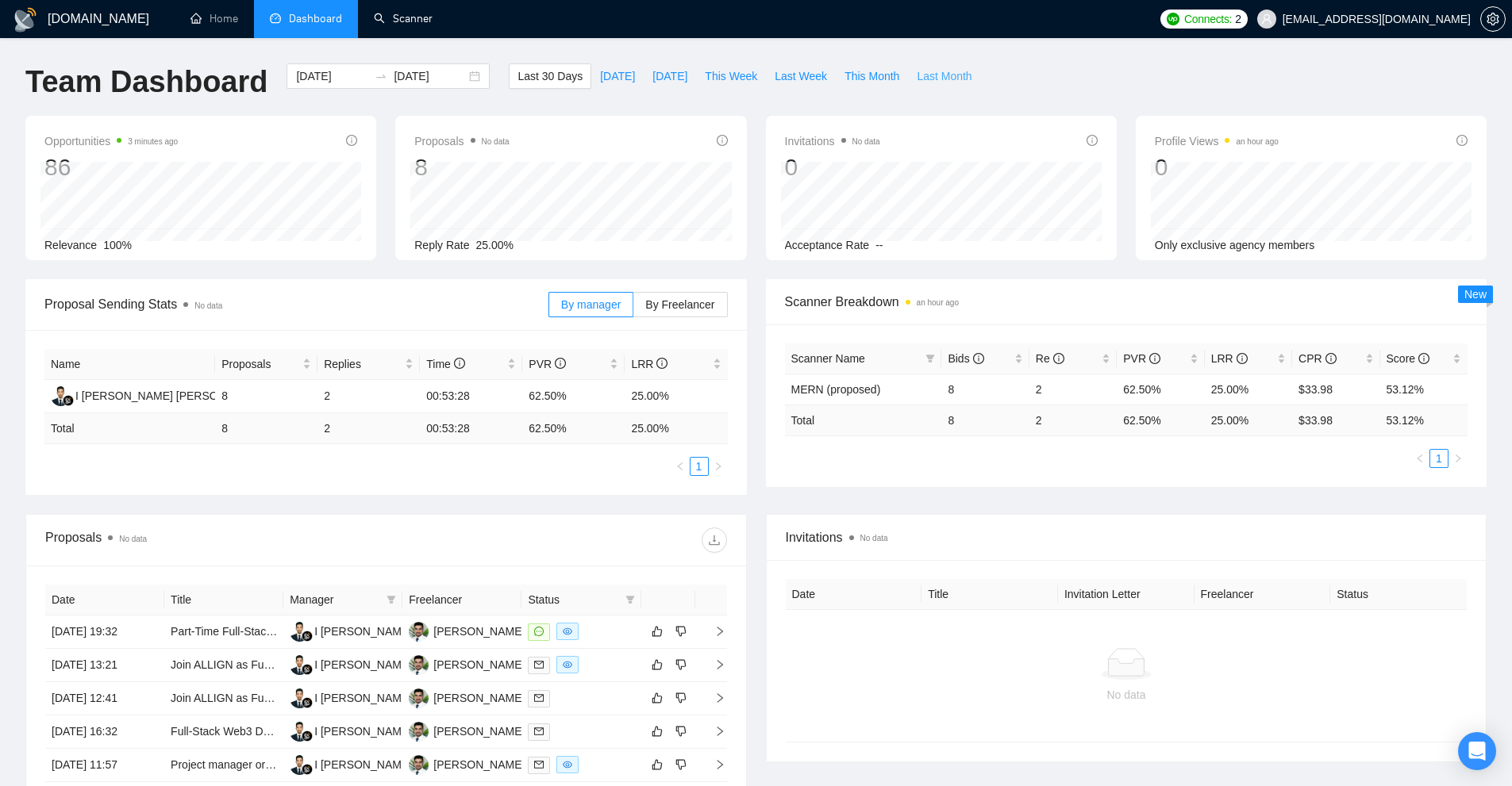
click at [920, 74] on span "Last Month" at bounding box center [944, 76] width 55 height 17
type input "2025-07-01"
type input "2025-07-31"
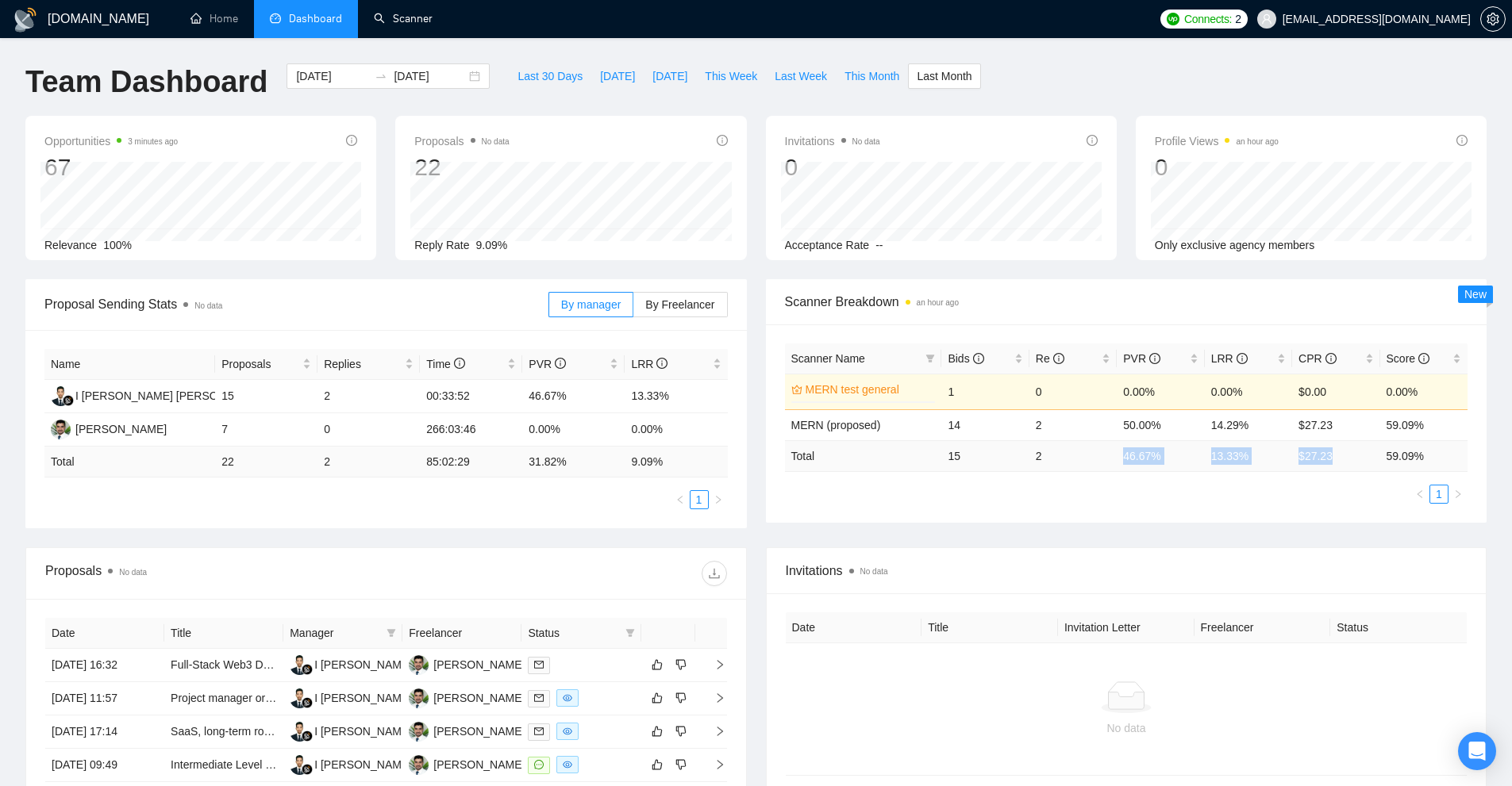
drag, startPoint x: 1355, startPoint y: 455, endPoint x: 1115, endPoint y: 463, distance: 240.1
click at [1115, 463] on tr "Total 15 2 46.67 % 13.33 % $ 27.23 59.09 %" at bounding box center [1126, 455] width 683 height 31
click at [1169, 517] on div "Scanner Name Bids Re PVR LRR CPR Score MERN test general 0% 1 0 0.00% 0.00% $0.…" at bounding box center [1127, 424] width 721 height 198
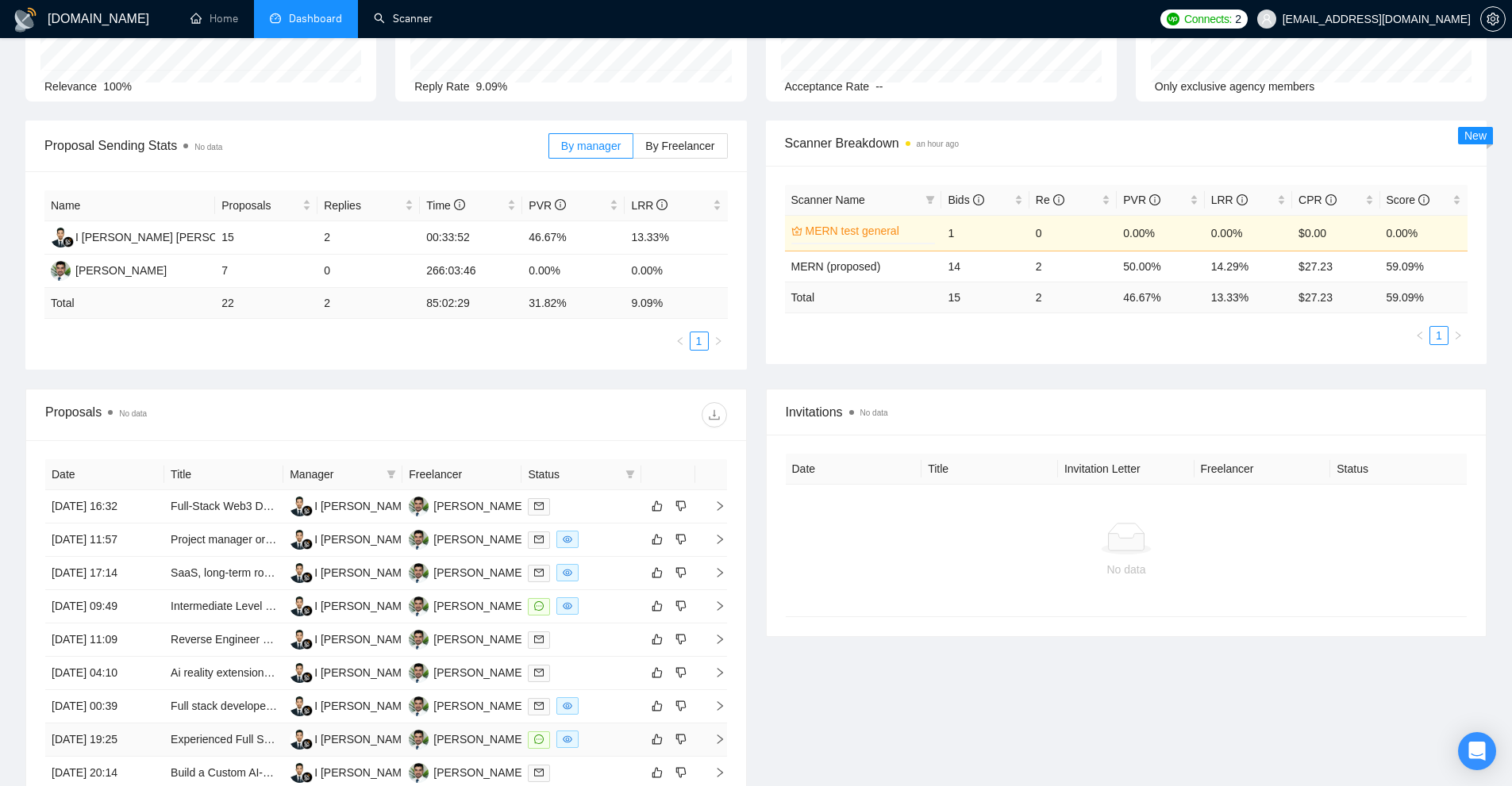
scroll to position [389, 0]
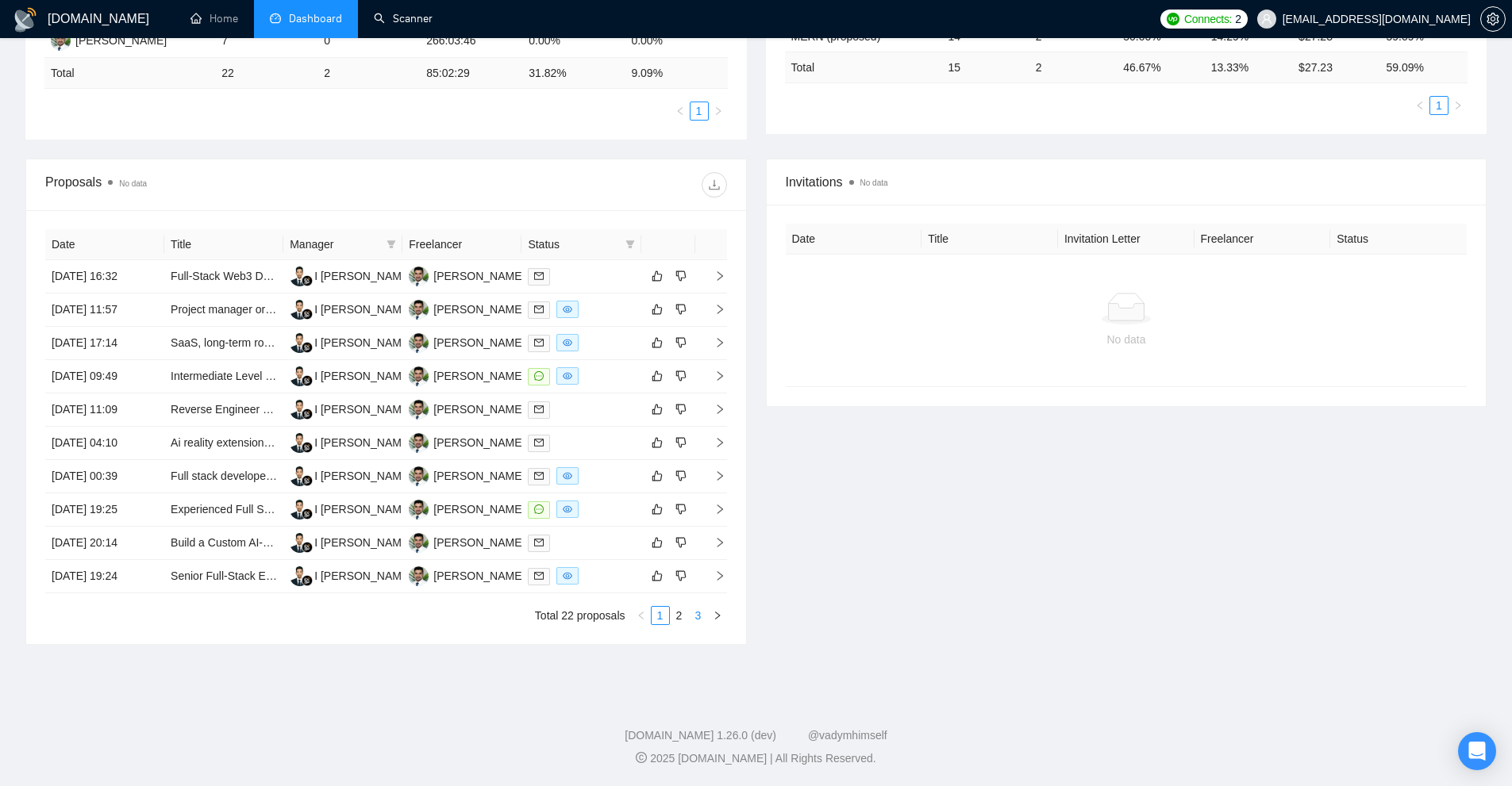
click at [697, 619] on link "3" at bounding box center [698, 615] width 17 height 17
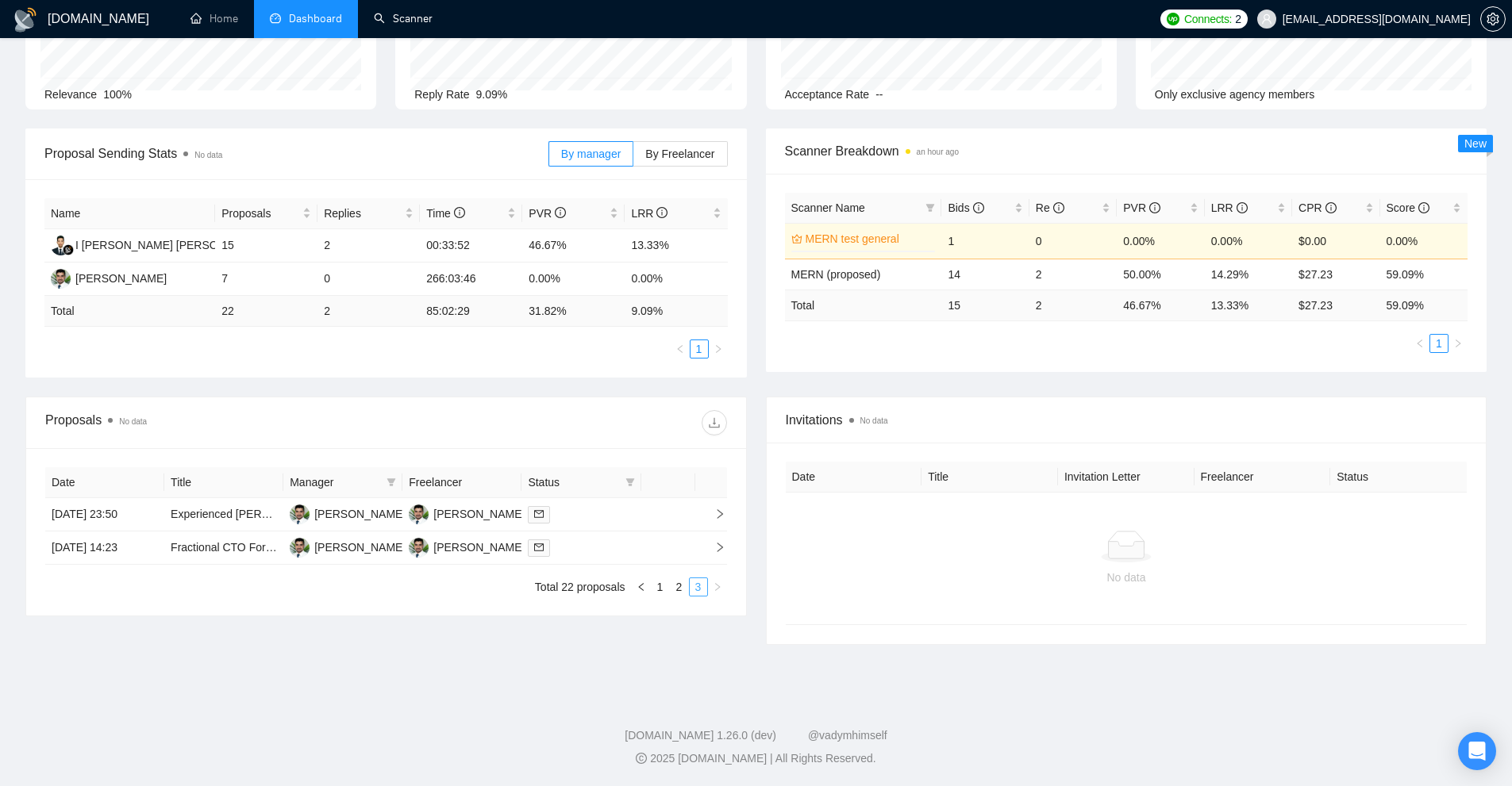
scroll to position [150, 0]
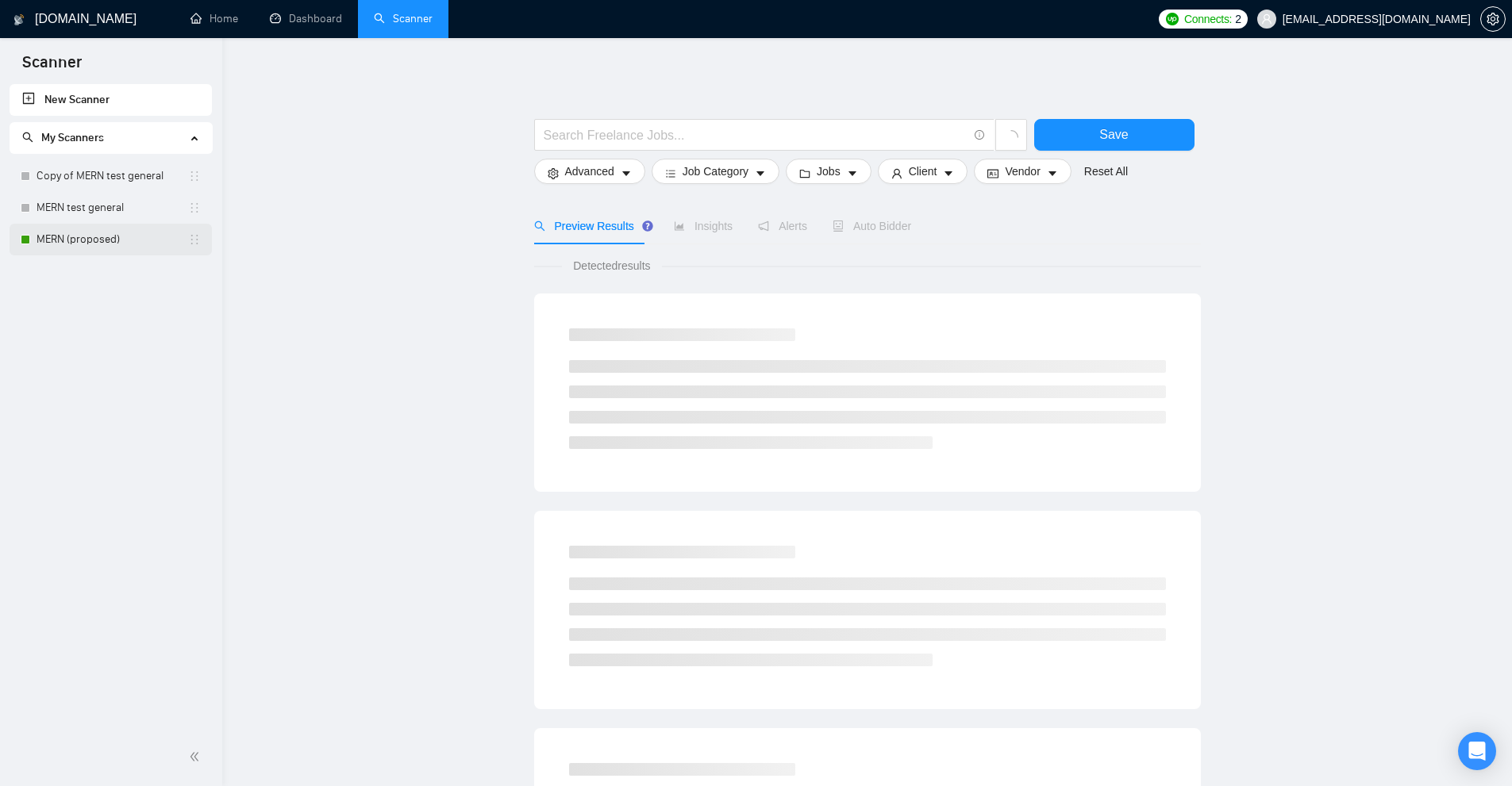
click at [101, 232] on link "MERN (proposed)" at bounding box center [112, 239] width 151 height 32
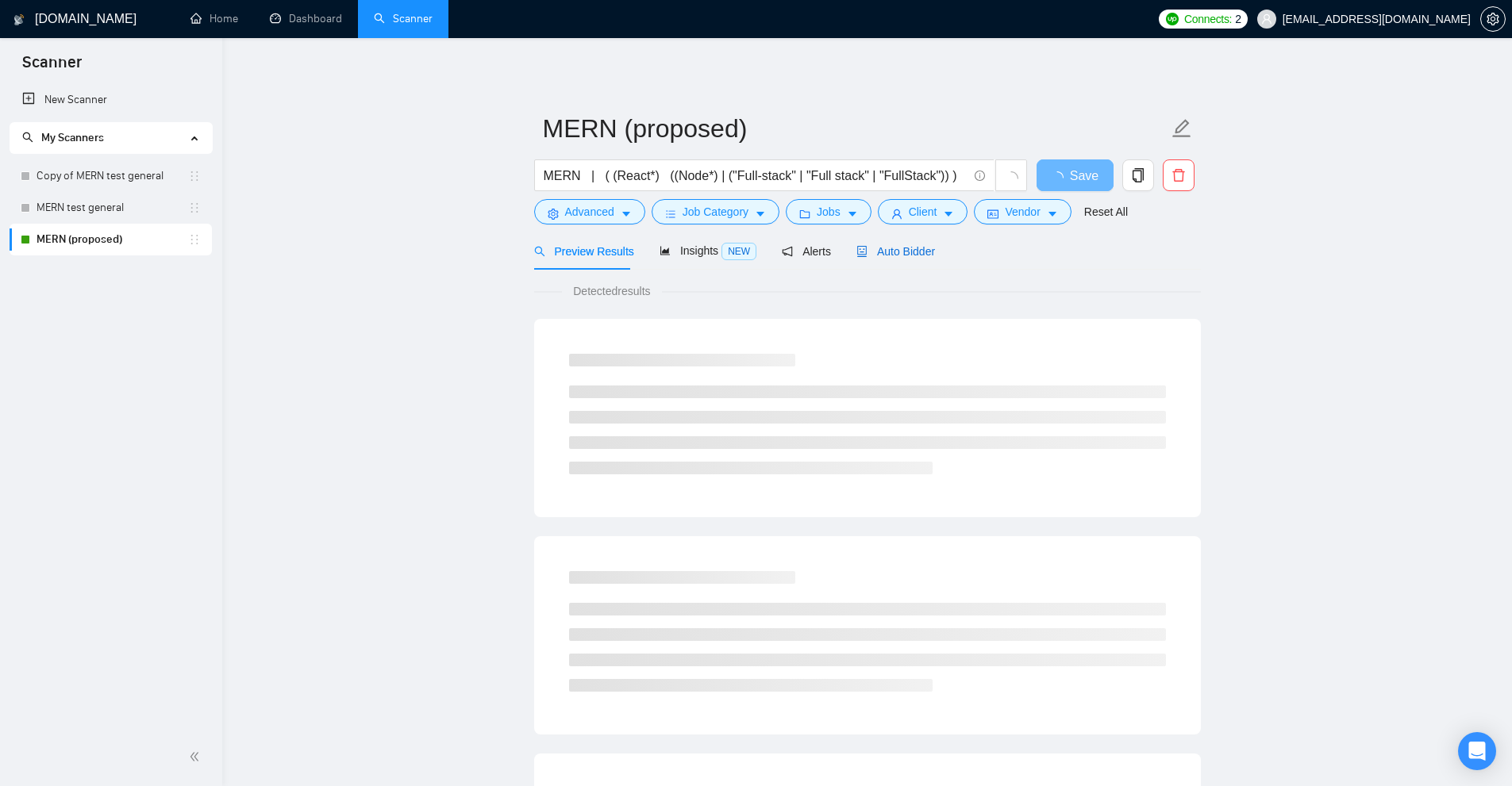
click at [911, 255] on span "Auto Bidder" at bounding box center [896, 251] width 79 height 13
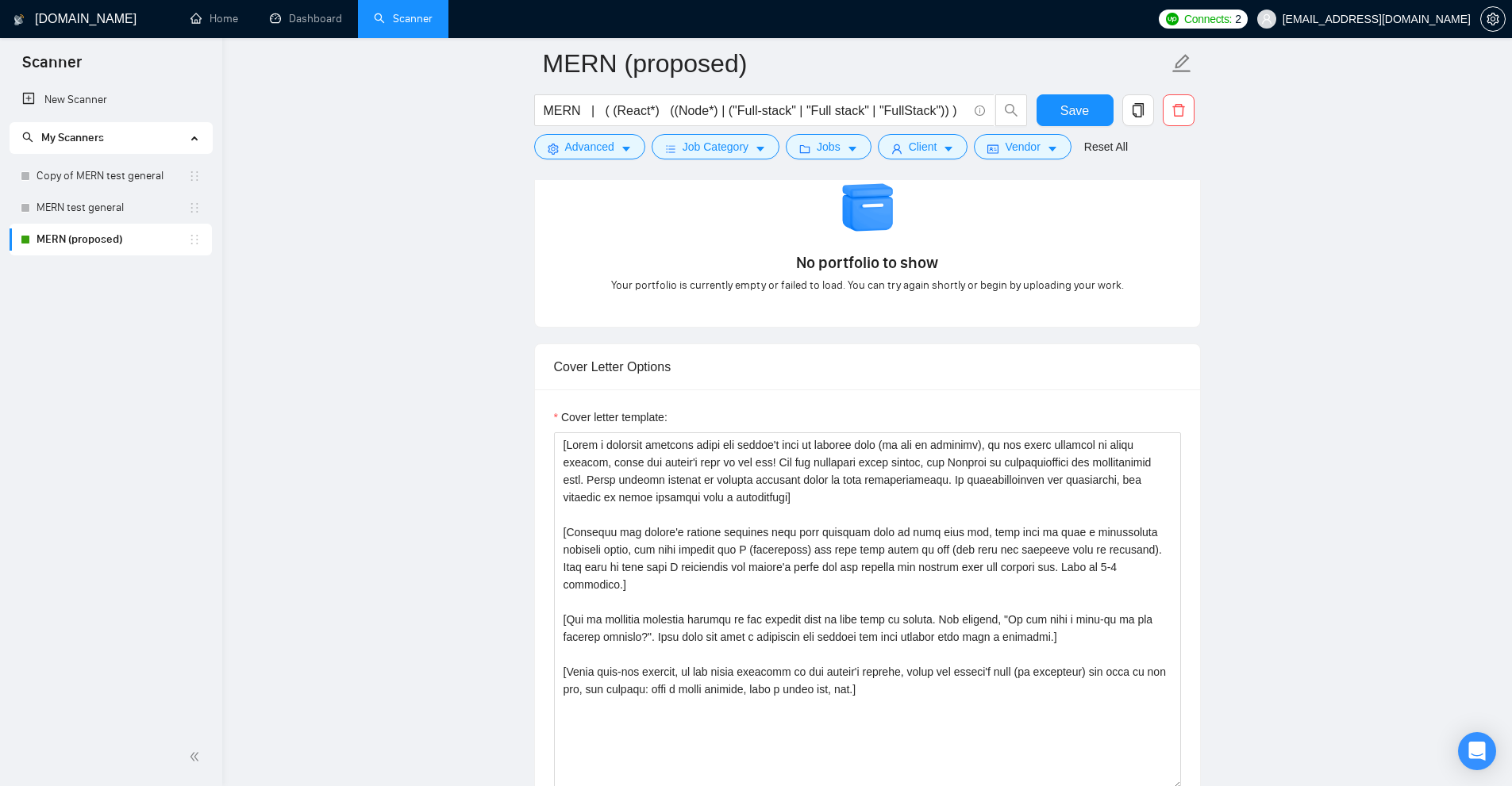
scroll to position [1587, 0]
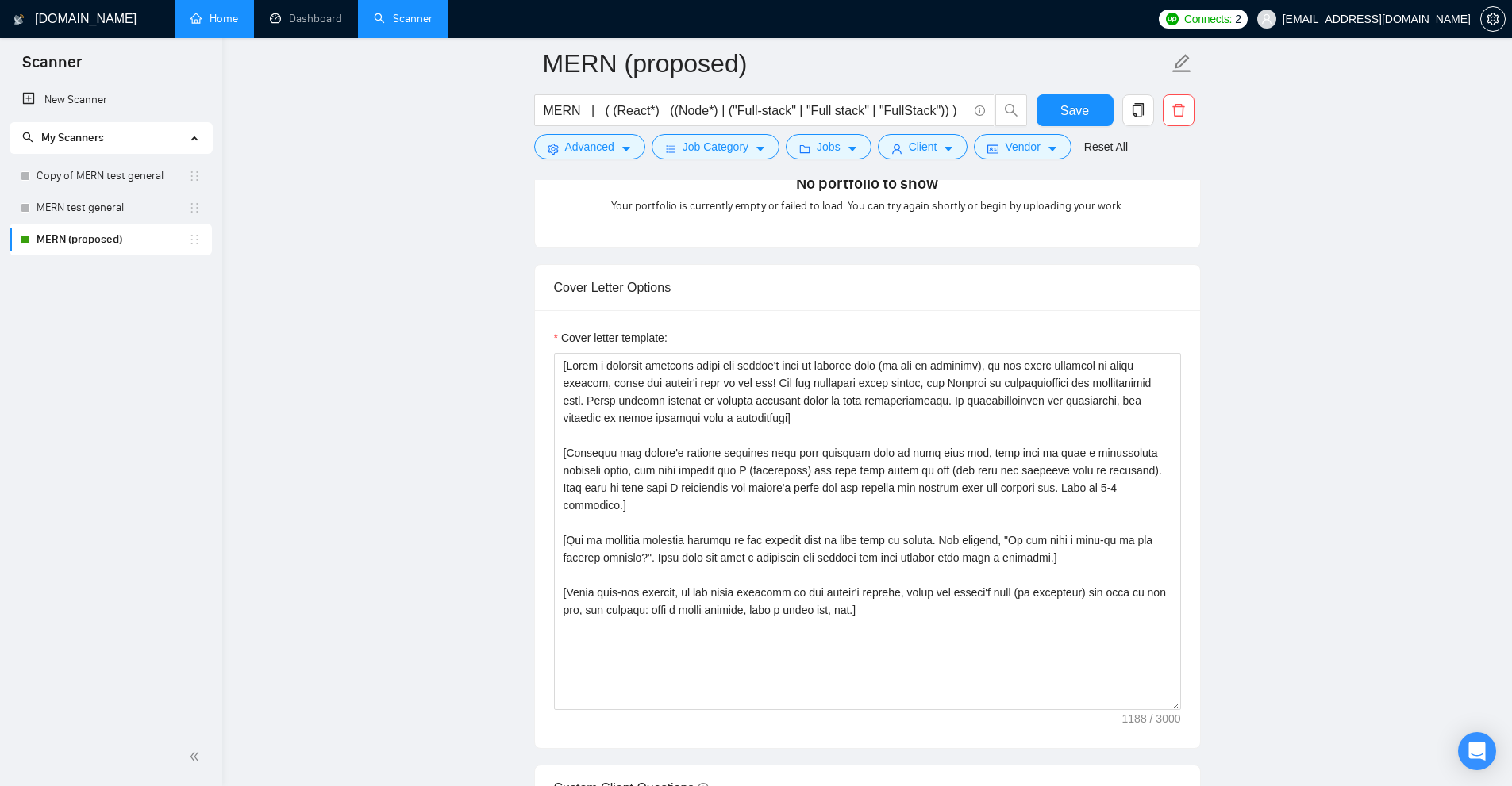
click at [198, 20] on link "Home" at bounding box center [215, 19] width 48 height 14
